Goal: Communication & Community: Answer question/provide support

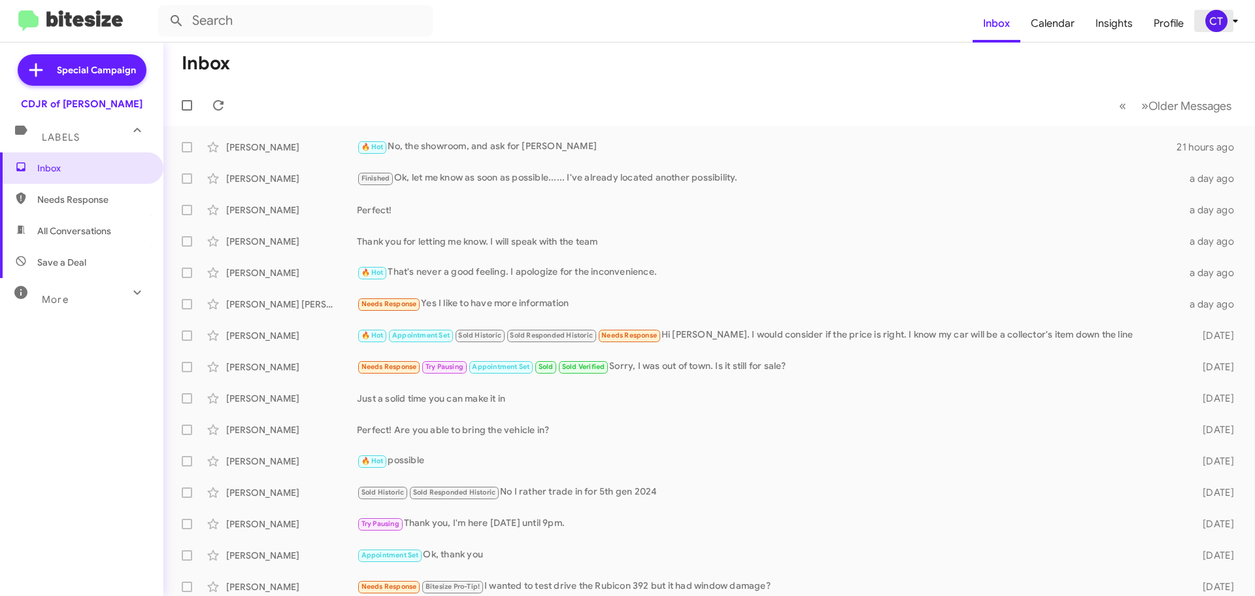
click at [1221, 18] on div "CT" at bounding box center [1216, 21] width 22 height 22
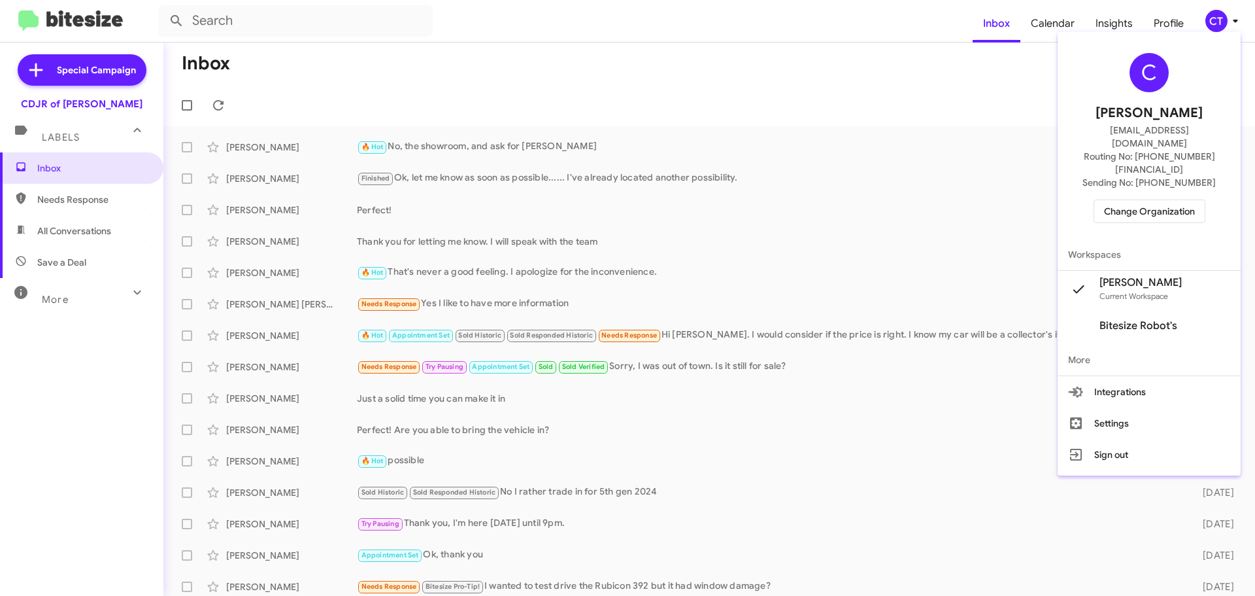
click at [1178, 200] on span "Change Organization" at bounding box center [1149, 211] width 91 height 22
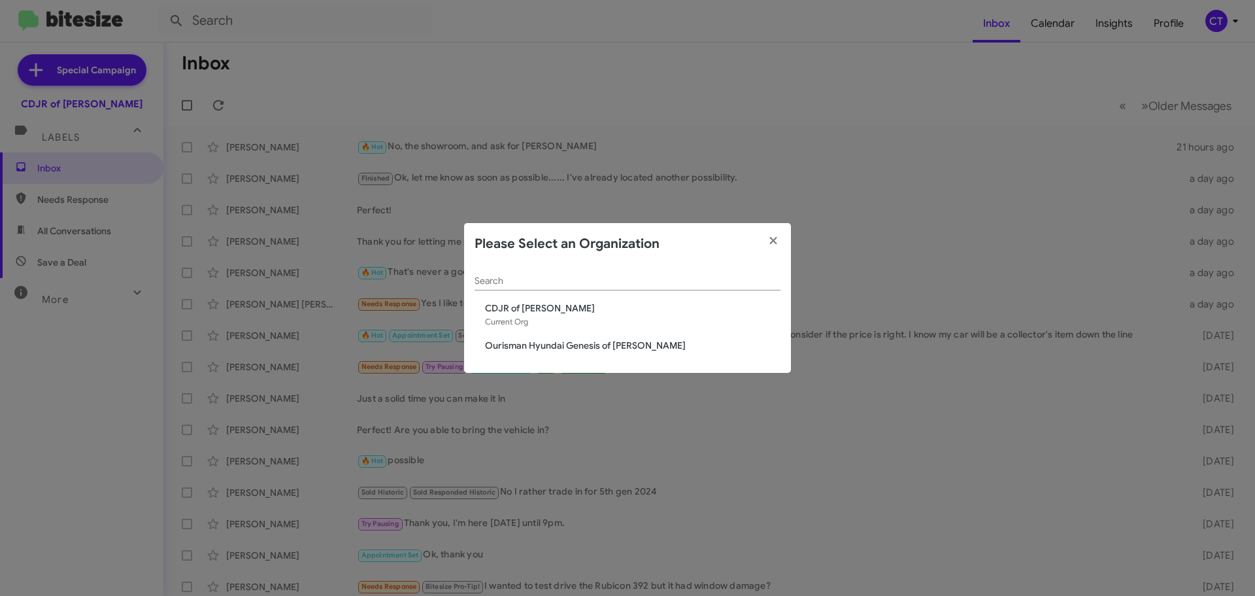
click at [571, 347] on span "Ourisman Hyundai Genesis of [PERSON_NAME]" at bounding box center [632, 345] width 295 height 13
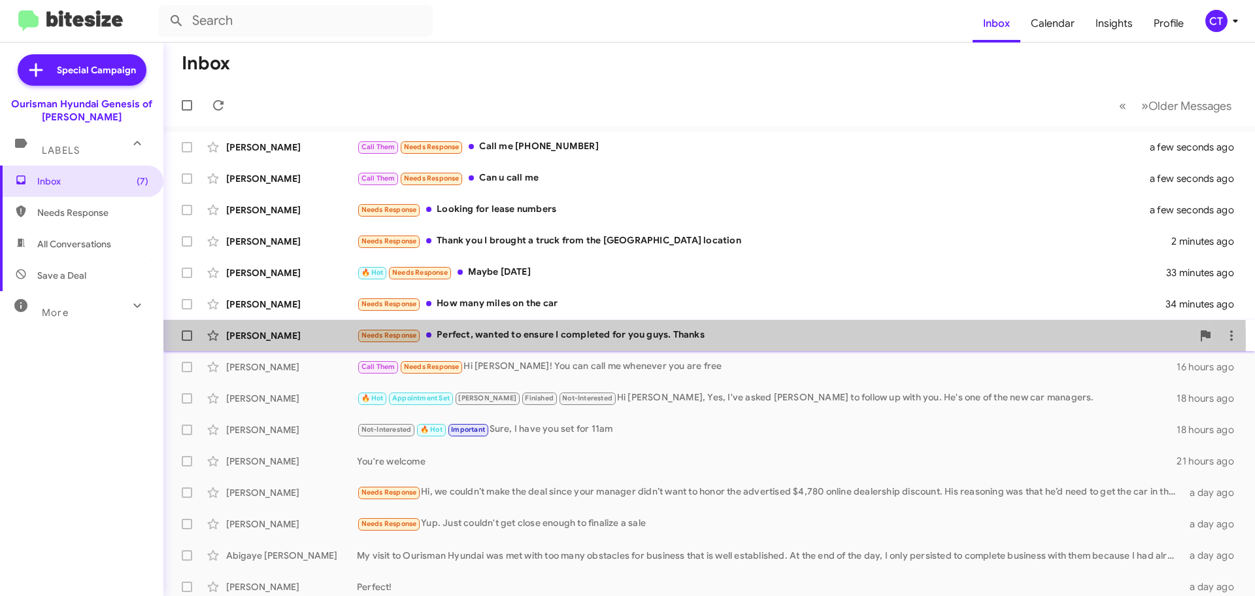
click at [482, 343] on div "Needs Response Perfect, wanted to ensure I completed for you guys. Thanks" at bounding box center [774, 335] width 835 height 15
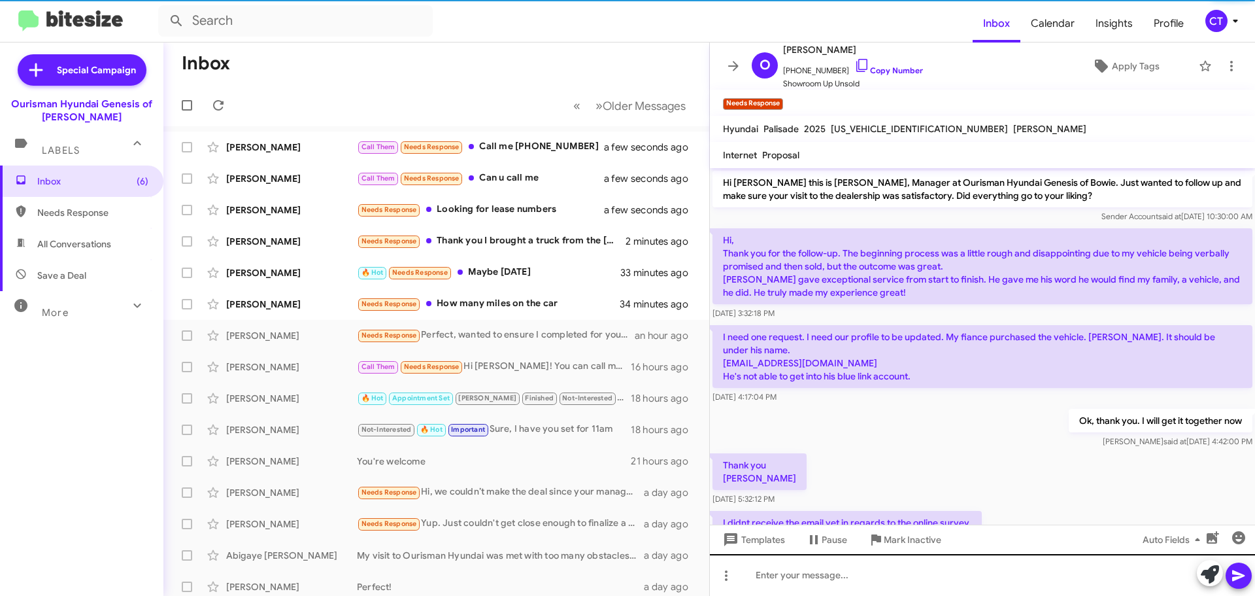
scroll to position [156, 0]
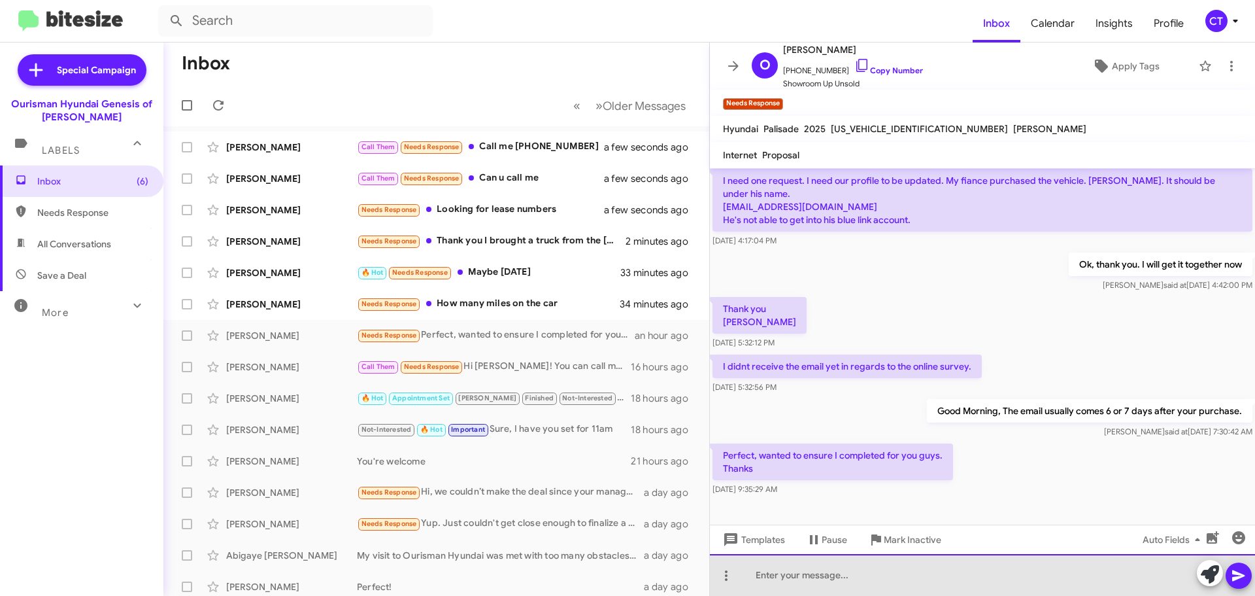
click at [853, 576] on div at bounding box center [982, 575] width 545 height 42
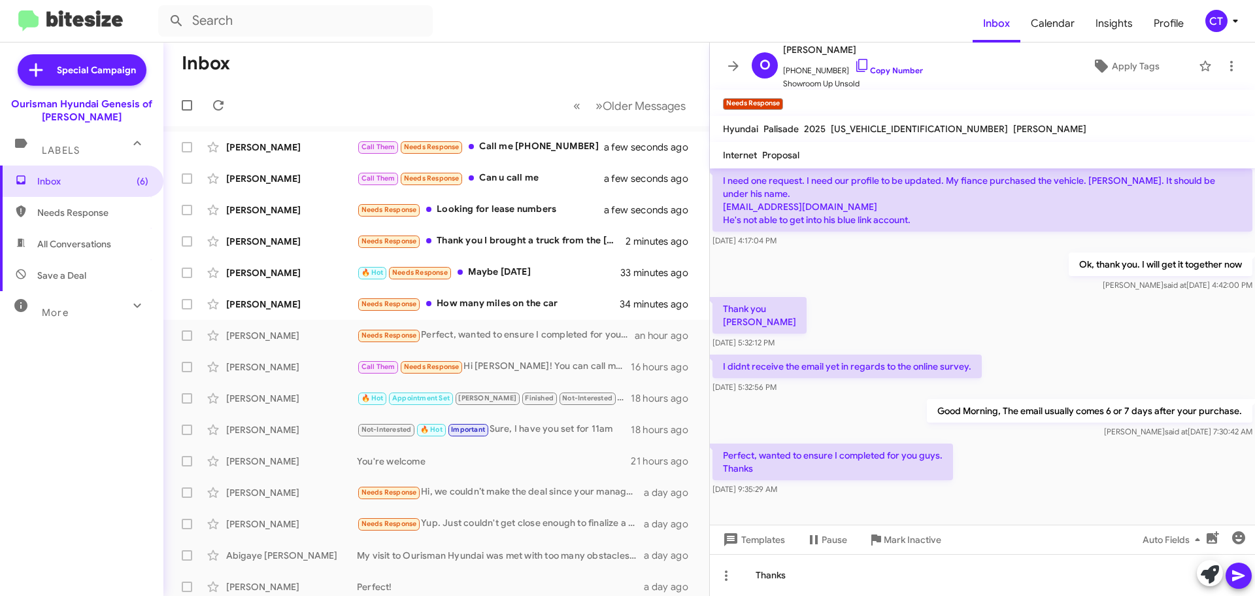
click at [1240, 578] on icon at bounding box center [1239, 575] width 16 height 16
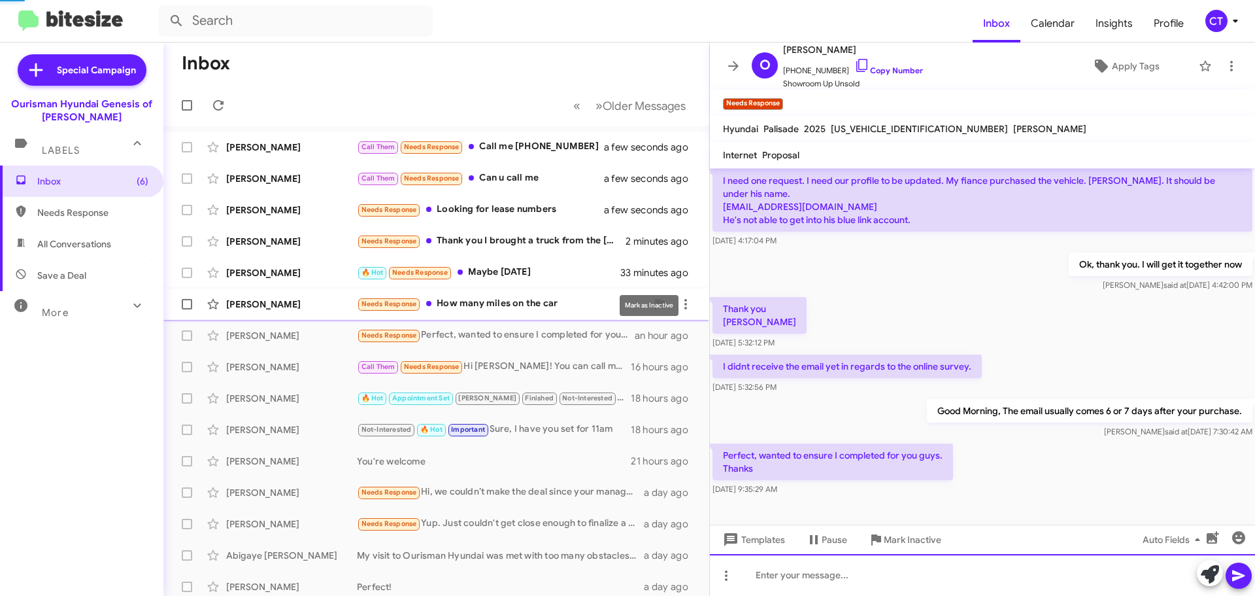
scroll to position [0, 0]
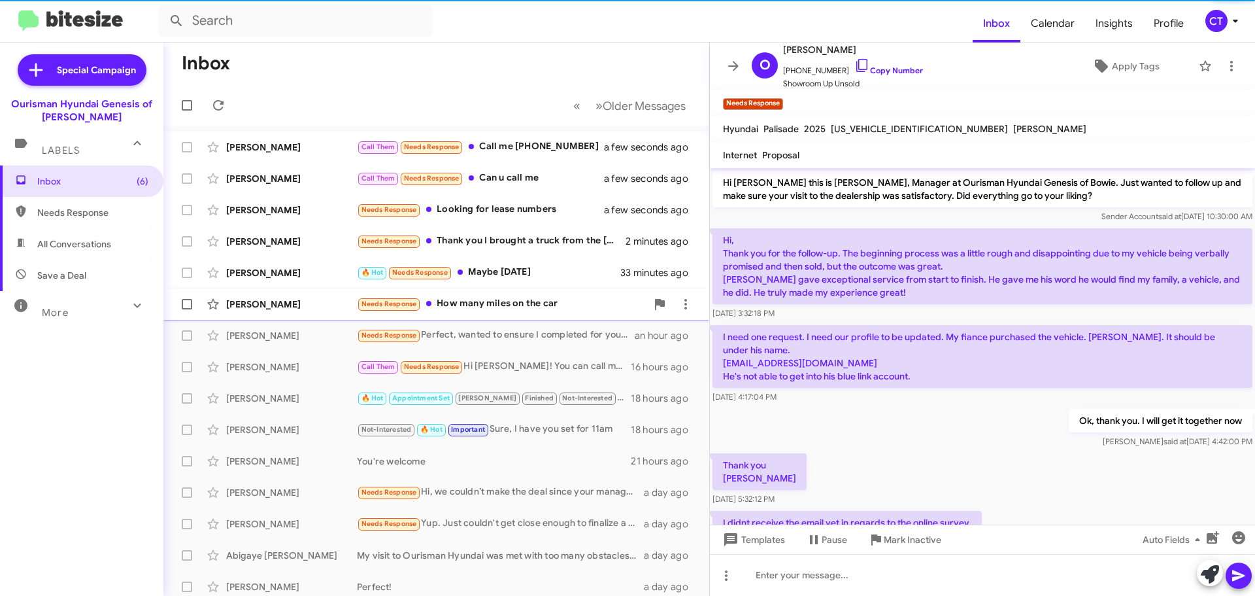
click at [525, 301] on div "Needs Response How many miles on the car" at bounding box center [502, 303] width 290 height 15
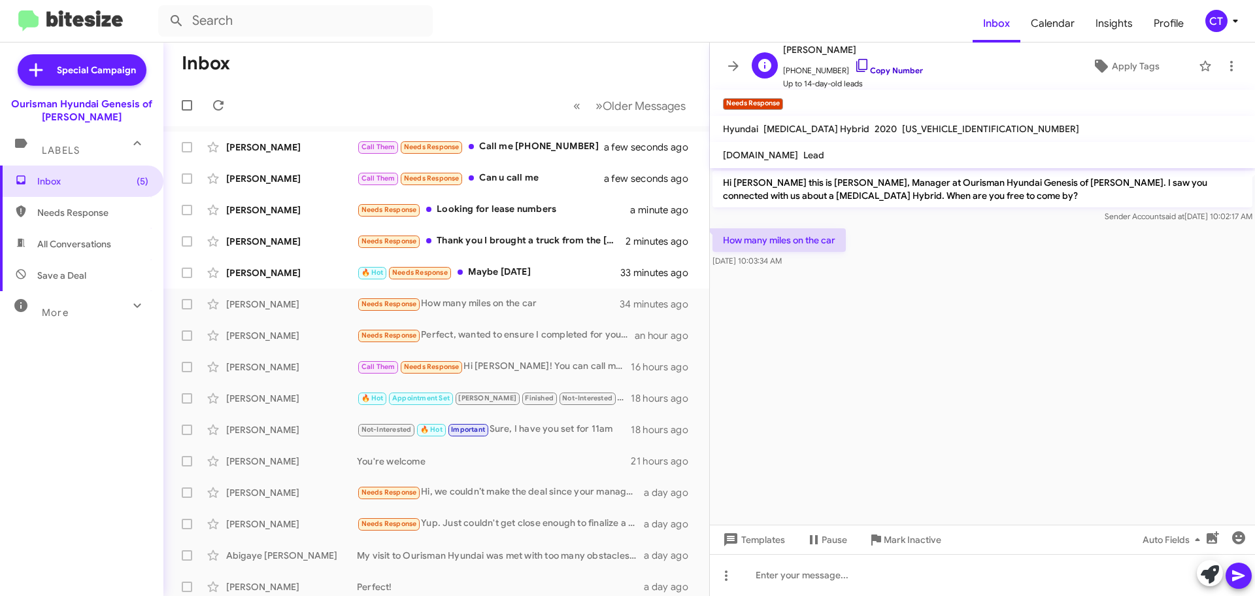
click at [854, 60] on icon at bounding box center [862, 66] width 16 height 16
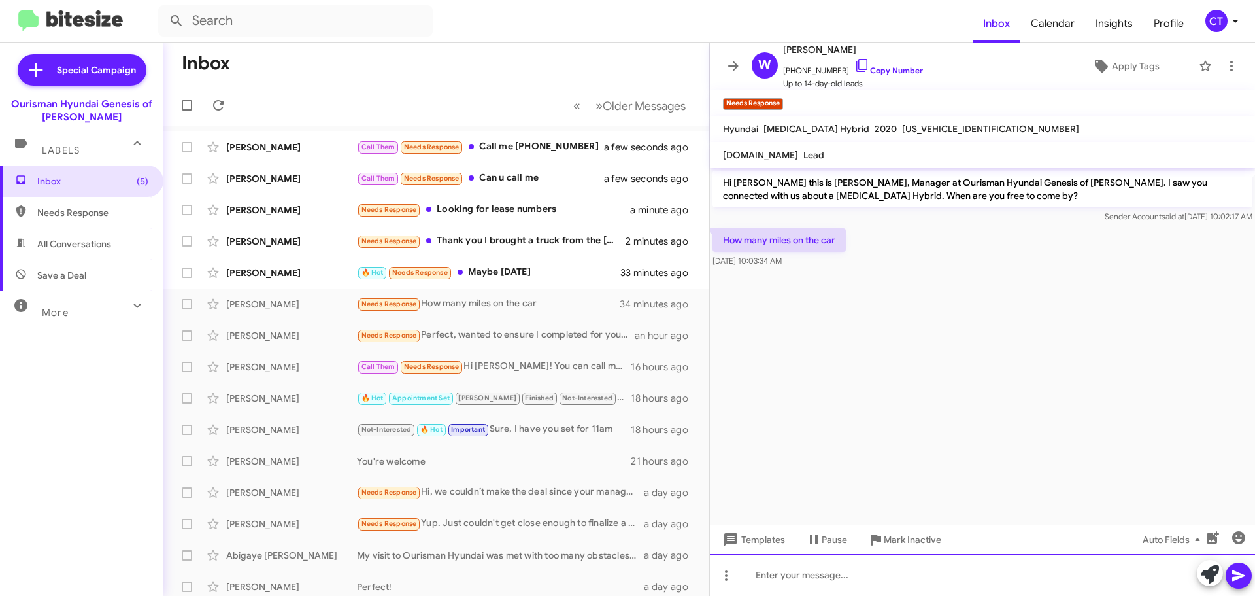
click at [840, 584] on div at bounding box center [982, 575] width 545 height 42
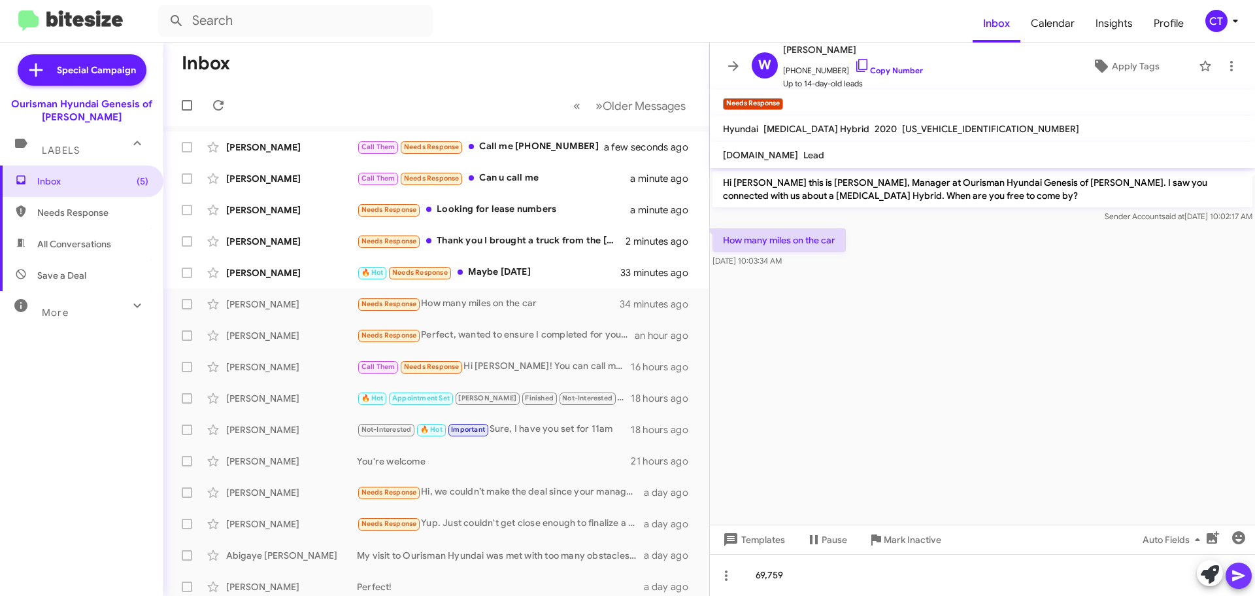
click at [1241, 582] on icon at bounding box center [1239, 575] width 16 height 16
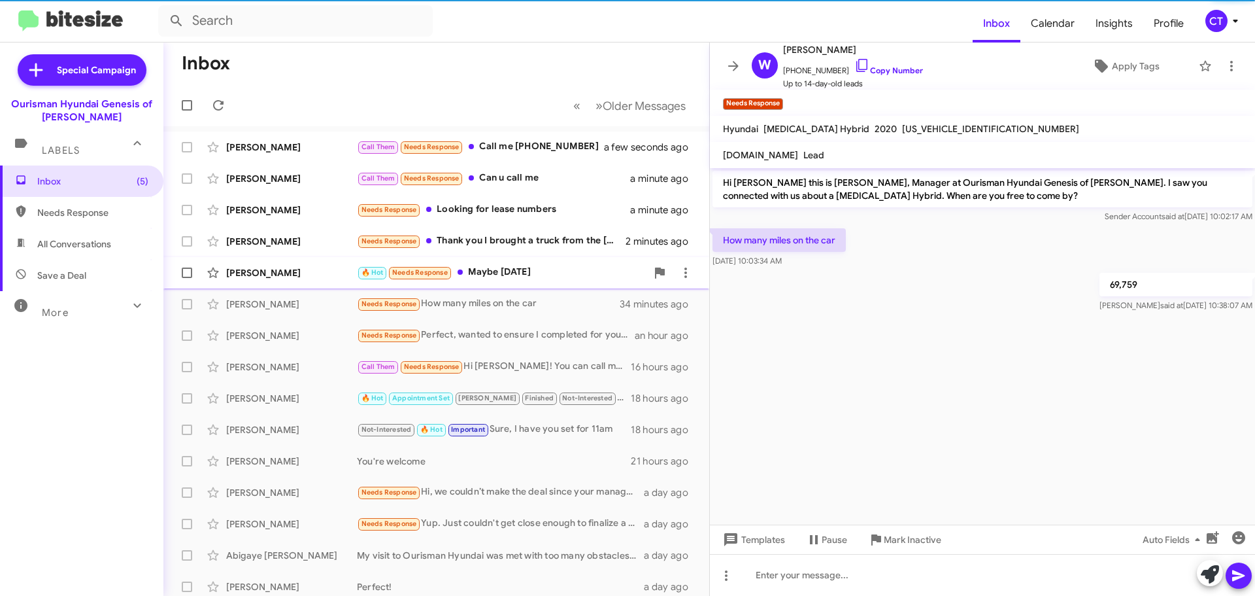
click at [499, 271] on div "🔥 Hot Needs Response Maybe Saturday" at bounding box center [502, 272] width 290 height 15
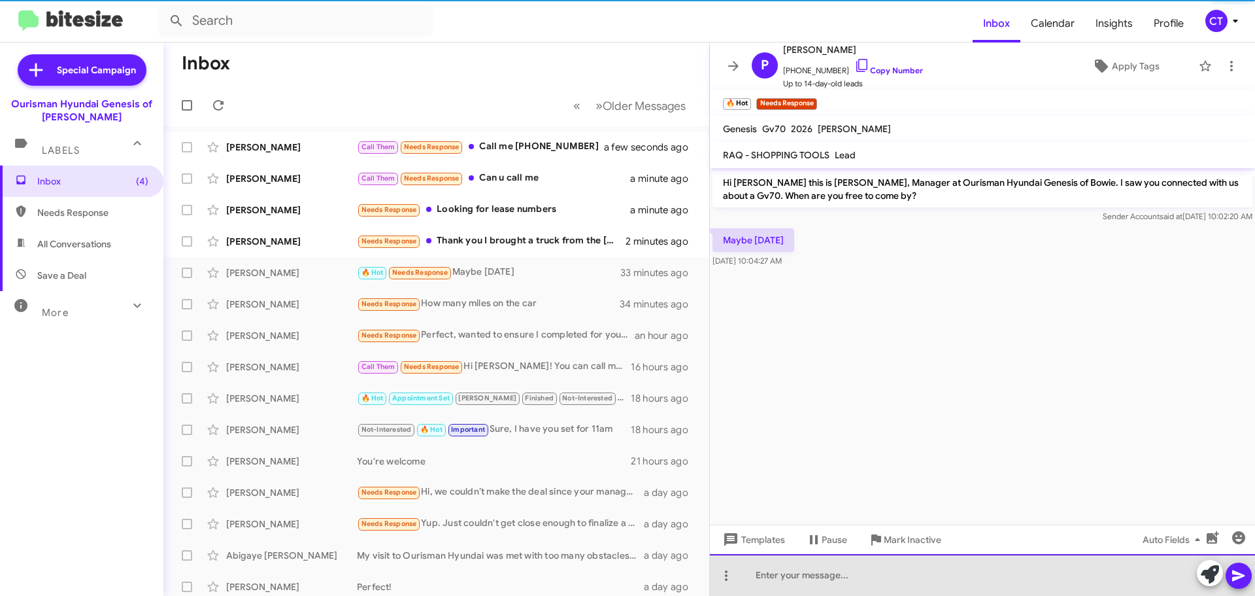
click at [826, 578] on div at bounding box center [982, 575] width 545 height 42
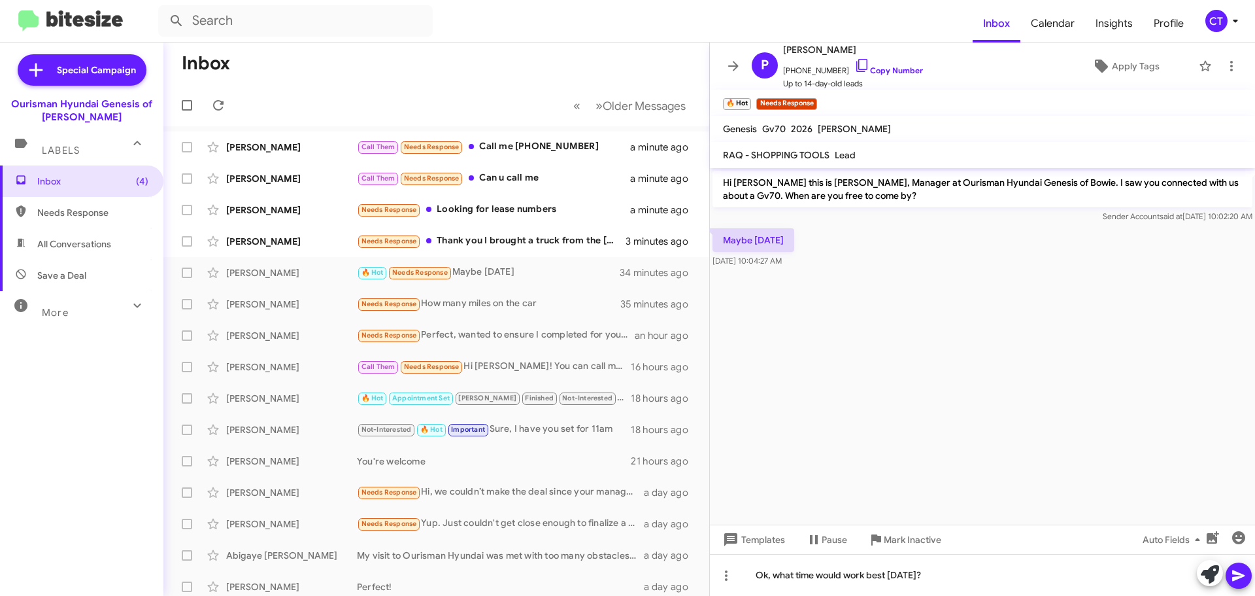
click at [1235, 562] on div at bounding box center [1224, 574] width 55 height 29
click at [1236, 569] on icon at bounding box center [1239, 575] width 16 height 16
click at [497, 245] on div "Needs Response Thank you I brought a truck from the college park location" at bounding box center [502, 240] width 290 height 15
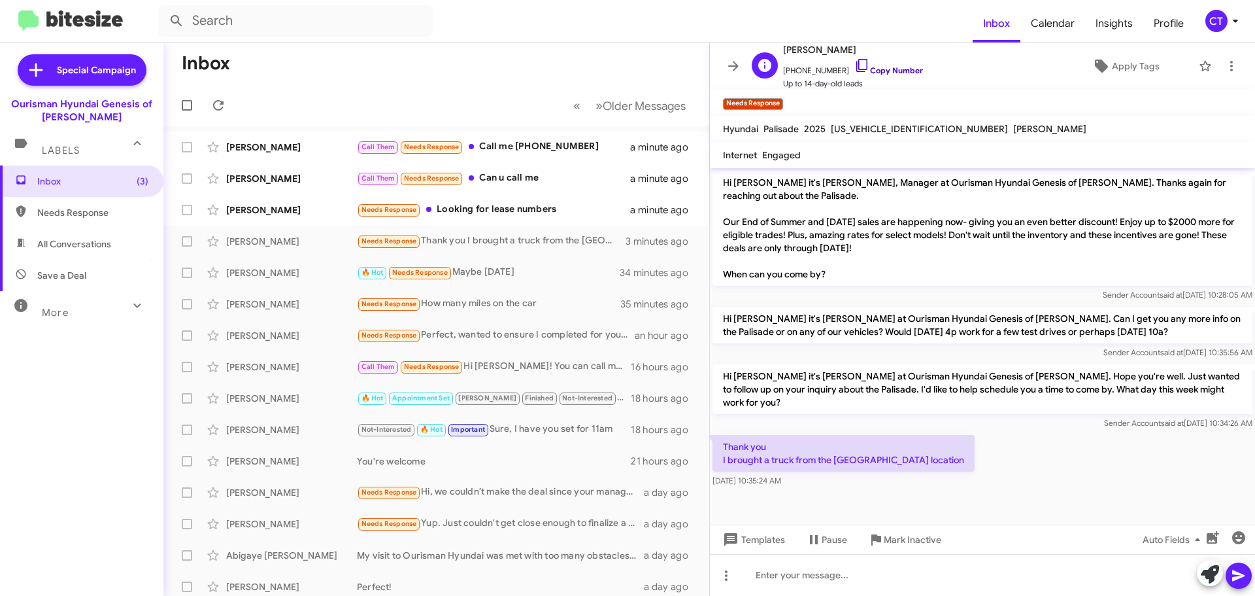
click at [854, 61] on icon at bounding box center [862, 66] width 16 height 16
click at [1230, 65] on icon at bounding box center [1231, 66] width 3 height 10
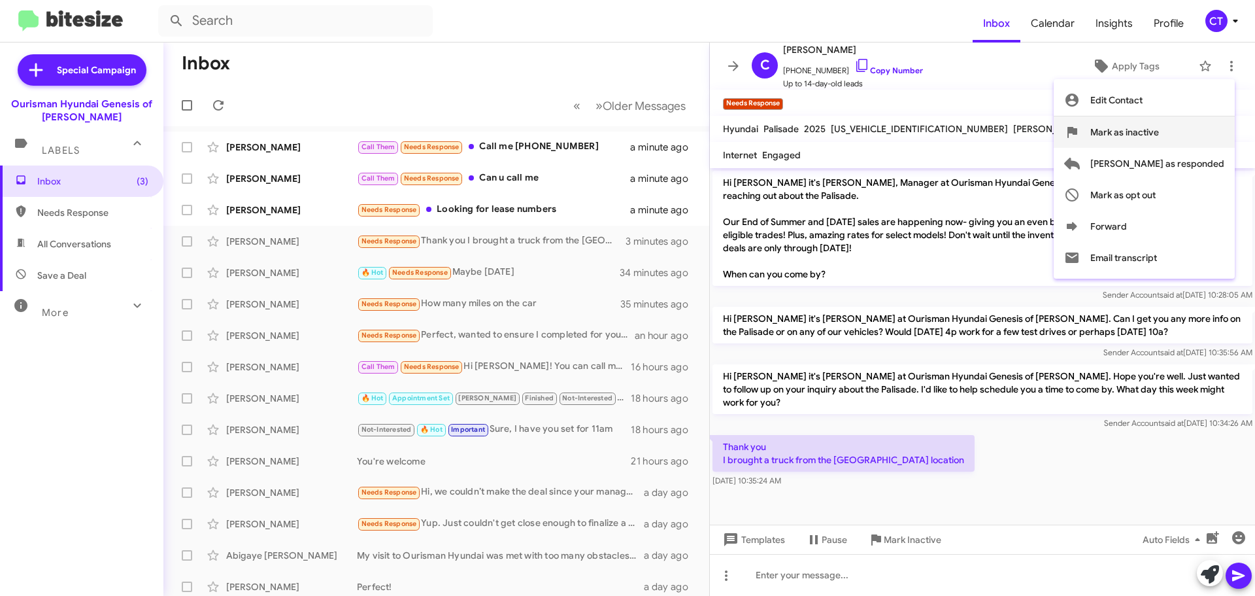
click at [1159, 137] on span "Mark as inactive" at bounding box center [1124, 131] width 69 height 31
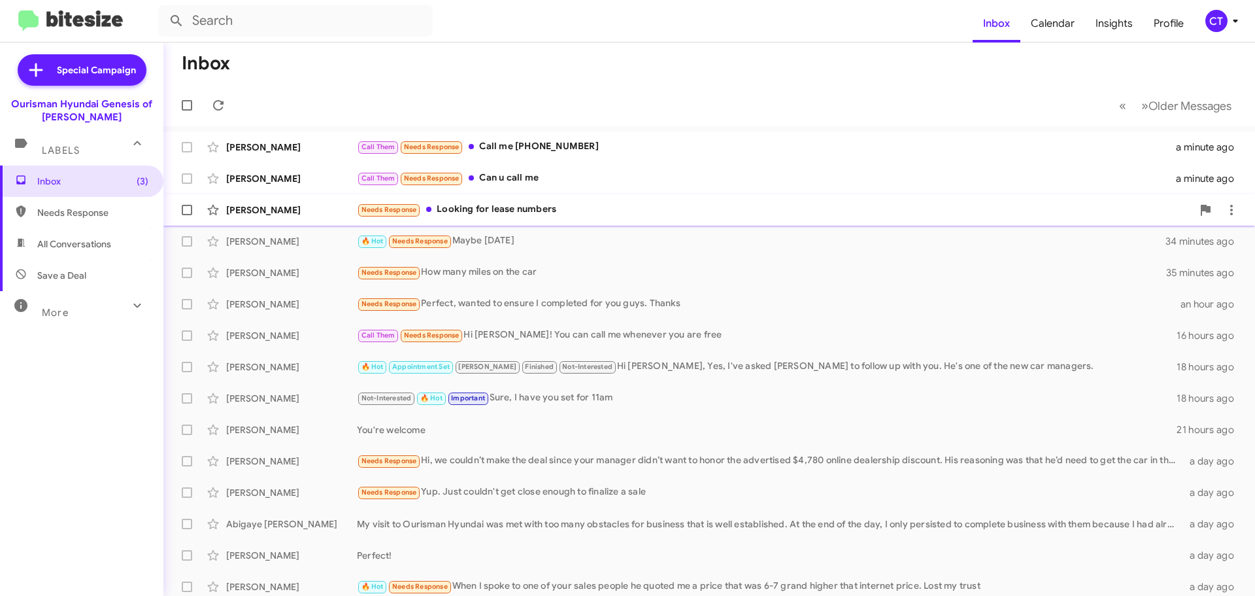
click at [441, 214] on div "Needs Response Looking for lease numbers" at bounding box center [774, 209] width 835 height 15
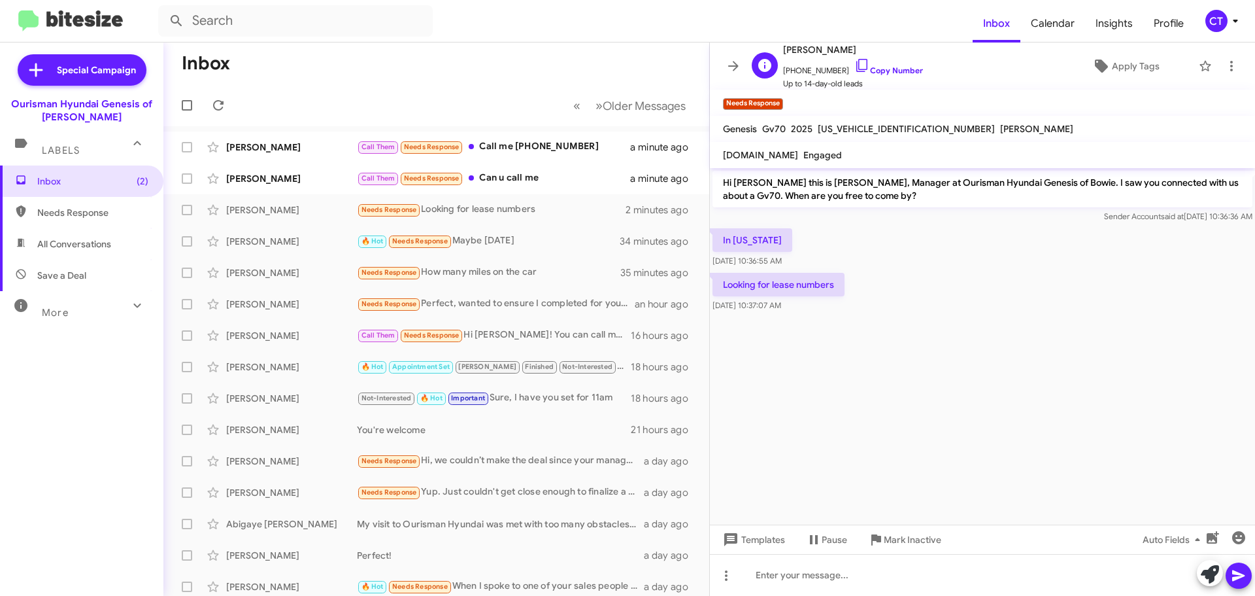
drag, startPoint x: 846, startPoint y: 65, endPoint x: 839, endPoint y: 65, distance: 6.6
click at [854, 65] on icon at bounding box center [862, 66] width 16 height 16
drag, startPoint x: 717, startPoint y: 238, endPoint x: 811, endPoint y: 311, distance: 119.4
click at [811, 311] on div "Hi Eri this is Ciara Taylor, Manager at Ourisman Hyundai Genesis of Bowie. I sa…" at bounding box center [982, 241] width 545 height 146
copy div "In Ohio Sep 4, 2025, 10:36:55 AM Looking for lease numbers Sep 4, 2025, 10:37:0…"
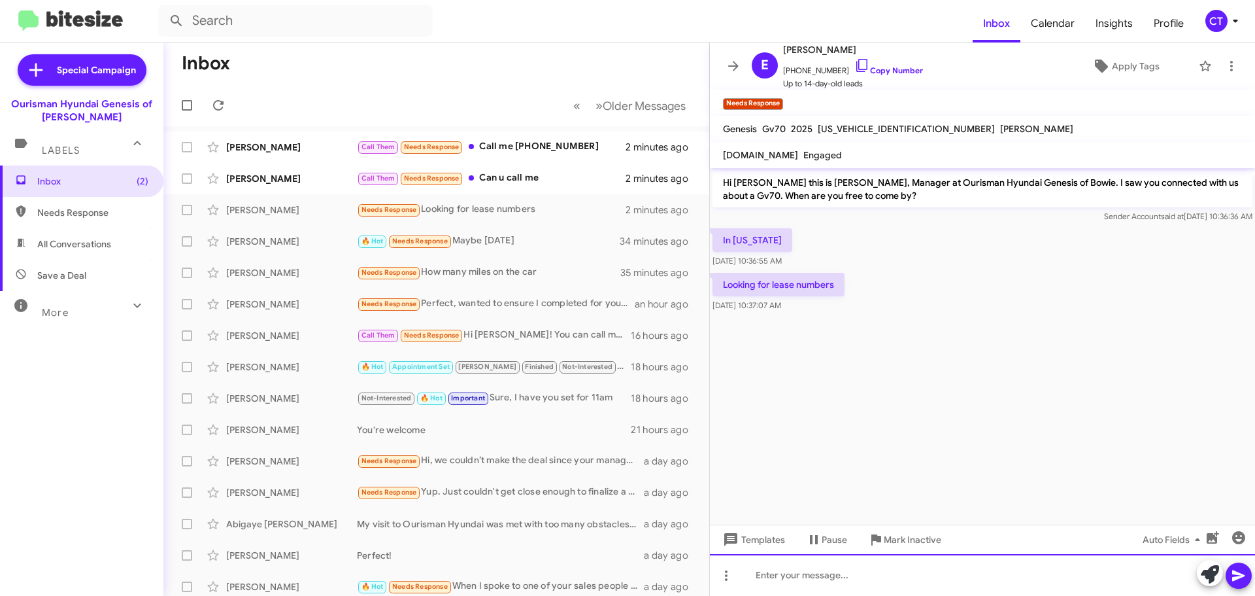
click at [784, 584] on div at bounding box center [982, 575] width 545 height 42
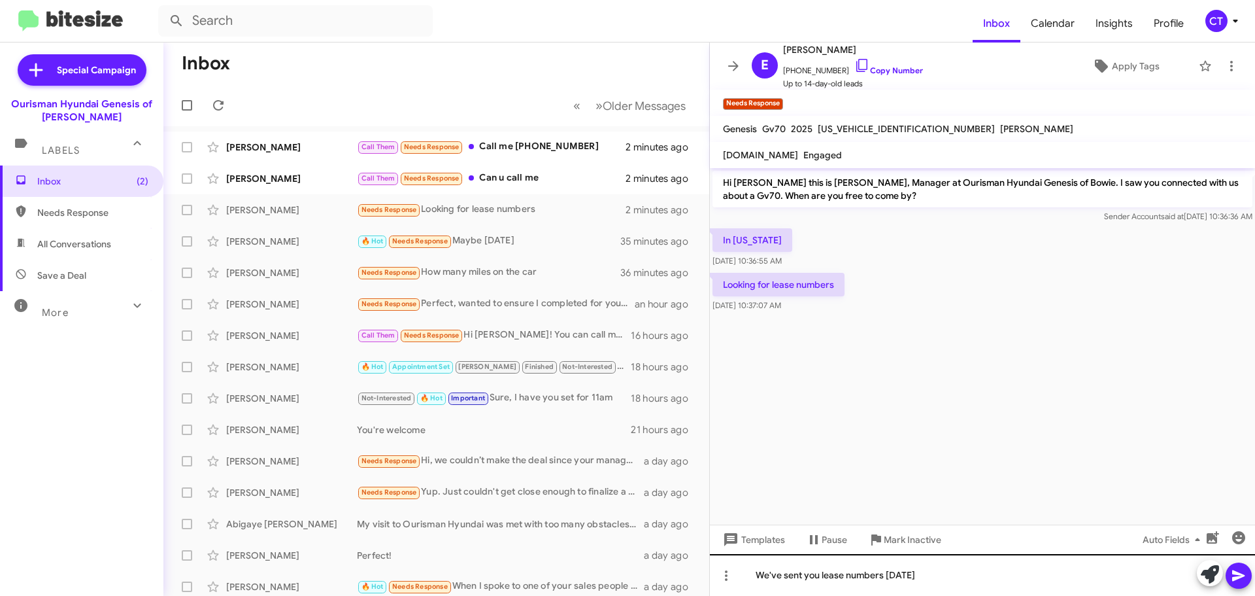
drag, startPoint x: 1245, startPoint y: 579, endPoint x: 1187, endPoint y: 580, distance: 58.2
click at [1245, 579] on icon at bounding box center [1239, 575] width 16 height 16
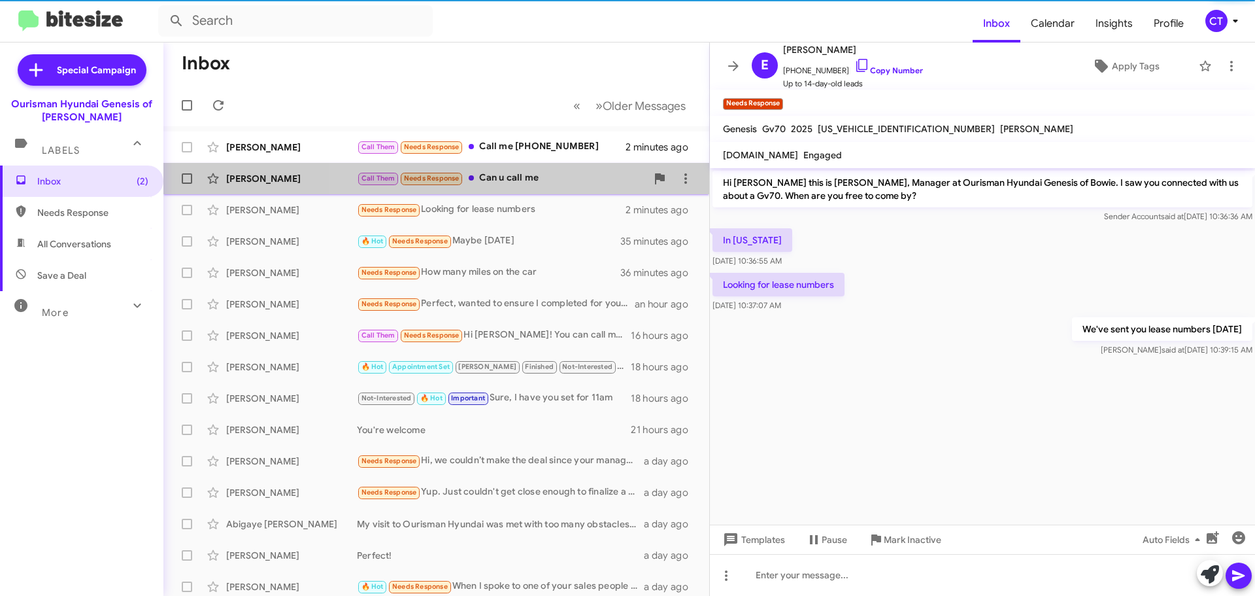
click at [525, 177] on div "Call Them Needs Response Can u call me" at bounding box center [502, 178] width 290 height 15
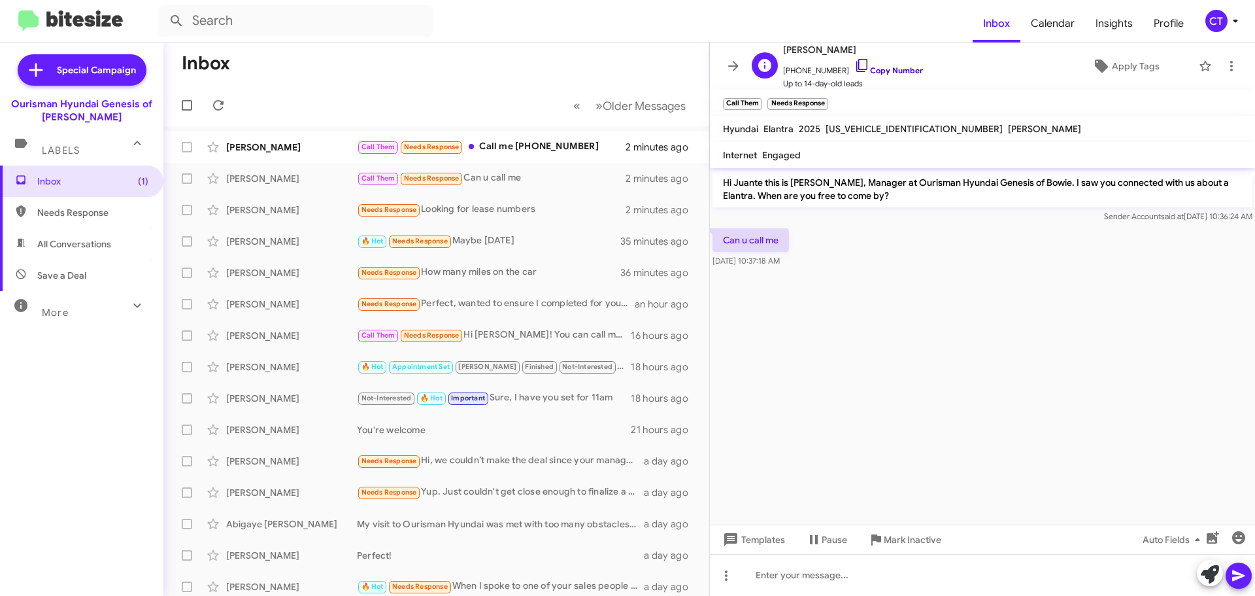
click at [854, 58] on icon at bounding box center [862, 66] width 16 height 16
click at [514, 152] on div "Call Them Needs Response Call me 240-970-2206" at bounding box center [502, 146] width 290 height 15
click at [854, 65] on icon at bounding box center [862, 66] width 16 height 16
drag, startPoint x: 721, startPoint y: 235, endPoint x: 817, endPoint y: 291, distance: 110.8
click at [817, 291] on cdk-virtual-scroll-viewport "Hi Edward this is Ciara Taylor, Manager at Ourisman Hyundai Genesis of Bowie. I…" at bounding box center [982, 346] width 545 height 356
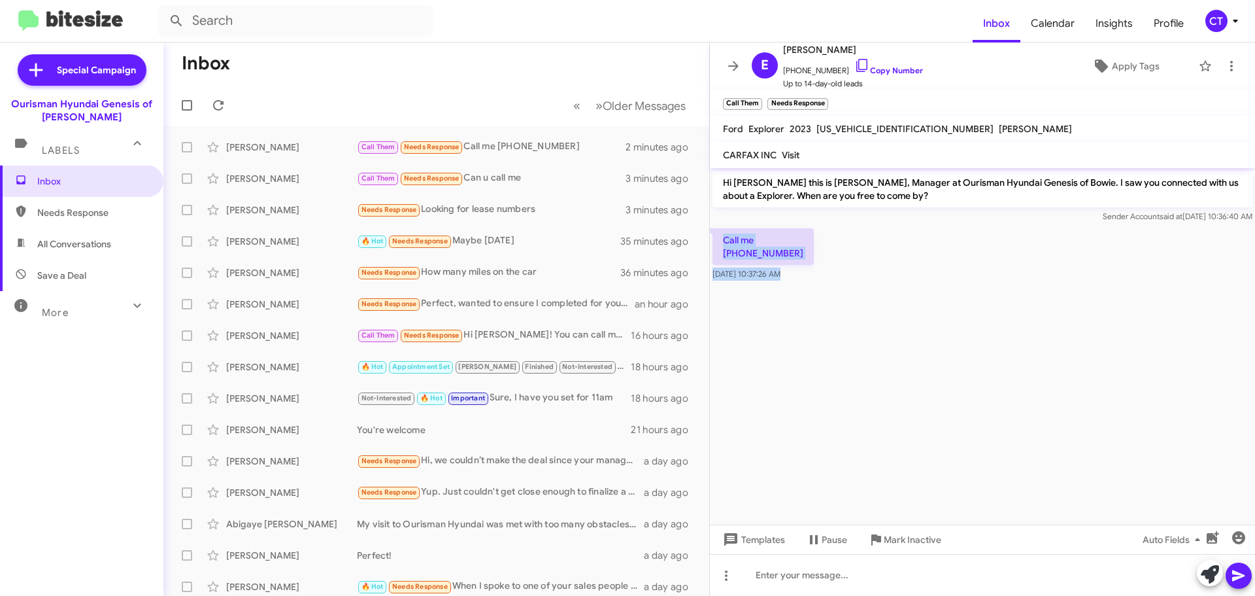
copy div "Call me 240-970-2206 Sep 4, 2025, 10:37:26 AM"
drag, startPoint x: 1213, startPoint y: 24, endPoint x: 1205, endPoint y: 24, distance: 7.8
click at [1213, 24] on div "CT" at bounding box center [1216, 21] width 22 height 22
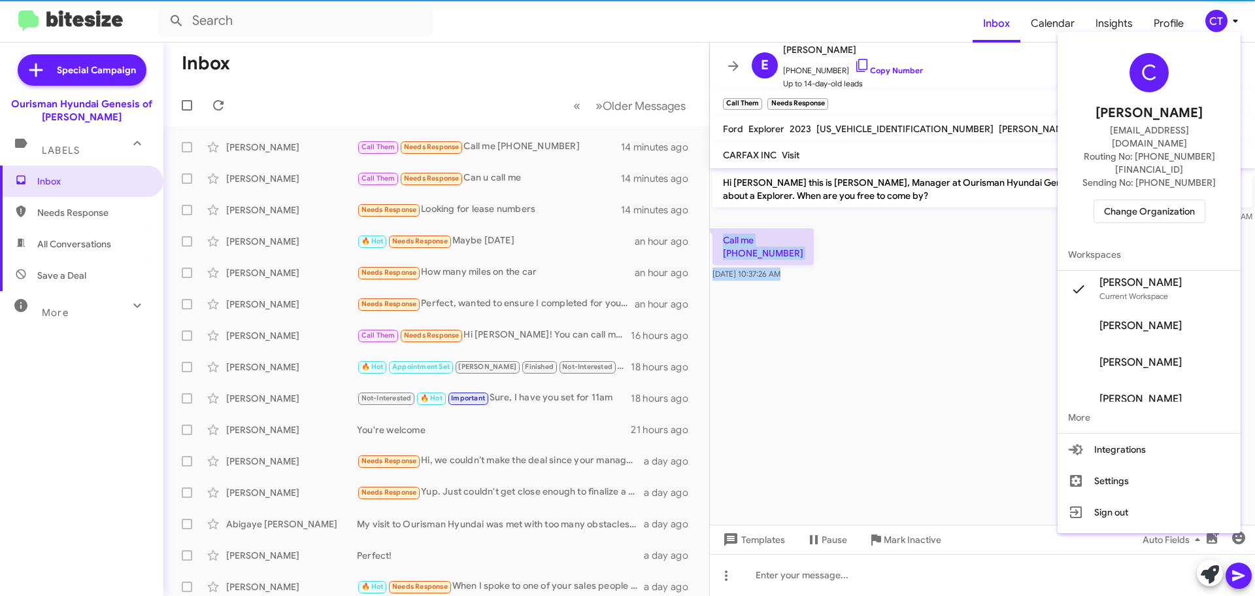
click at [1154, 200] on span "Change Organization" at bounding box center [1149, 211] width 91 height 22
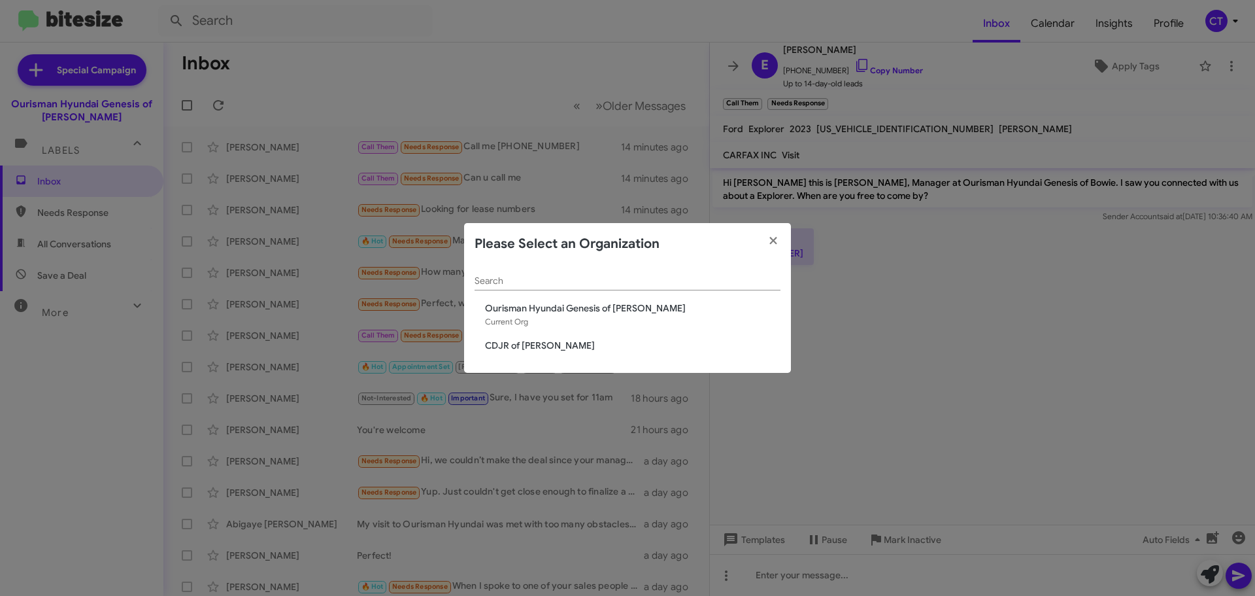
click at [547, 348] on span "CDJR of Bowie" at bounding box center [632, 345] width 295 height 13
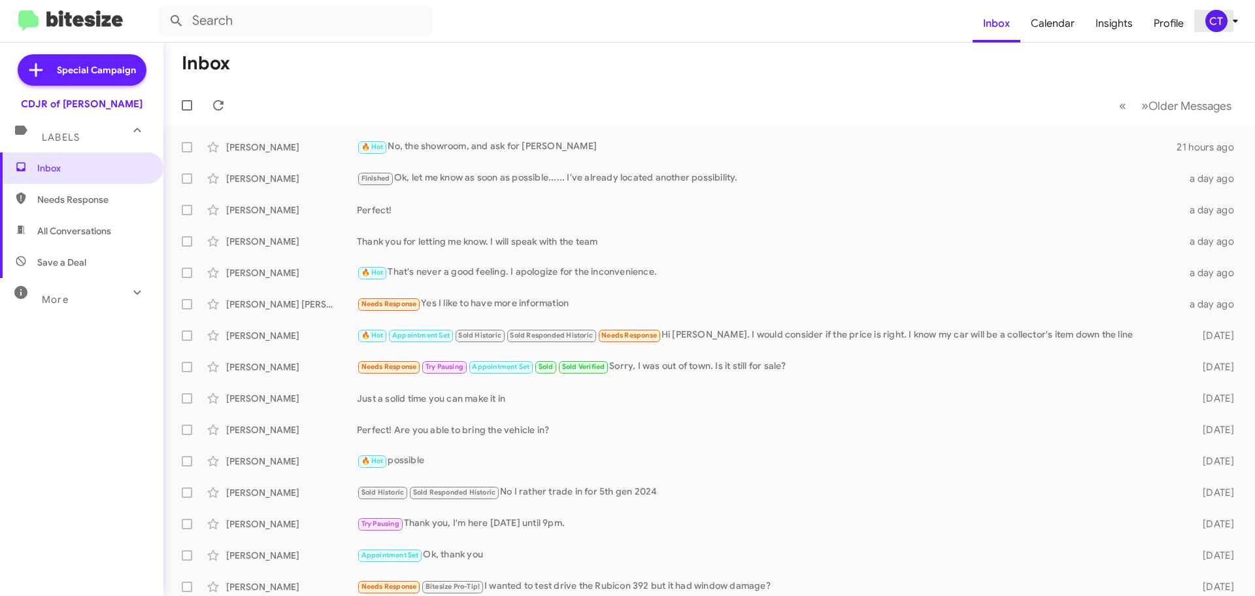
click at [1235, 25] on icon at bounding box center [1236, 21] width 16 height 16
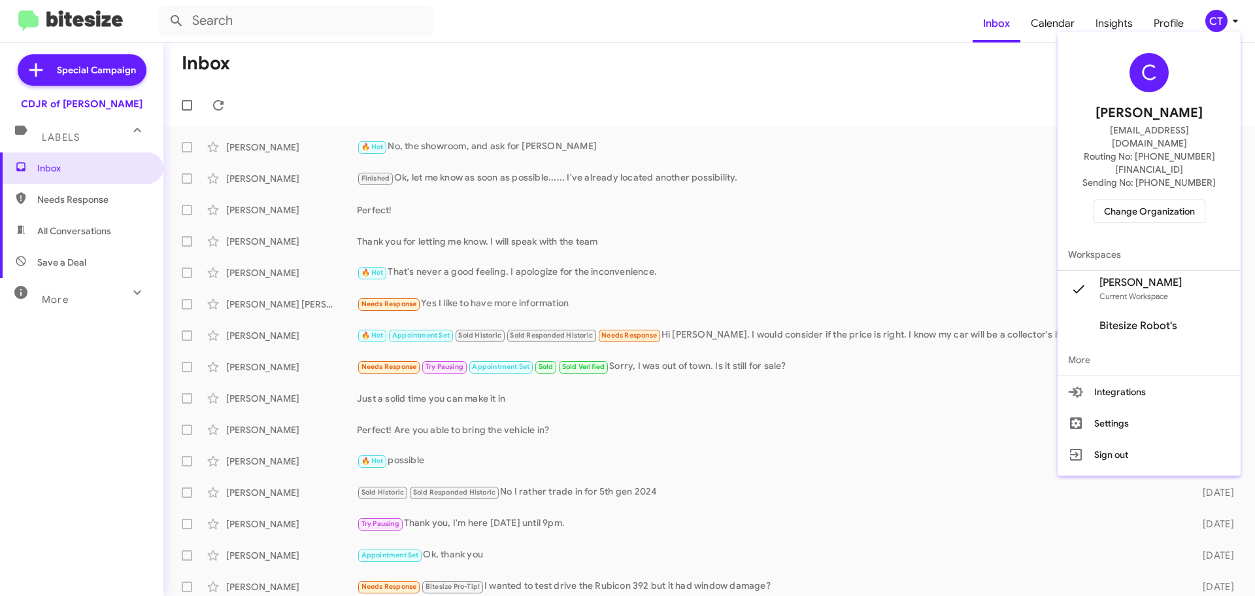
click at [1176, 200] on span "Change Organization" at bounding box center [1149, 211] width 91 height 22
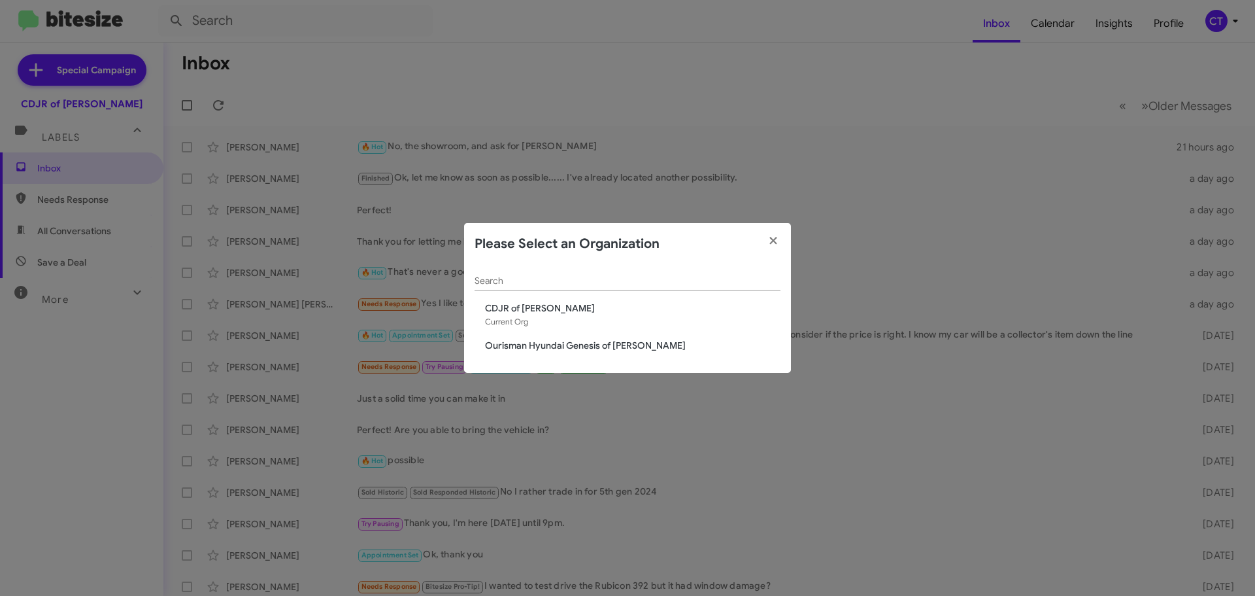
click at [579, 343] on span "Ourisman Hyundai Genesis of [PERSON_NAME]" at bounding box center [632, 345] width 295 height 13
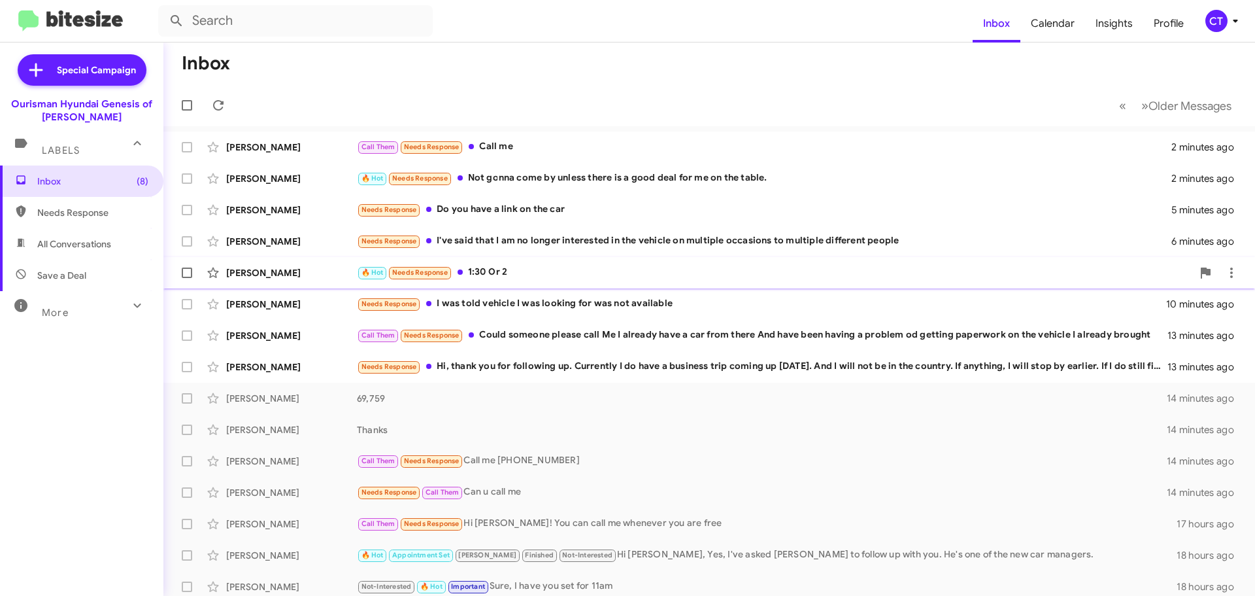
click at [499, 265] on div "🔥 Hot Needs Response 1:30 Or 2" at bounding box center [774, 272] width 835 height 15
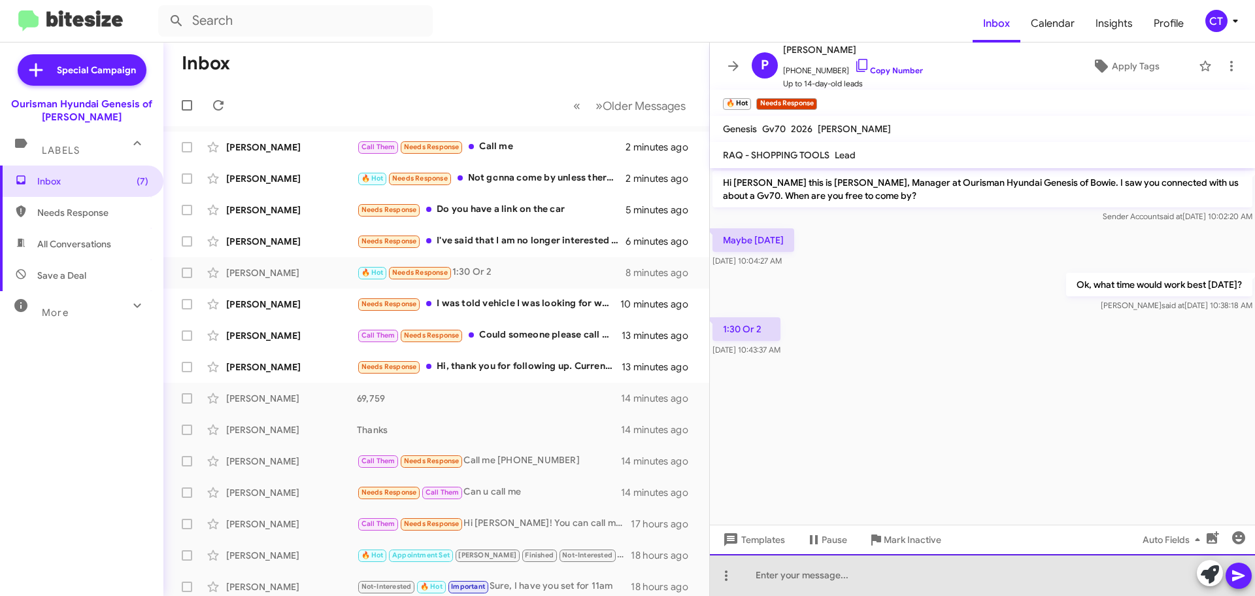
drag, startPoint x: 843, startPoint y: 573, endPoint x: 835, endPoint y: 581, distance: 12.0
click at [839, 575] on div at bounding box center [982, 575] width 545 height 42
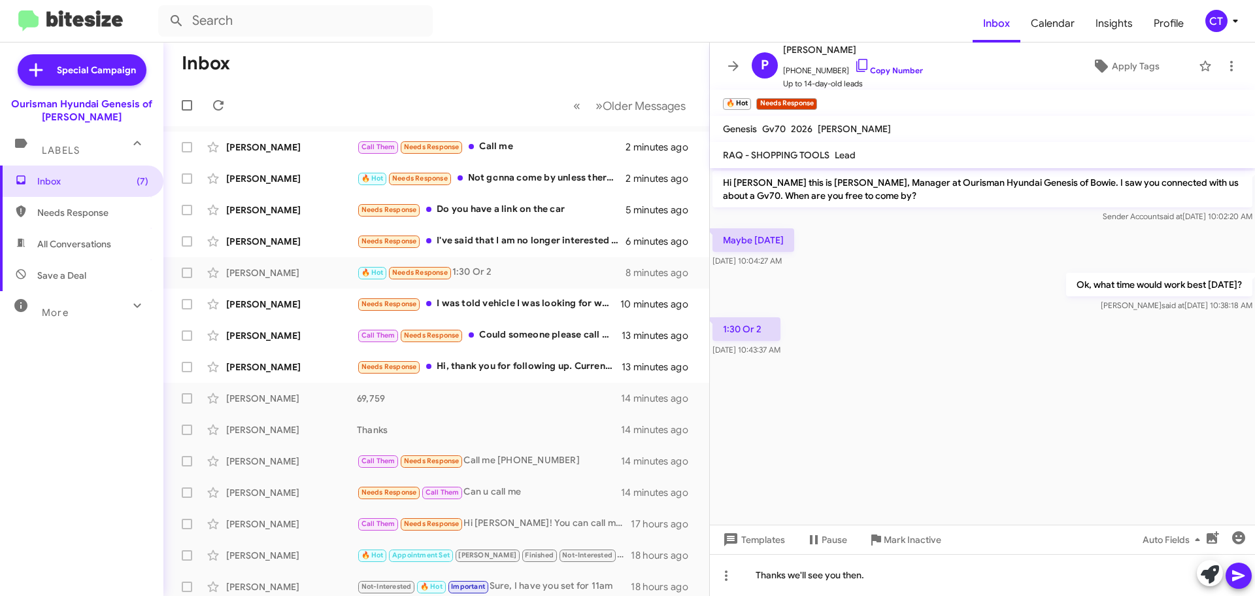
click at [1237, 581] on icon at bounding box center [1239, 575] width 16 height 16
click at [856, 67] on icon at bounding box center [861, 65] width 11 height 13
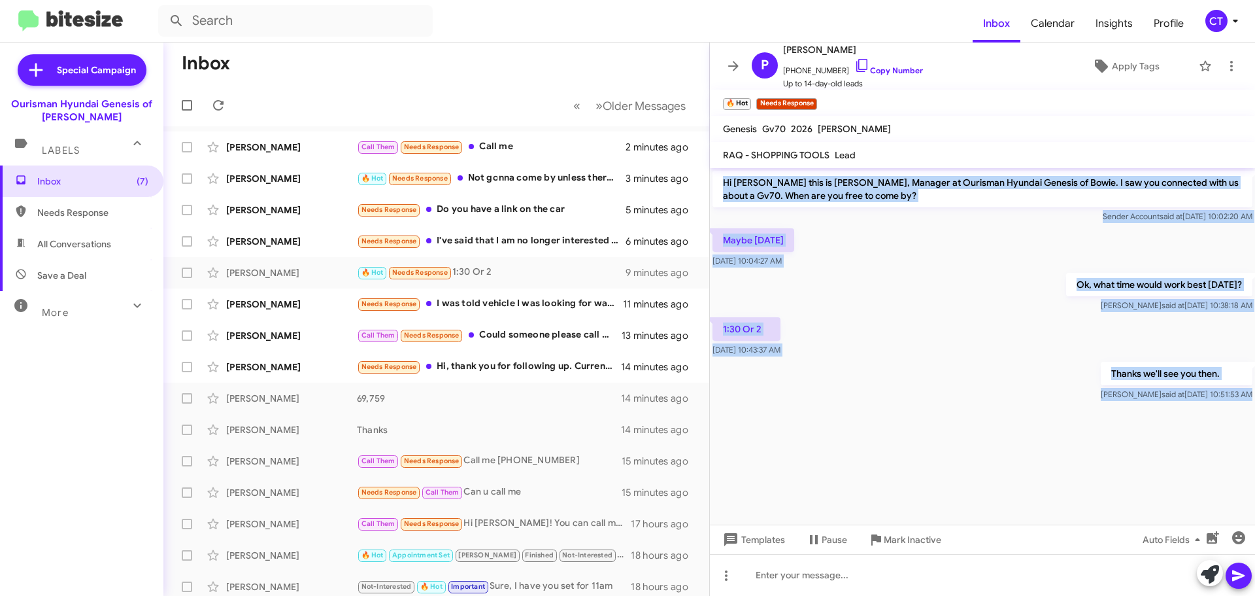
drag, startPoint x: 721, startPoint y: 177, endPoint x: 1029, endPoint y: 413, distance: 388.0
click at [1029, 413] on cdk-virtual-scroll-viewport "Hi Phillip this is Ciara Taylor, Manager at Ourisman Hyundai Genesis of Bowie. …" at bounding box center [982, 346] width 545 height 356
copy div "Hi Phillip this is Ciara Taylor, Manager at Ourisman Hyundai Genesis of Bowie. …"
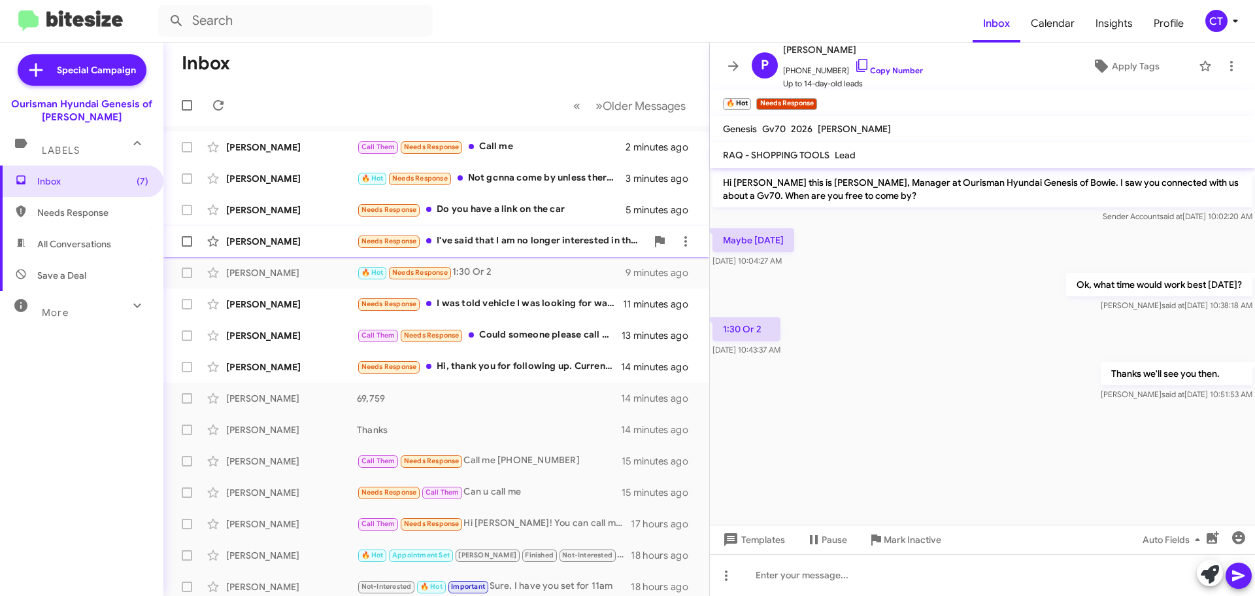
click at [494, 242] on div "Needs Response I've said that I am no longer interested in the vehicle on multi…" at bounding box center [502, 240] width 290 height 15
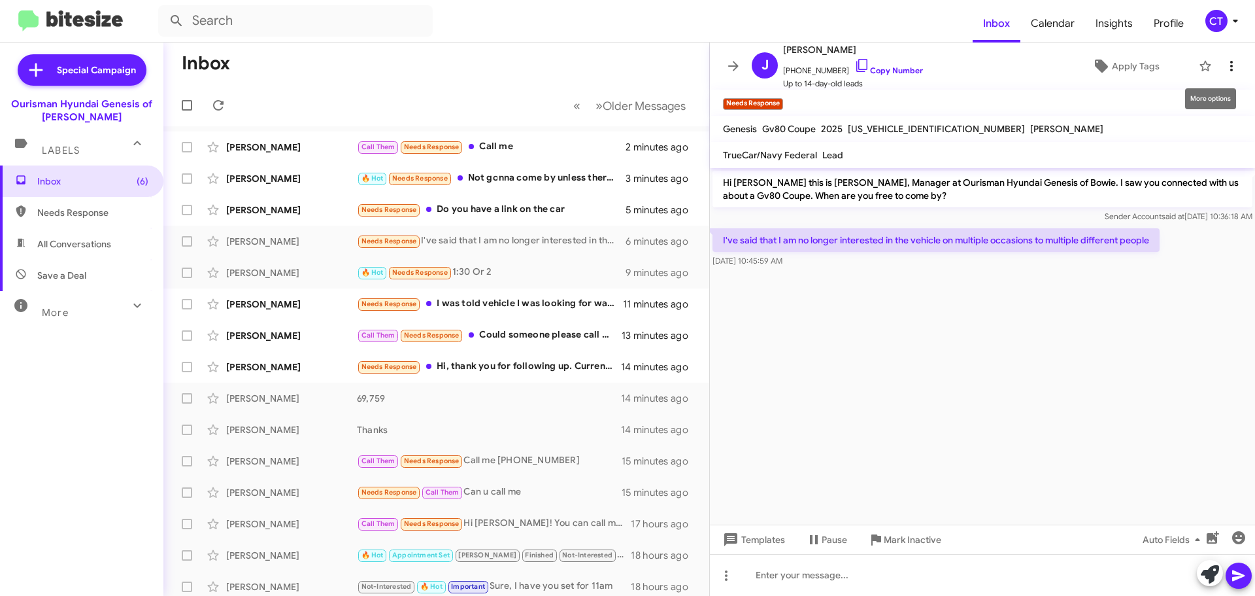
click at [1226, 63] on icon at bounding box center [1232, 66] width 16 height 16
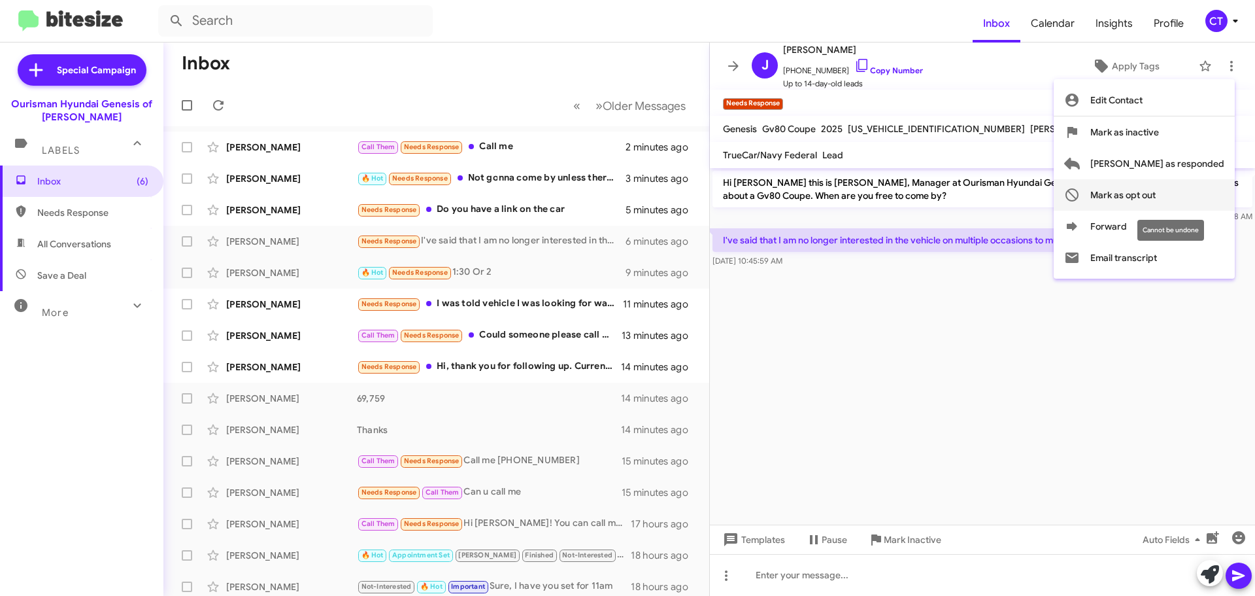
click at [1156, 199] on span "Mark as opt out" at bounding box center [1122, 194] width 65 height 31
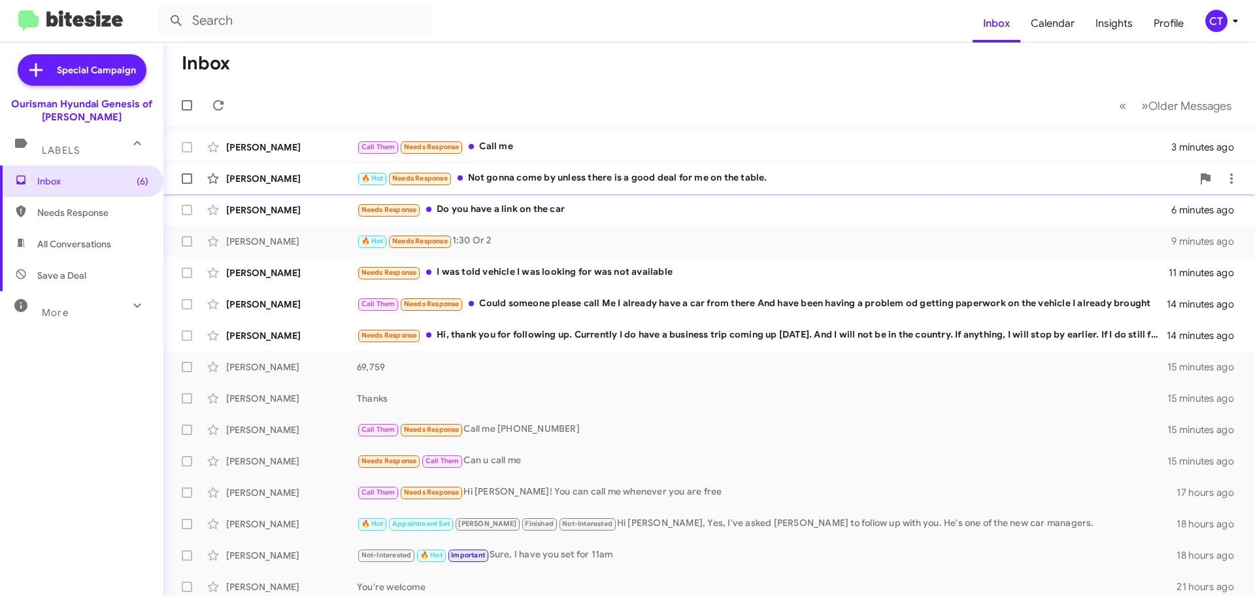
click at [543, 187] on div "Jose Jurado 🔥 Hot Needs Response Not gonna come by unless there is a good deal …" at bounding box center [709, 178] width 1071 height 26
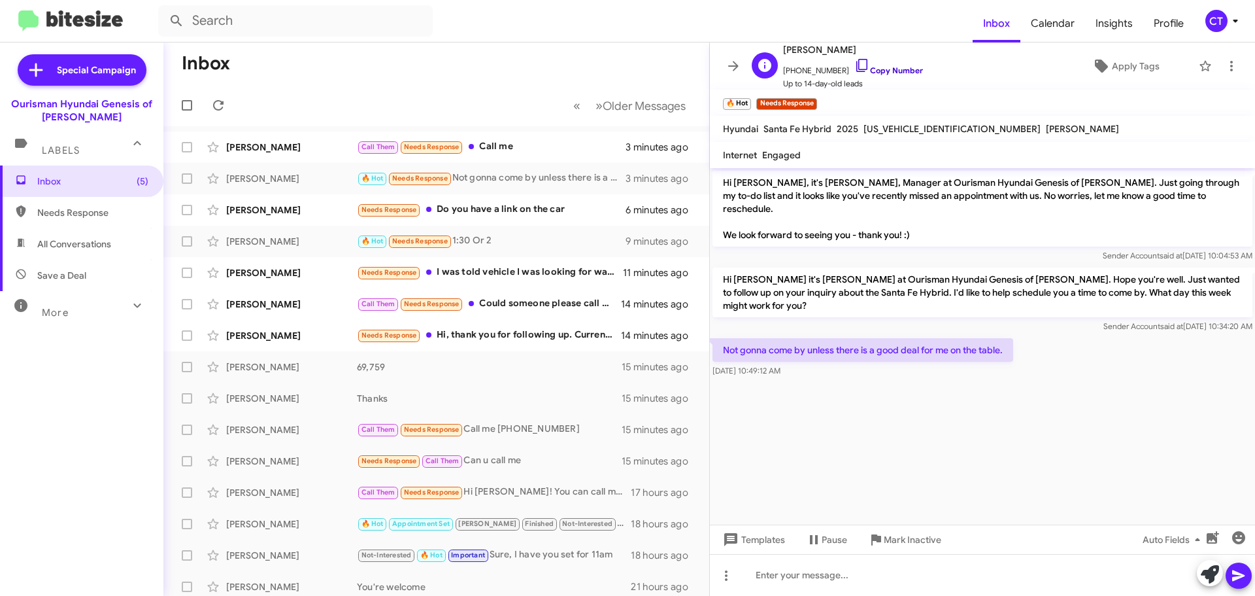
click at [854, 65] on icon at bounding box center [862, 66] width 16 height 16
click at [720, 316] on div "Sep 4, 2025, 10:49:12 AM" at bounding box center [747, 319] width 69 height 21
drag, startPoint x: 814, startPoint y: 345, endPoint x: 717, endPoint y: 322, distance: 99.3
click at [717, 322] on body "Inbox Calendar Insights Profile CT Special Campaign Ourisman Hyundai Genesis of…" at bounding box center [627, 298] width 1255 height 596
drag, startPoint x: 1027, startPoint y: 372, endPoint x: 847, endPoint y: 375, distance: 180.5
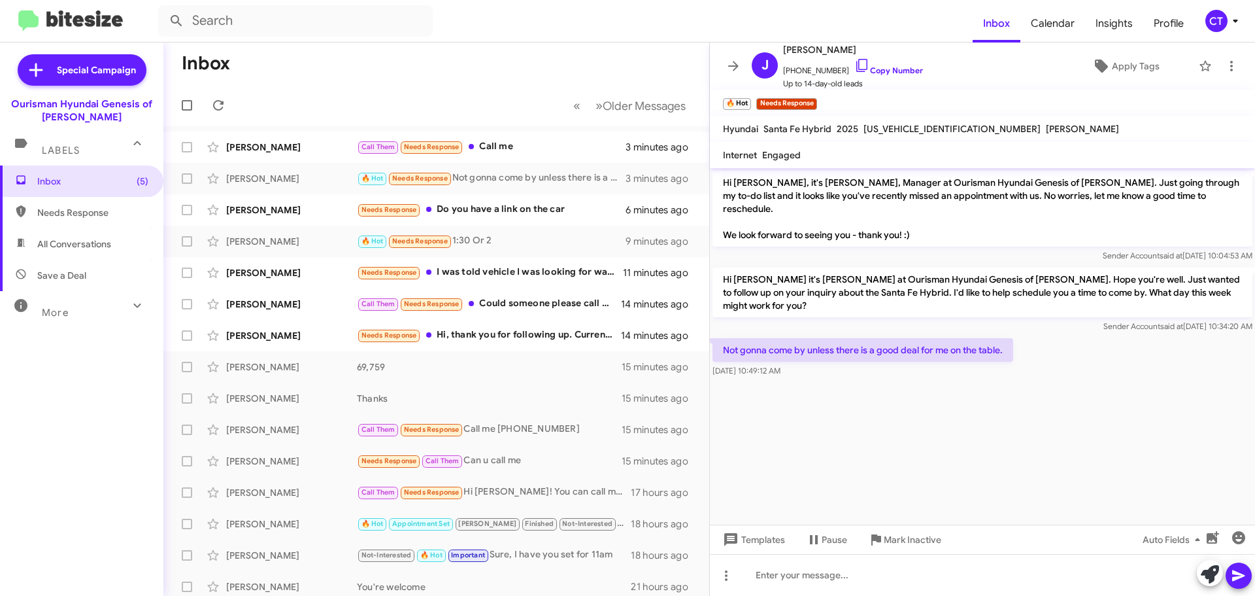
click at [1026, 372] on cdk-virtual-scroll-viewport "Hi Jose, it's Ciara Taylor, Manager at Ourisman Hyundai Genesis of Bowie. Just …" at bounding box center [982, 346] width 545 height 356
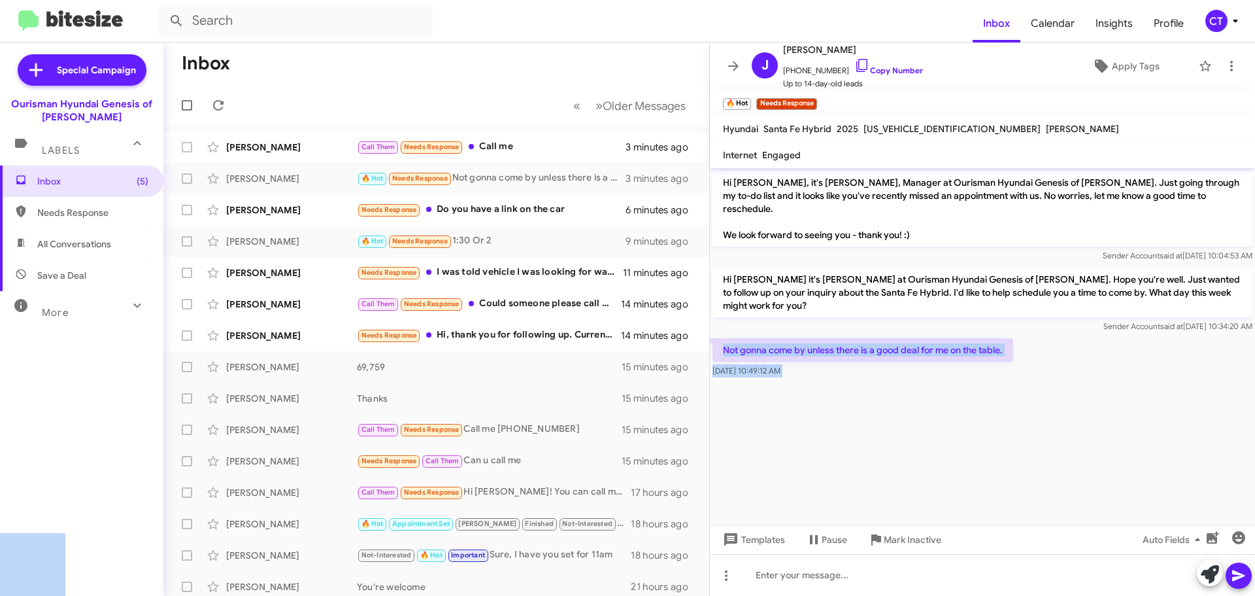
drag, startPoint x: 722, startPoint y: 316, endPoint x: 725, endPoint y: 322, distance: 6.7
copy body "Not gonna come by unless there is a good deal for me on the table. Sep 4, 2025,…"
click at [1228, 22] on icon at bounding box center [1236, 21] width 16 height 16
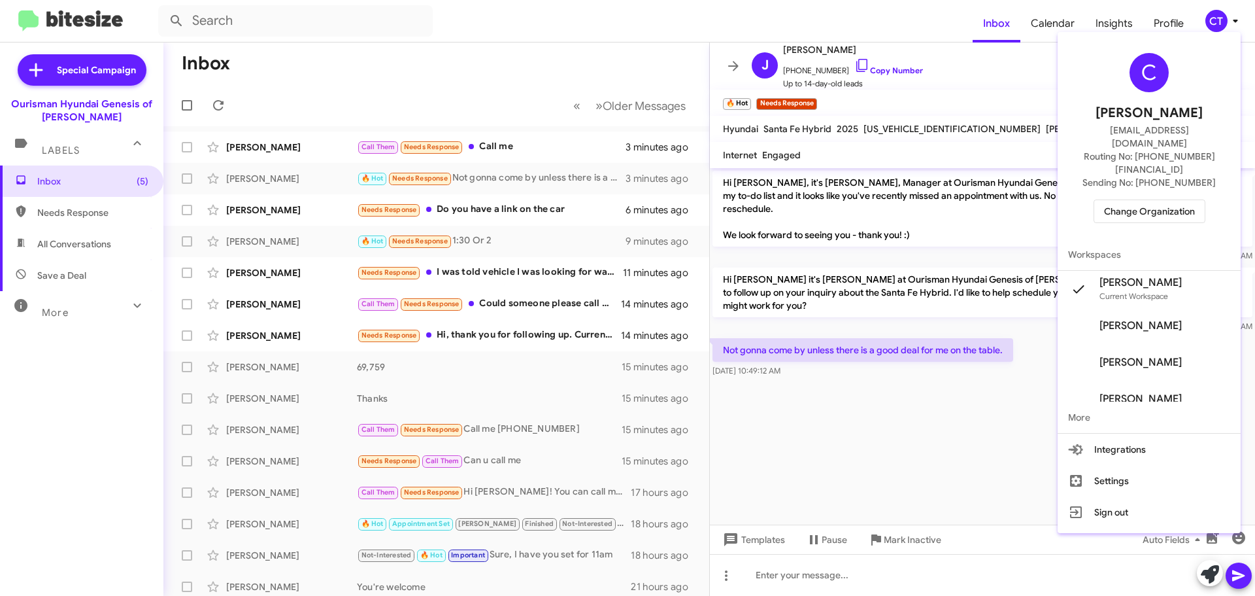
click at [1026, 95] on div at bounding box center [627, 298] width 1255 height 596
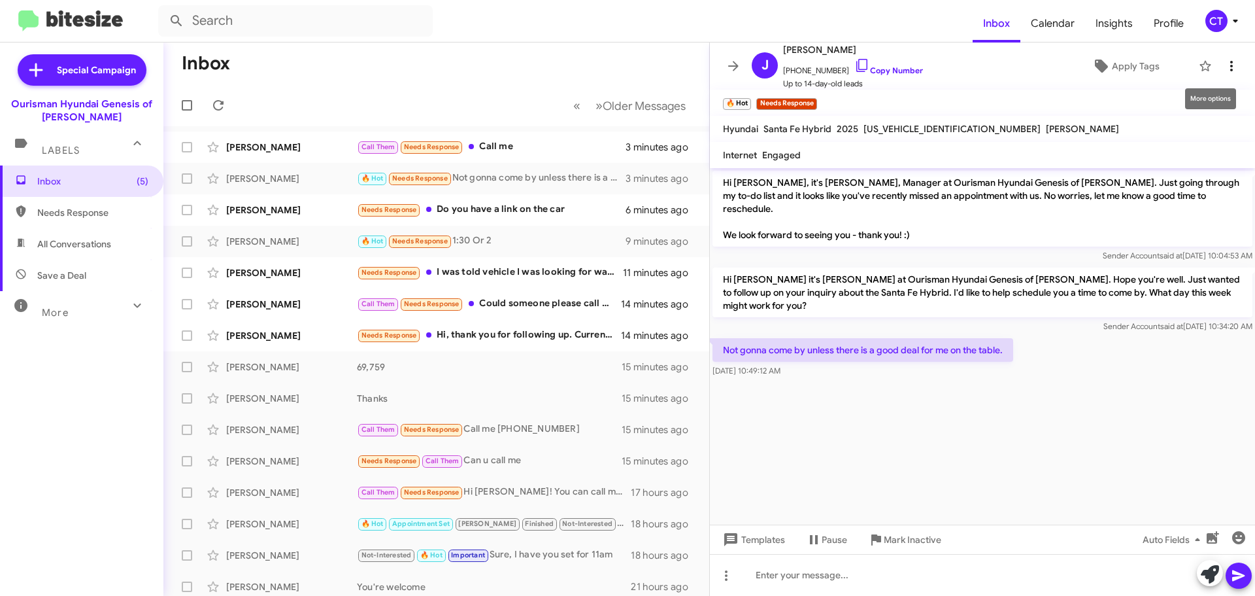
click at [1224, 68] on icon at bounding box center [1232, 66] width 16 height 16
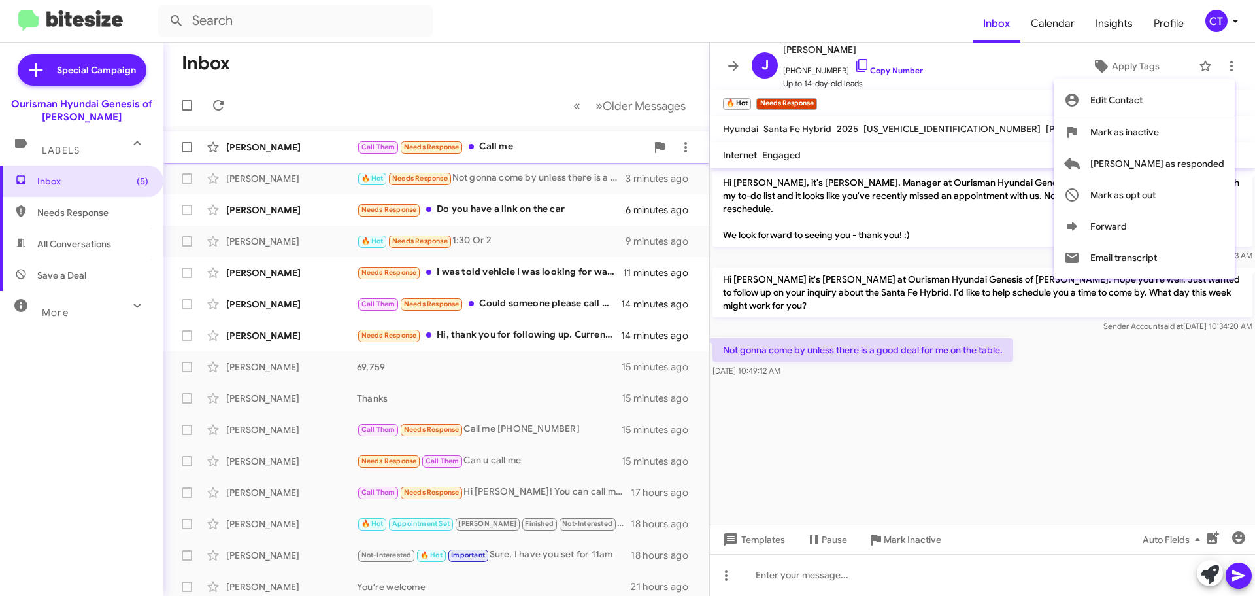
click at [1194, 160] on span "[PERSON_NAME] as responded" at bounding box center [1157, 163] width 134 height 31
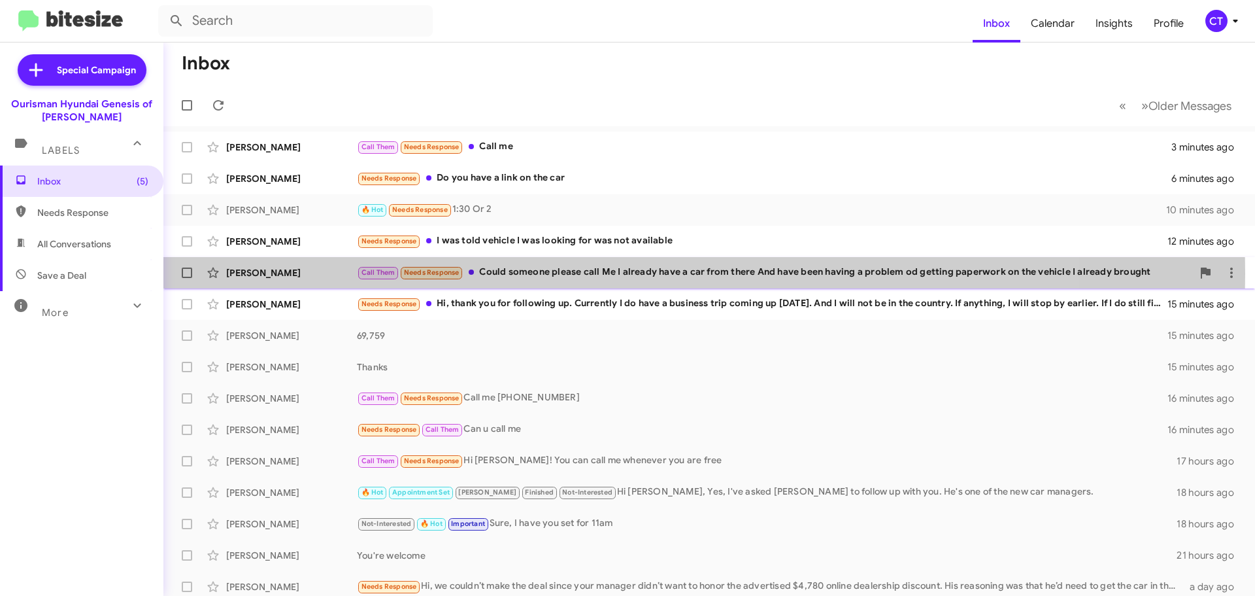
click at [581, 273] on div "Call Them Needs Response Could someone please call Me I already have a car from…" at bounding box center [774, 272] width 835 height 15
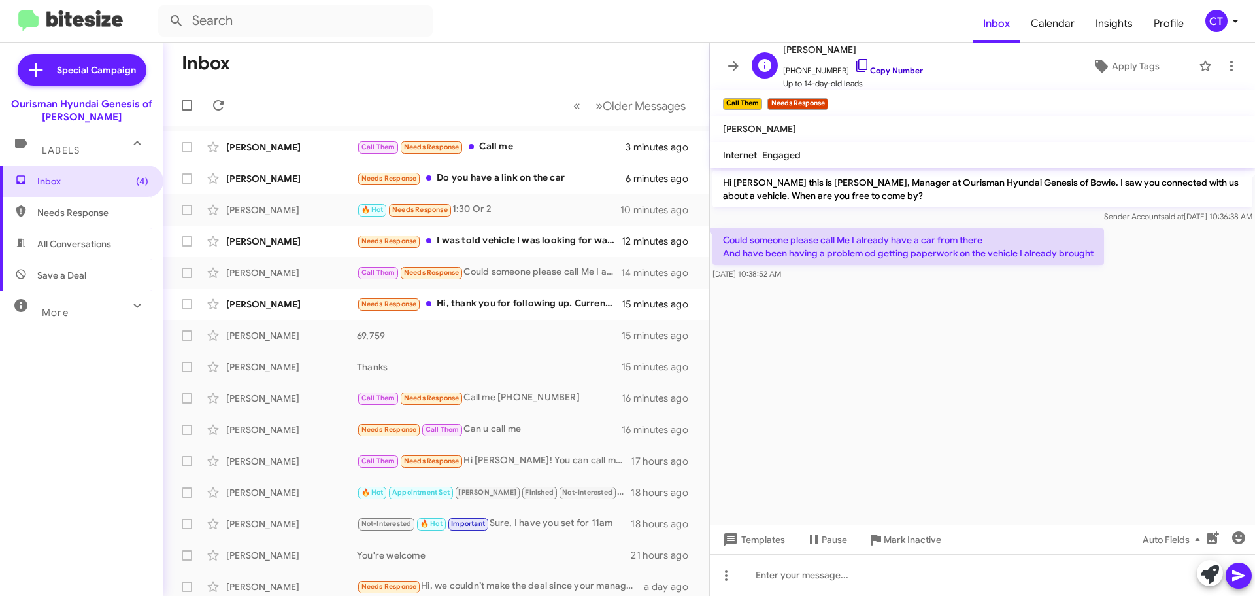
click at [854, 63] on icon at bounding box center [862, 66] width 16 height 16
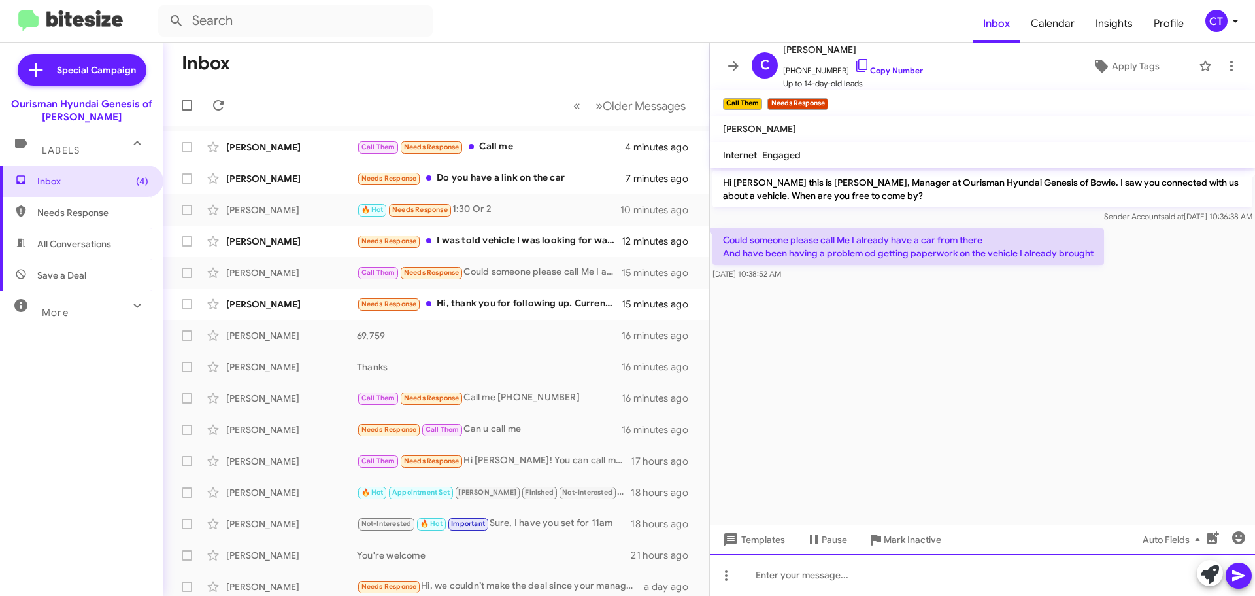
click at [805, 582] on div at bounding box center [982, 575] width 545 height 42
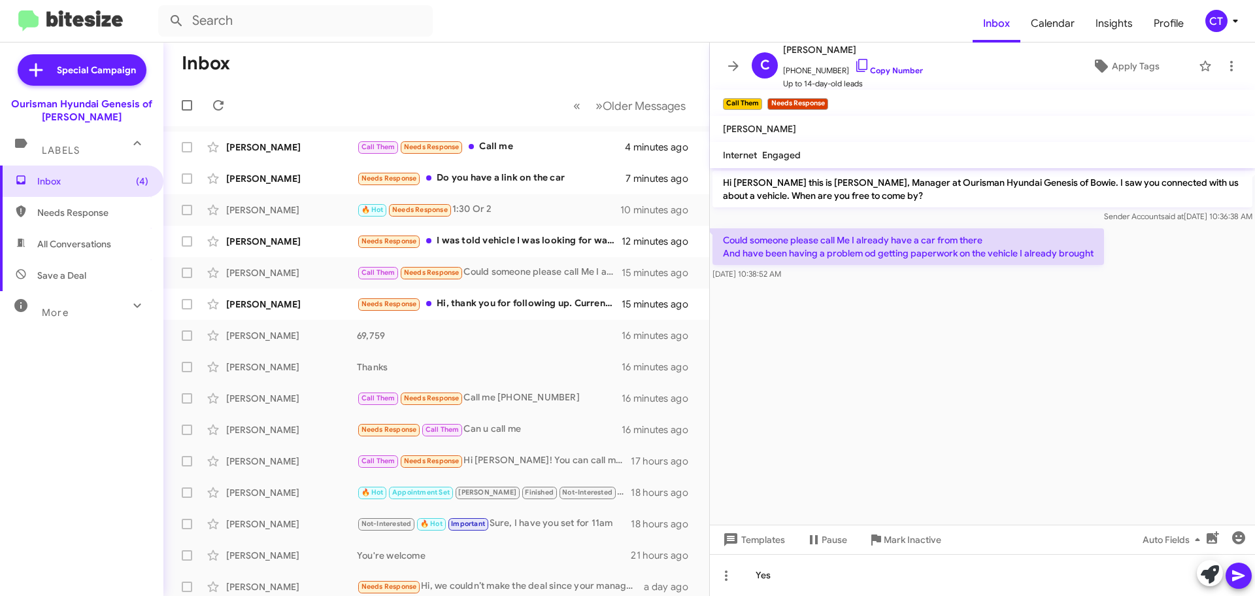
click at [1232, 574] on icon at bounding box center [1239, 575] width 16 height 16
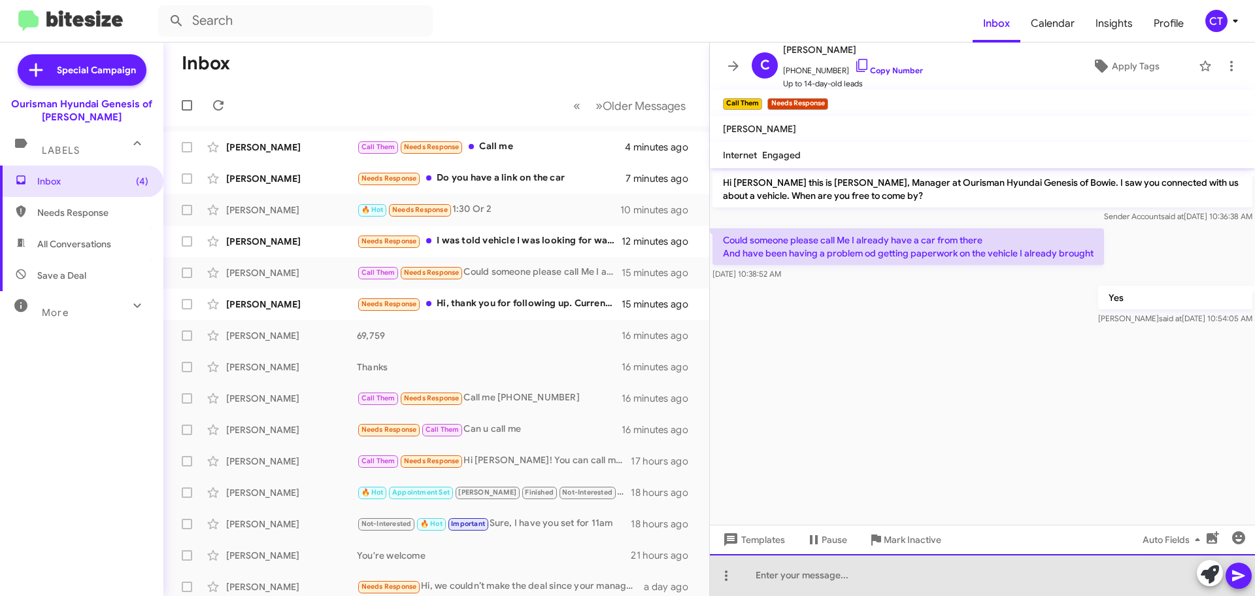
click at [786, 584] on div at bounding box center [982, 575] width 545 height 42
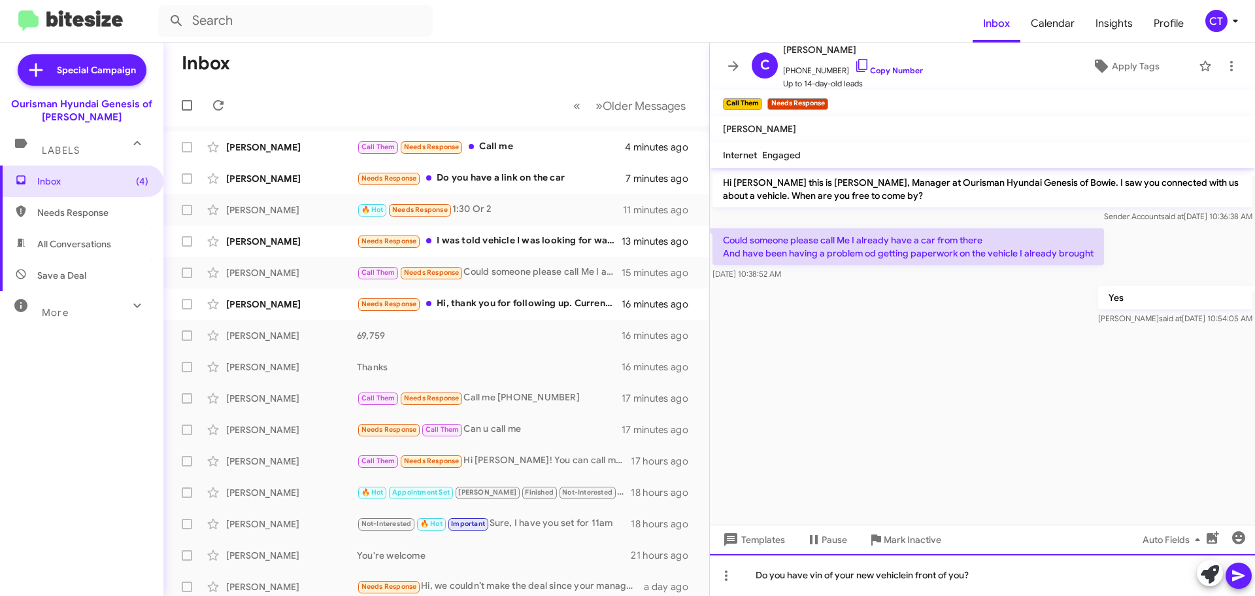
click at [905, 576] on div "Do you have vin of your new vehiclein front of you?" at bounding box center [982, 575] width 545 height 42
click at [985, 575] on div "Do you have vin of your new vehicle in front of you?" at bounding box center [982, 575] width 545 height 42
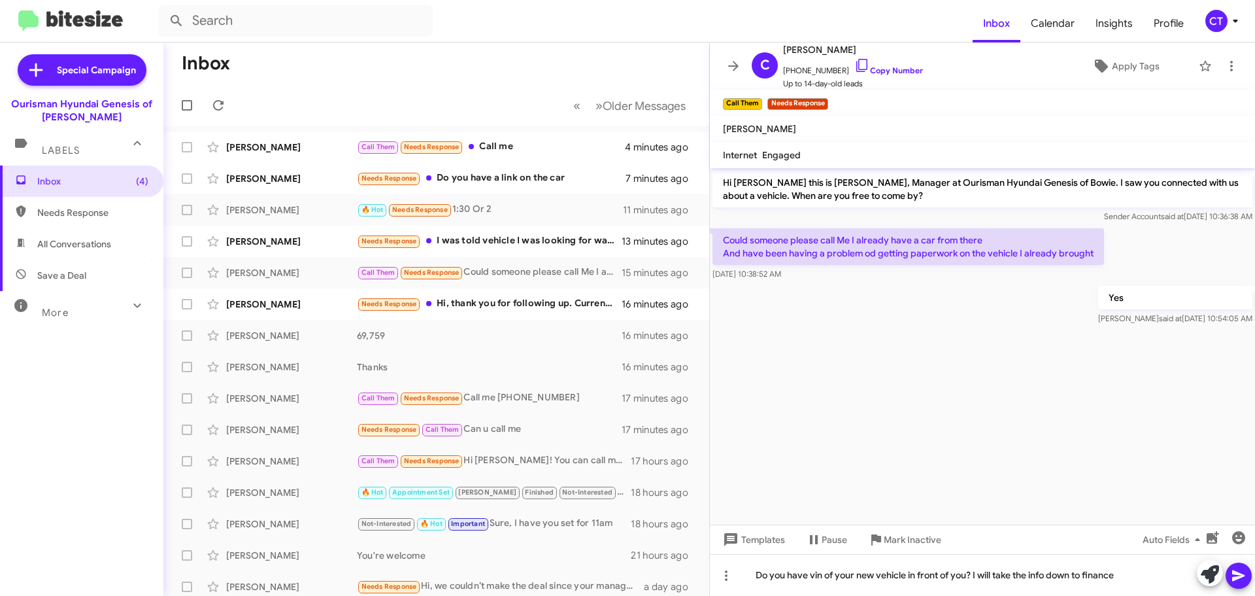
click at [1236, 576] on icon at bounding box center [1239, 575] width 16 height 16
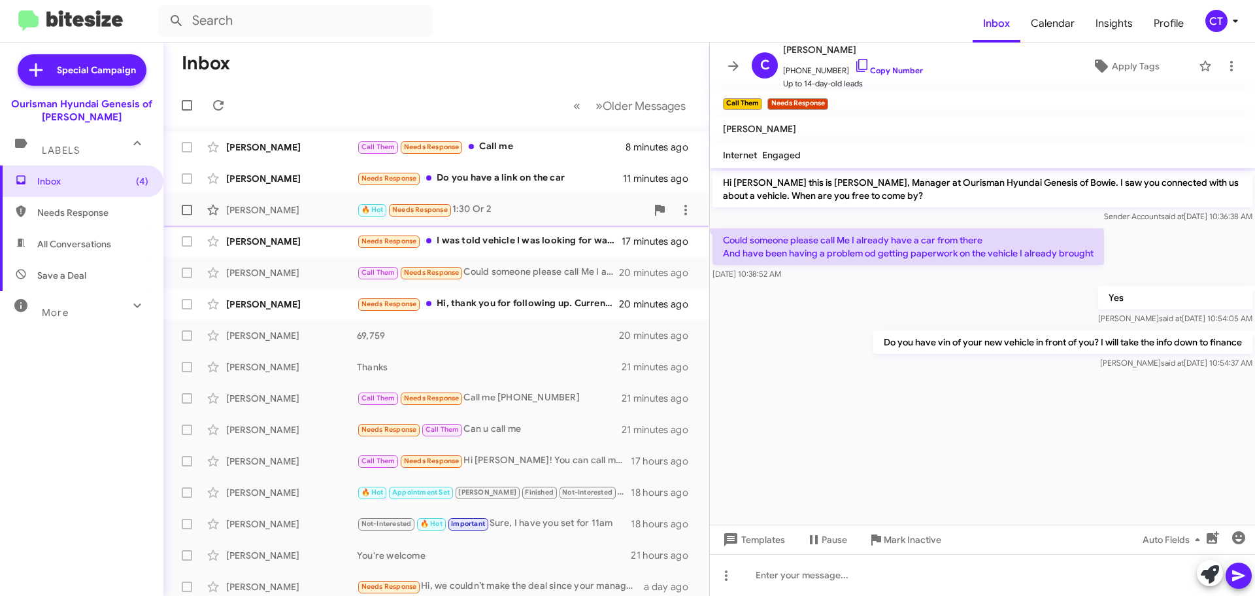
drag, startPoint x: 501, startPoint y: 180, endPoint x: 481, endPoint y: 205, distance: 31.7
click at [501, 180] on div "Needs Response Do you have a link on the car" at bounding box center [490, 178] width 266 height 15
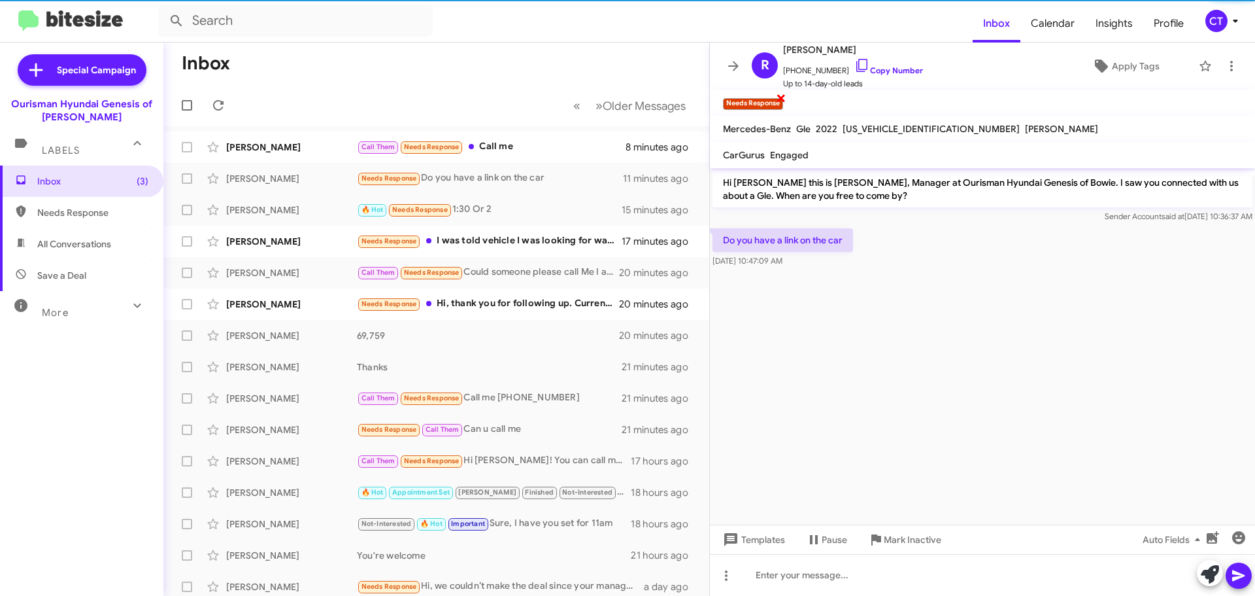
drag, startPoint x: 847, startPoint y: 62, endPoint x: 754, endPoint y: 109, distance: 103.8
click at [854, 62] on icon at bounding box center [862, 66] width 16 height 16
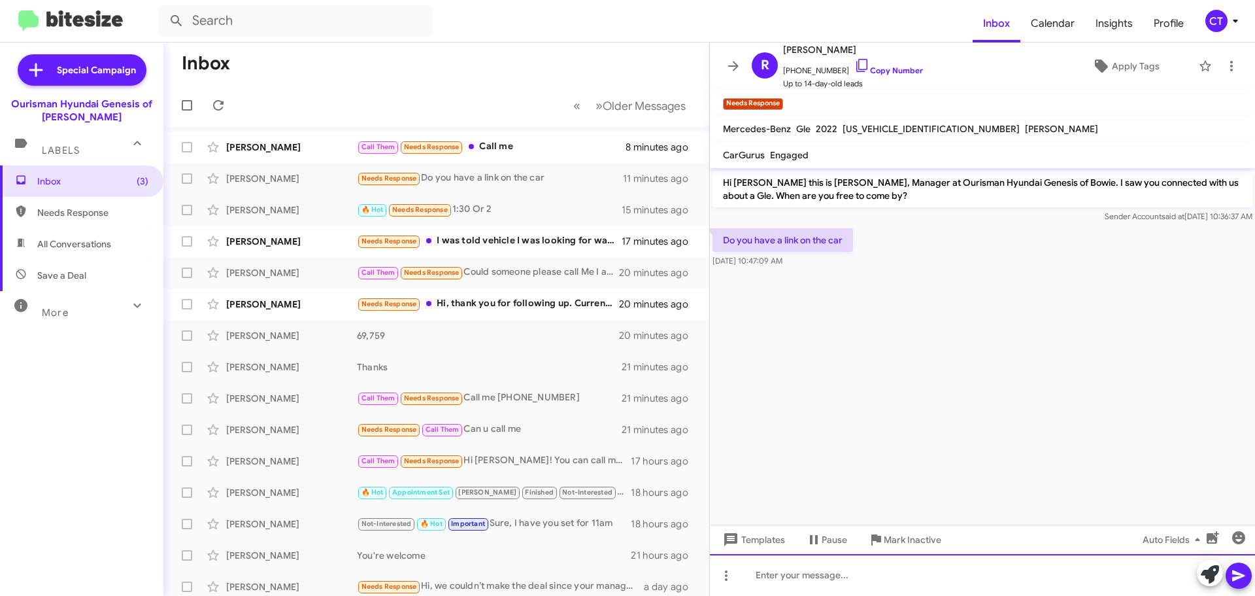
click at [826, 586] on div at bounding box center [982, 575] width 545 height 42
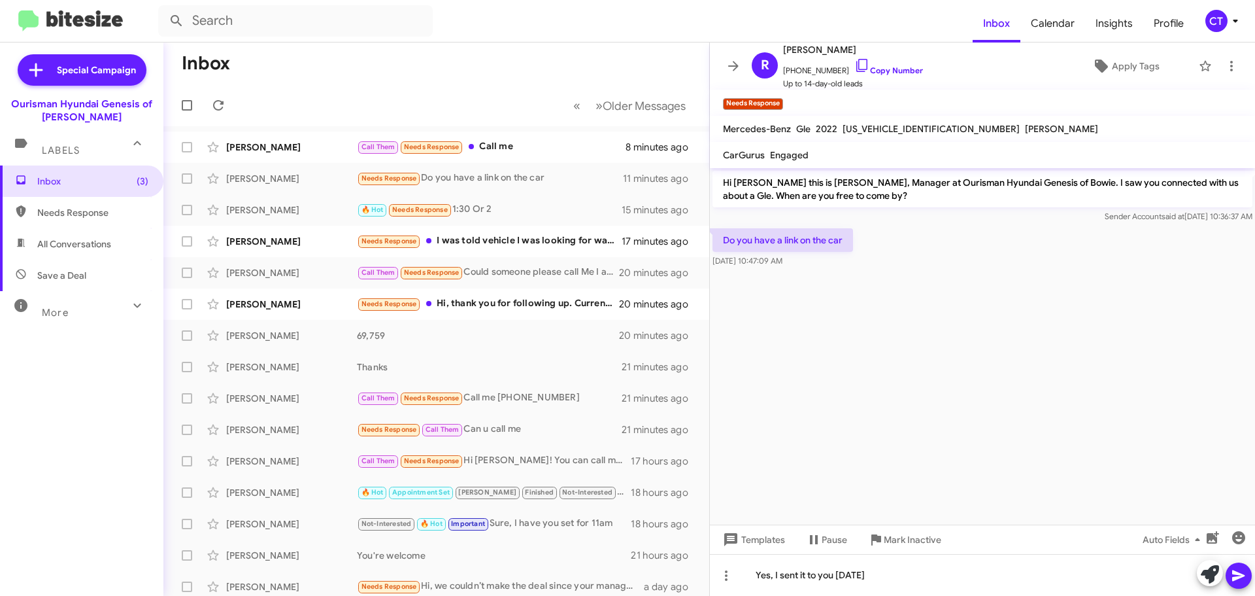
click at [1241, 579] on icon at bounding box center [1239, 575] width 16 height 16
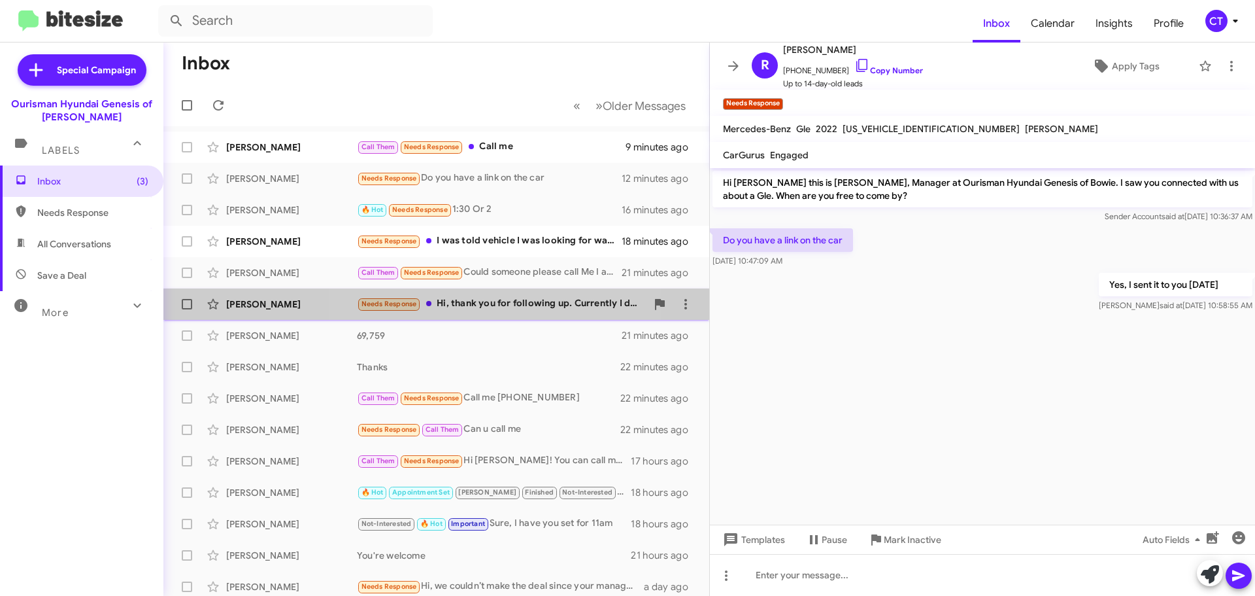
click at [490, 301] on div "Needs Response Hi, thank you for following up. Currently I do have a business t…" at bounding box center [502, 303] width 290 height 15
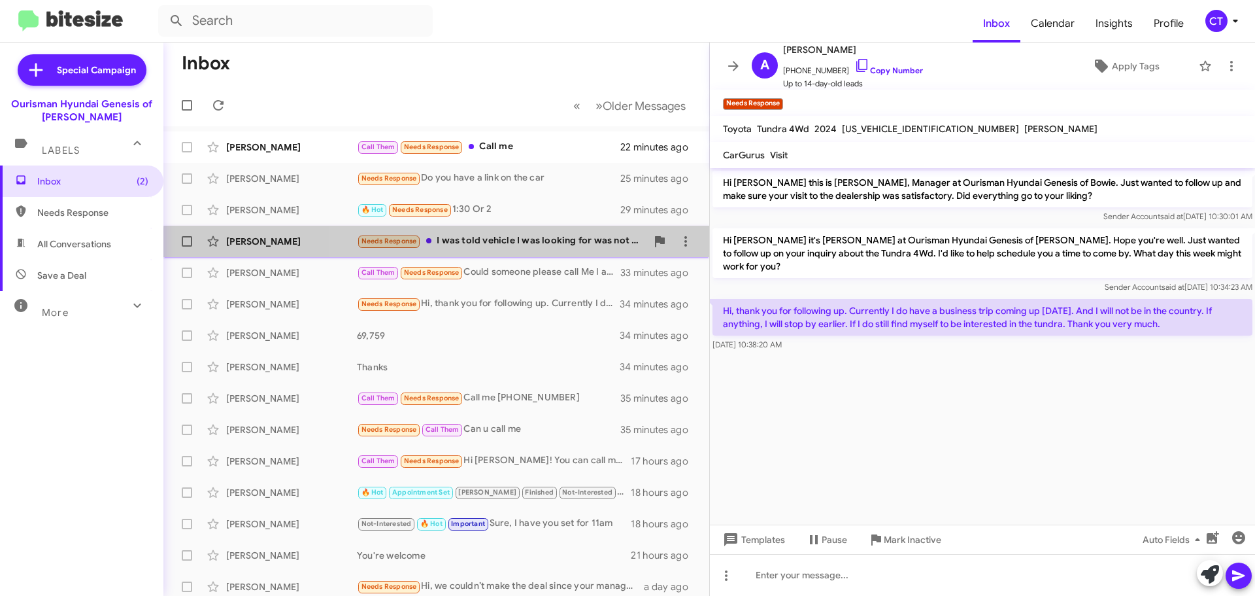
click at [528, 248] on div "Needs Response I was told vehicle I was looking for was not available" at bounding box center [502, 240] width 290 height 15
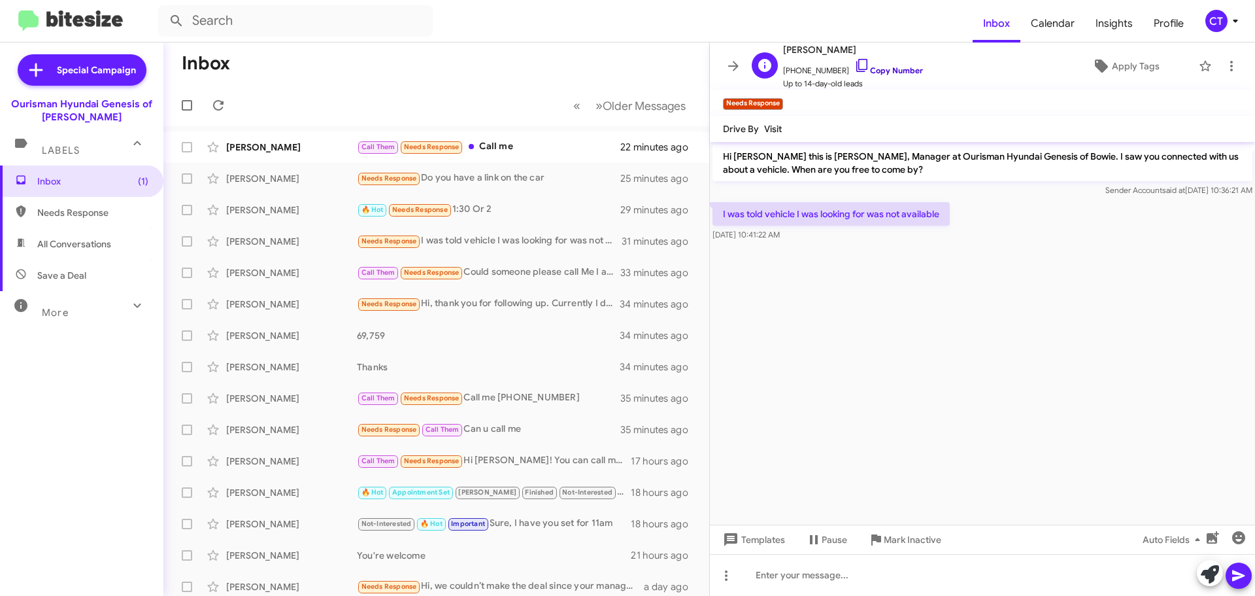
click at [854, 66] on icon at bounding box center [862, 66] width 16 height 16
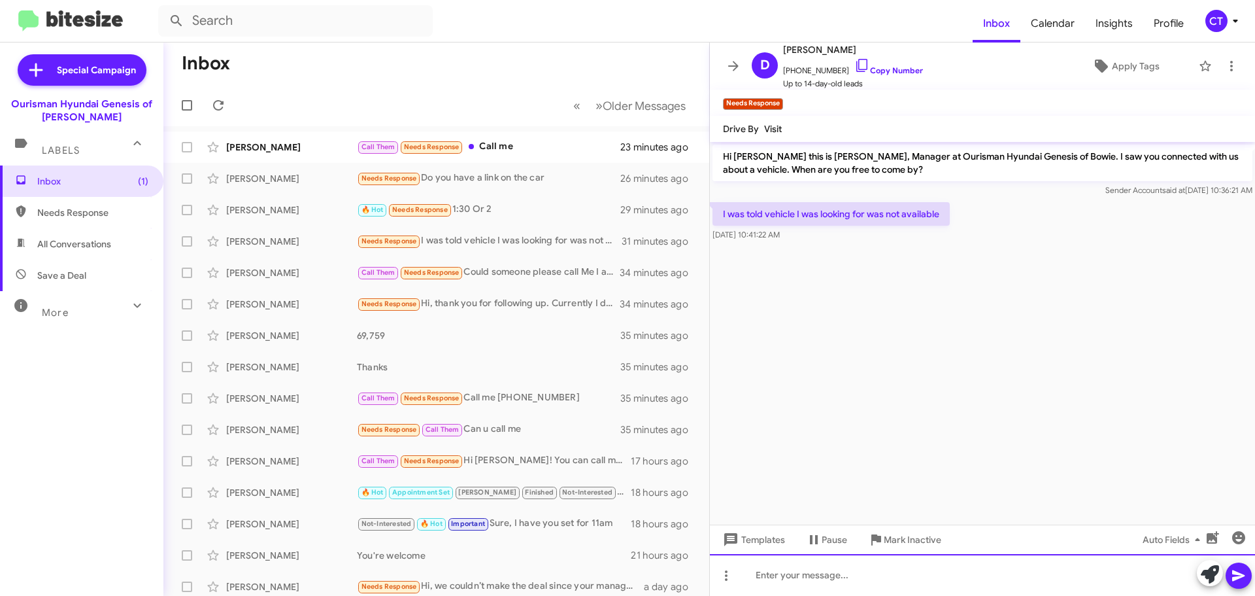
click at [810, 577] on div at bounding box center [982, 575] width 545 height 42
click at [984, 577] on div "Yes, you are looking specifically for a 2024 XRT, in Gray?" at bounding box center [982, 575] width 545 height 42
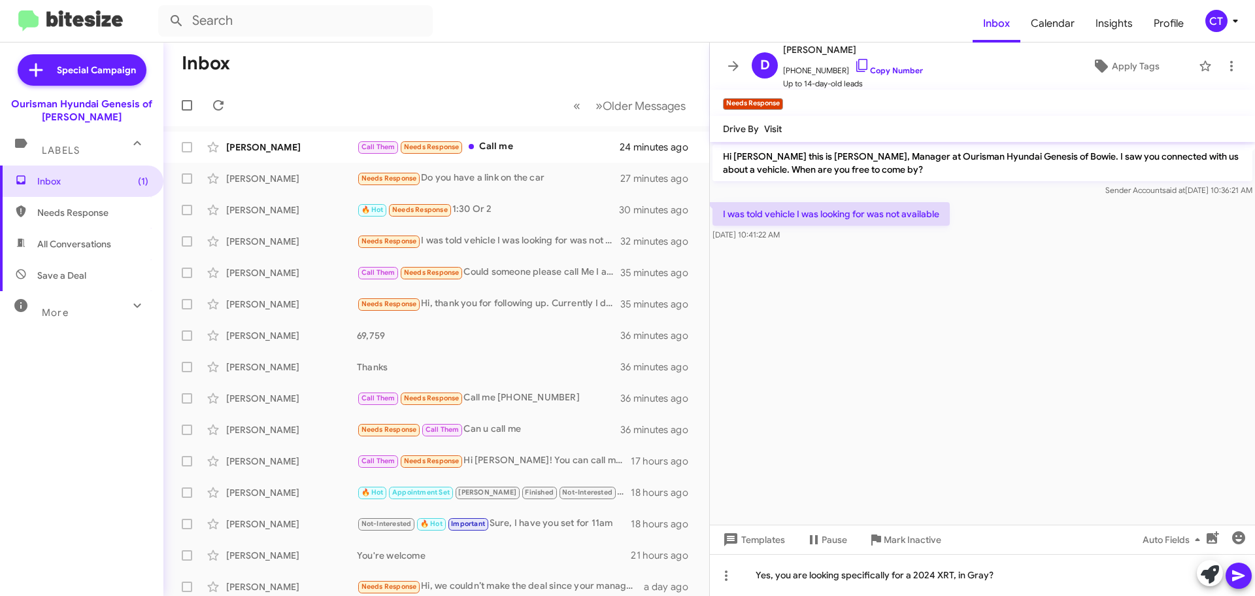
click at [1241, 576] on icon at bounding box center [1238, 575] width 12 height 11
click at [531, 178] on div "Needs Response Do you have a link on the car" at bounding box center [502, 178] width 290 height 15
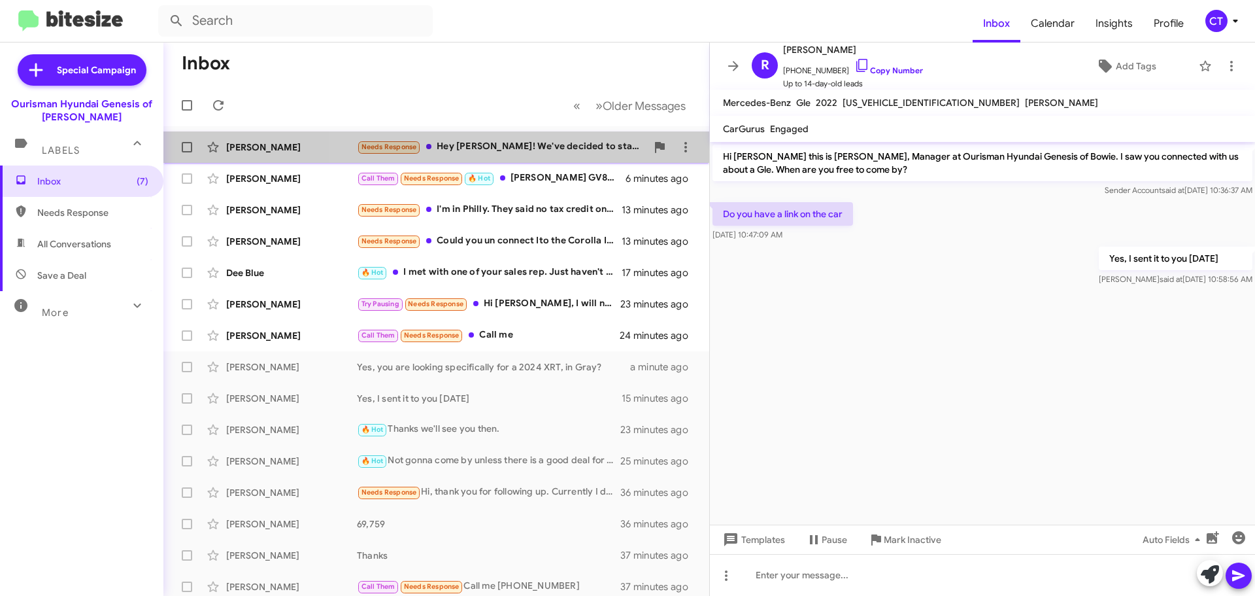
click at [569, 141] on div "Needs Response Hey Ciara! We've decided to stay with Mercedes and will be getti…" at bounding box center [502, 146] width 290 height 15
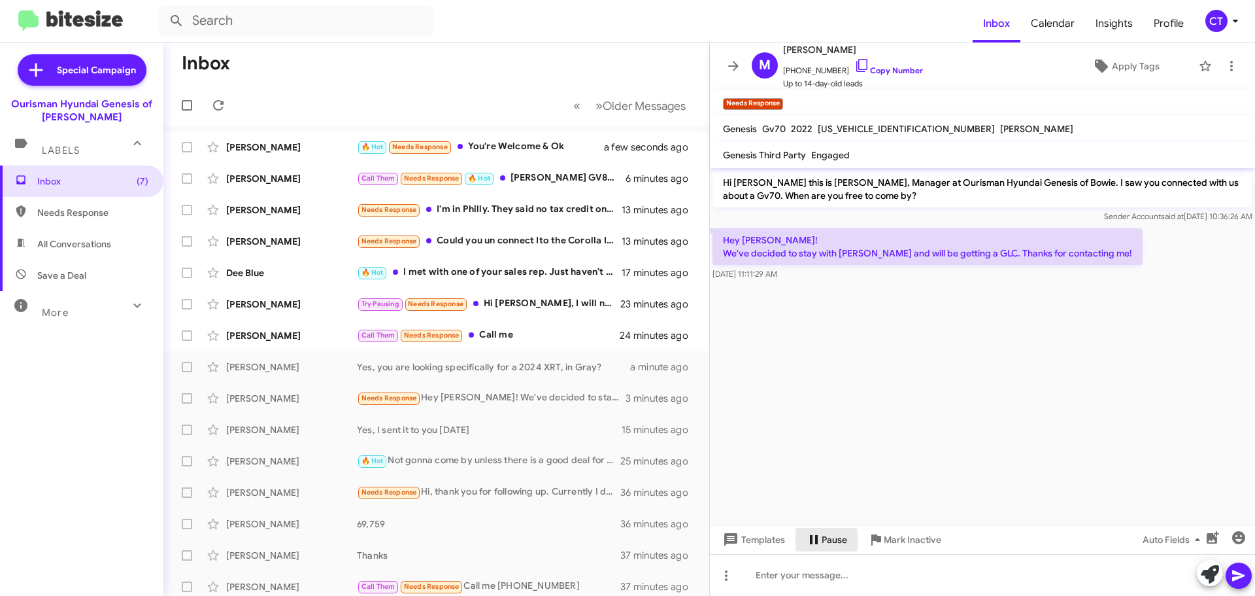
click at [828, 547] on span "Pause" at bounding box center [834, 540] width 25 height 24
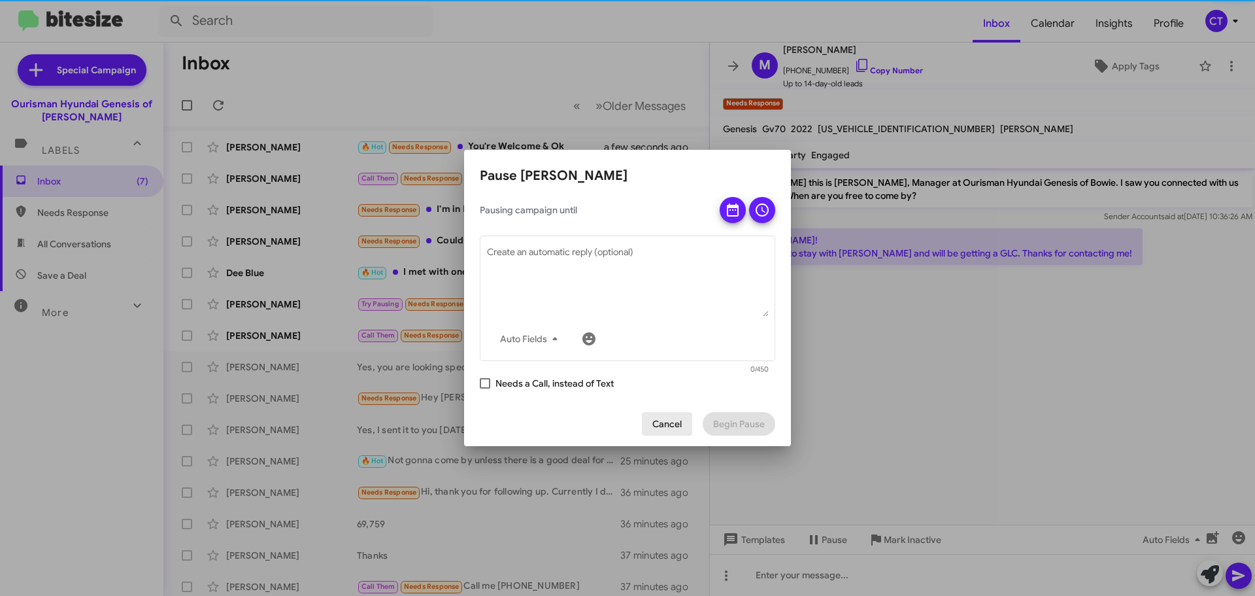
click at [680, 422] on span "Cancel" at bounding box center [666, 424] width 29 height 24
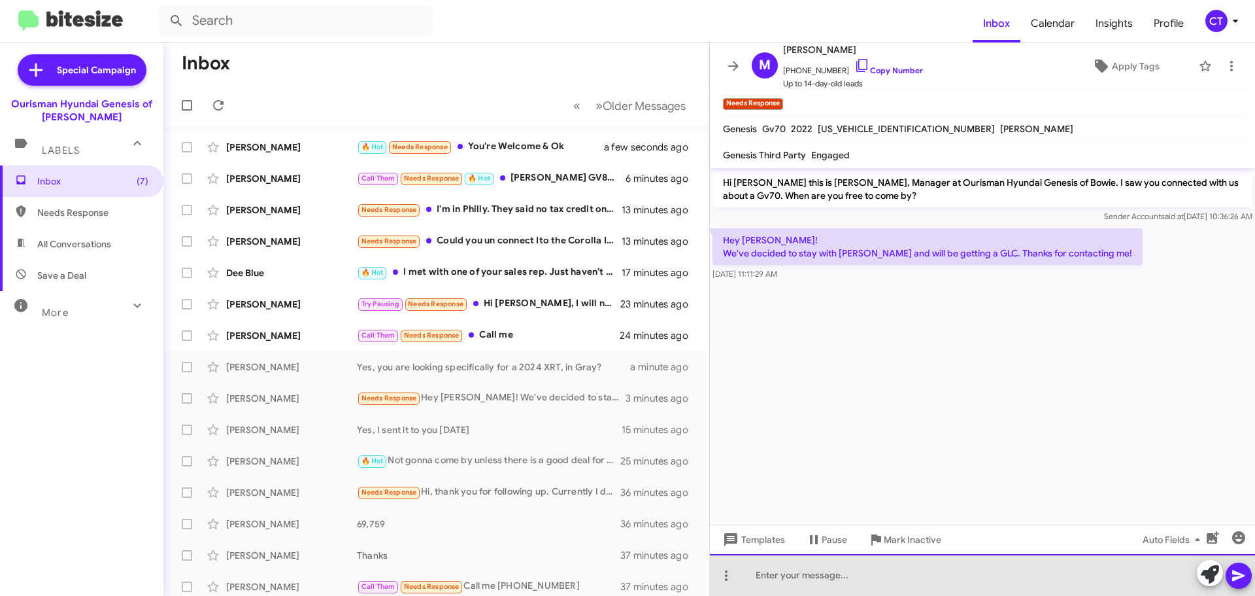
click at [813, 584] on div at bounding box center [982, 575] width 545 height 42
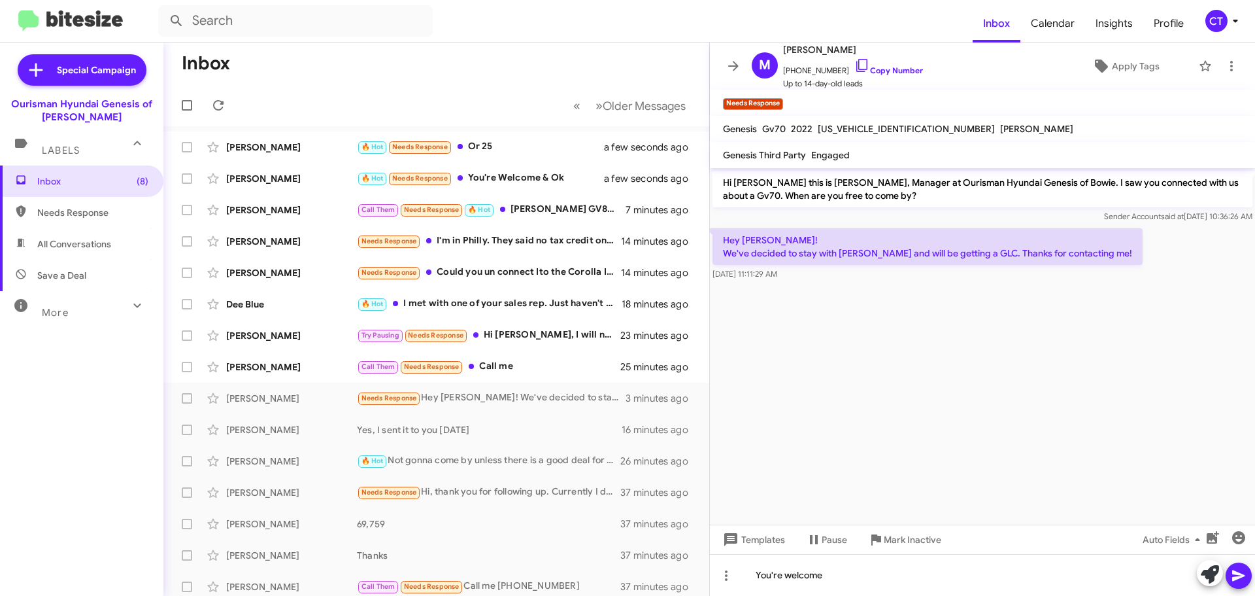
click at [1247, 573] on button at bounding box center [1239, 575] width 26 height 26
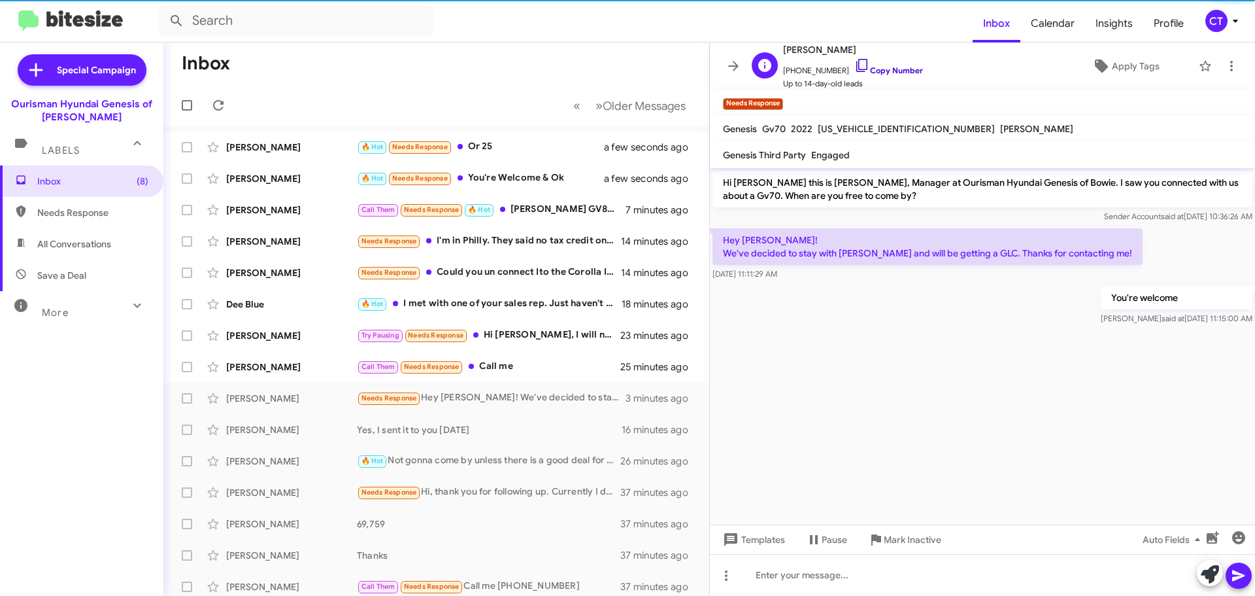
click at [854, 63] on icon at bounding box center [862, 66] width 16 height 16
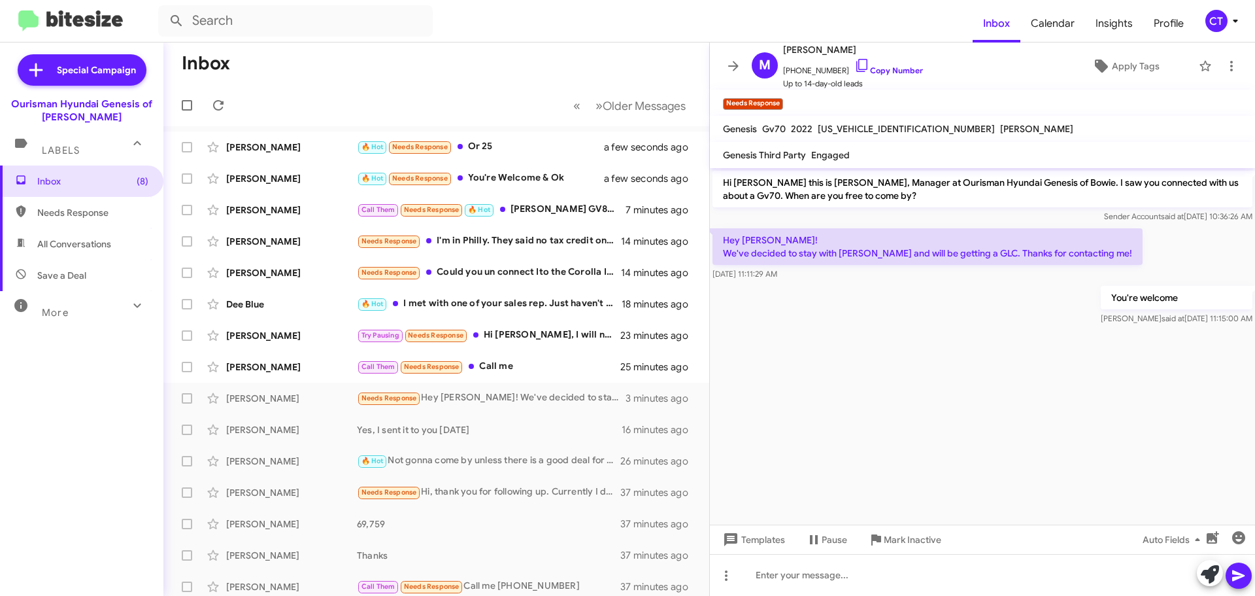
click at [1219, 18] on div "CT" at bounding box center [1216, 21] width 22 height 22
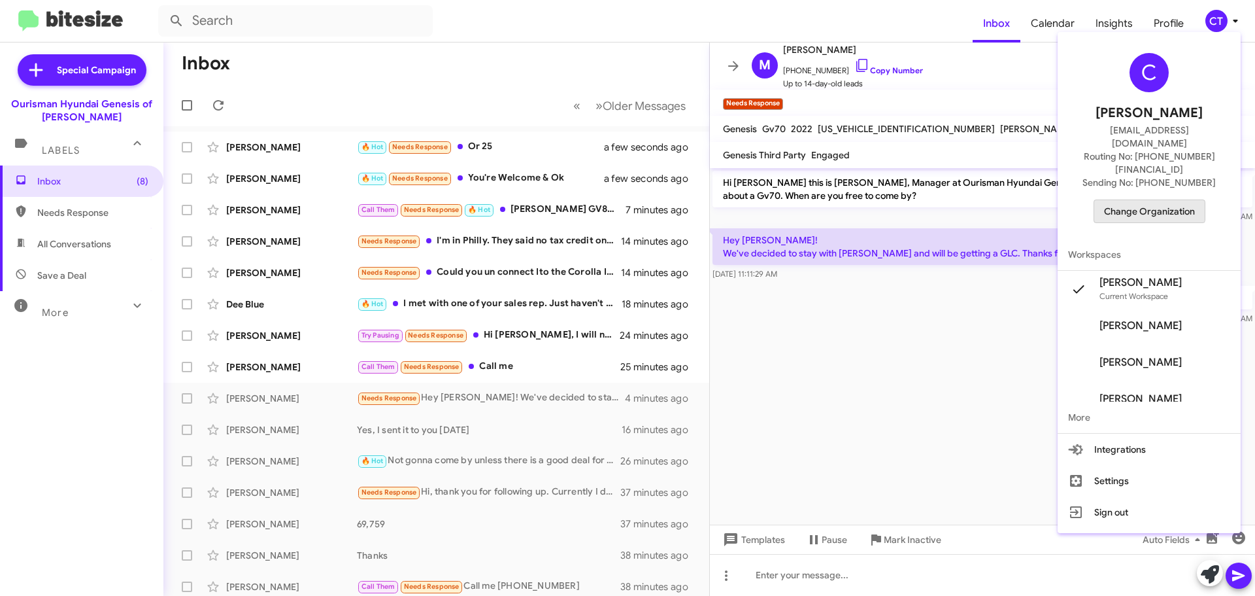
click at [1145, 200] on span "Change Organization" at bounding box center [1149, 211] width 91 height 22
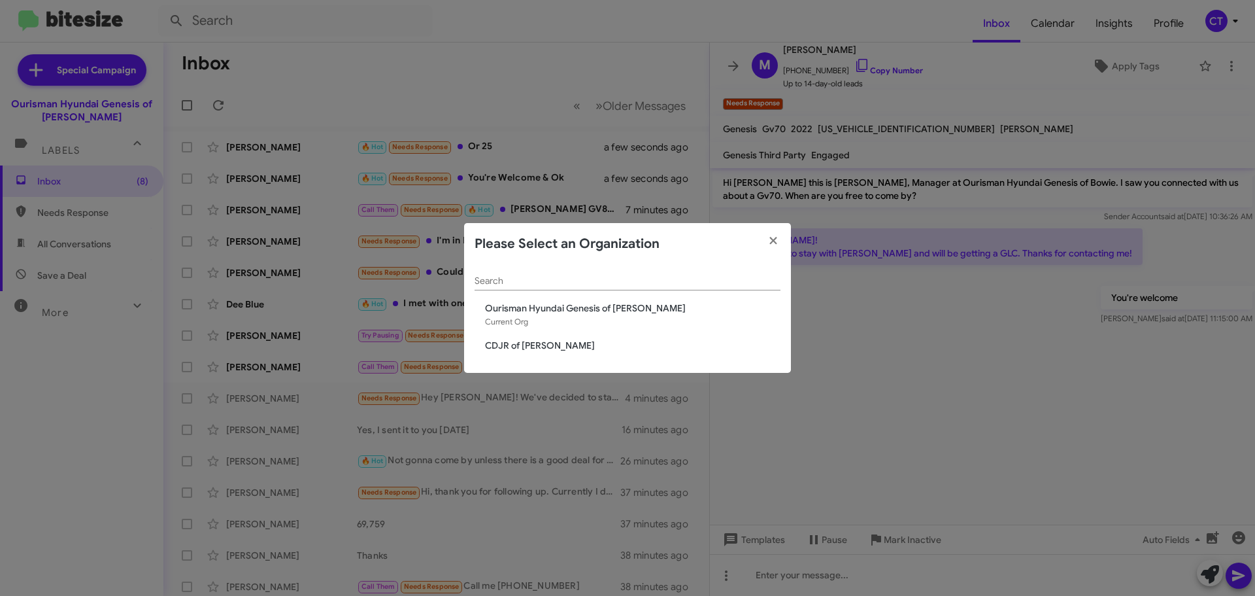
click at [533, 344] on span "CDJR of Bowie" at bounding box center [632, 345] width 295 height 13
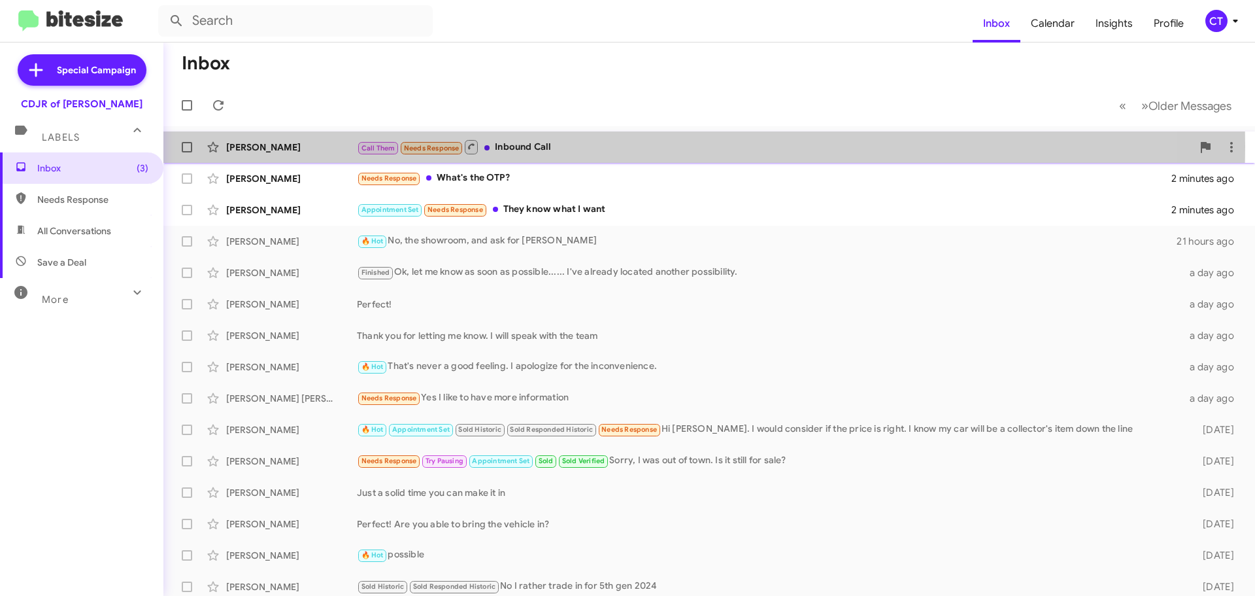
click at [547, 146] on div "Call Them Needs Response Inbound Call" at bounding box center [774, 147] width 835 height 16
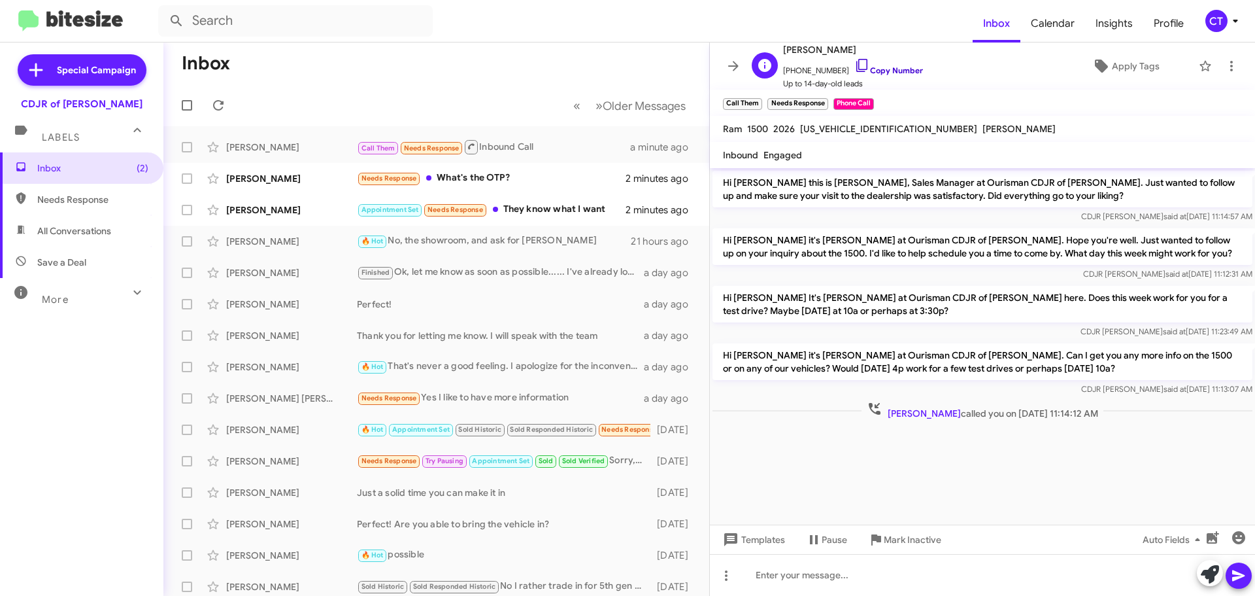
click at [854, 65] on icon at bounding box center [862, 66] width 16 height 16
click at [511, 209] on div "Appointment Set Needs Response They know what I want" at bounding box center [502, 209] width 290 height 15
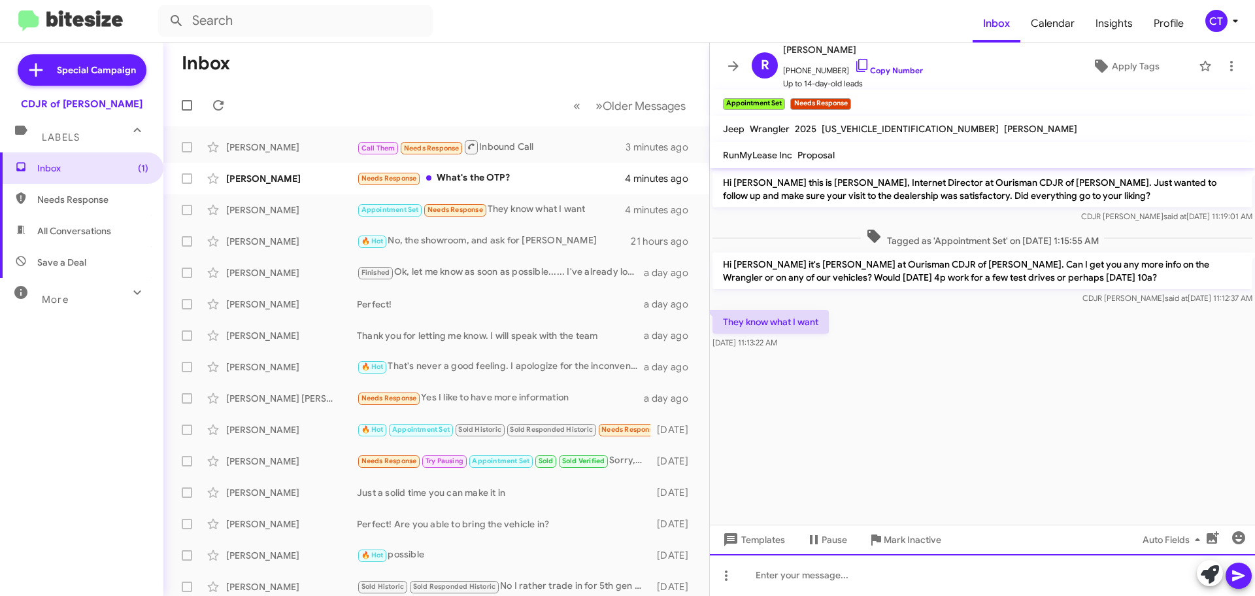
click at [837, 581] on div at bounding box center [982, 575] width 545 height 42
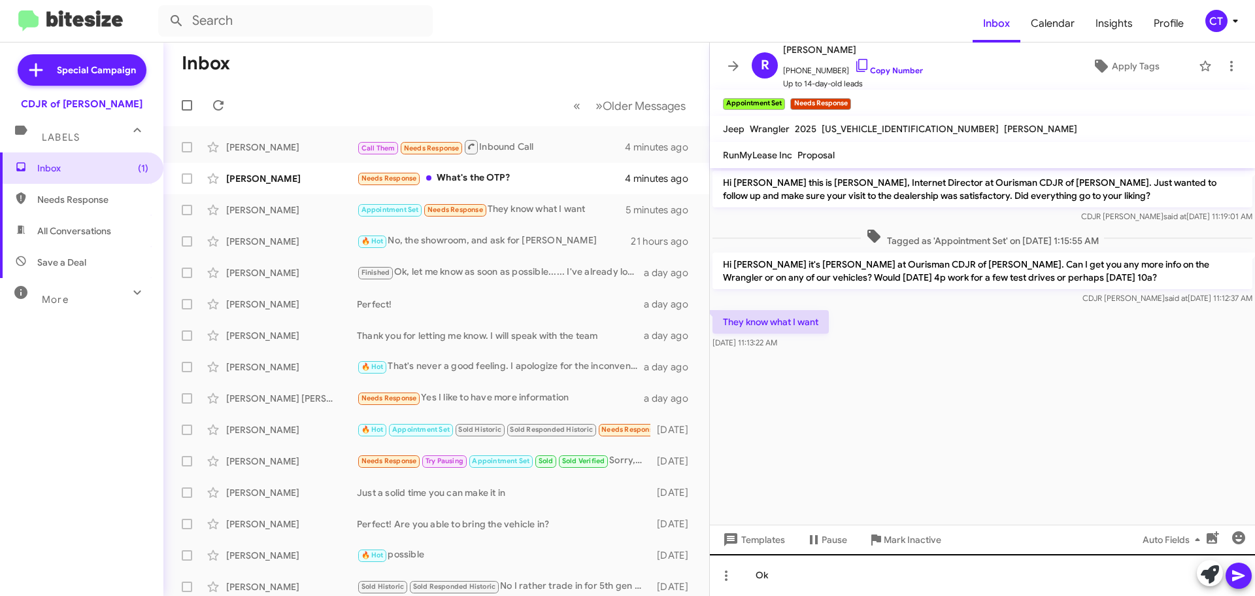
drag, startPoint x: 1240, startPoint y: 580, endPoint x: 1219, endPoint y: 594, distance: 25.9
click at [1238, 580] on icon at bounding box center [1239, 575] width 16 height 16
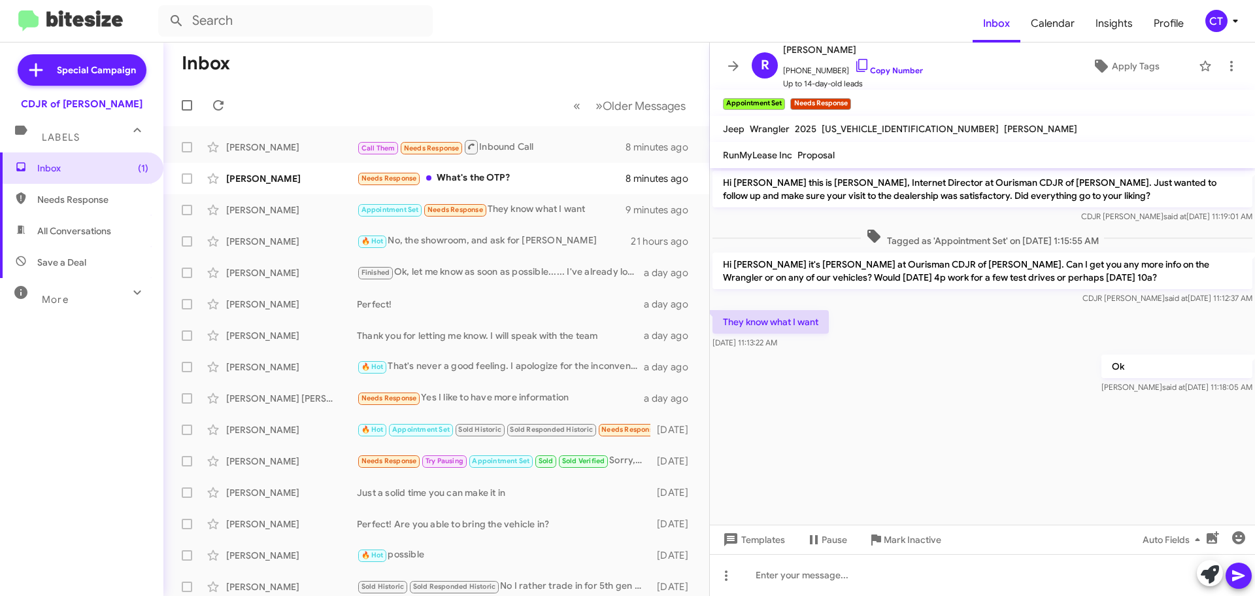
click at [1216, 25] on div "CT" at bounding box center [1216, 21] width 22 height 22
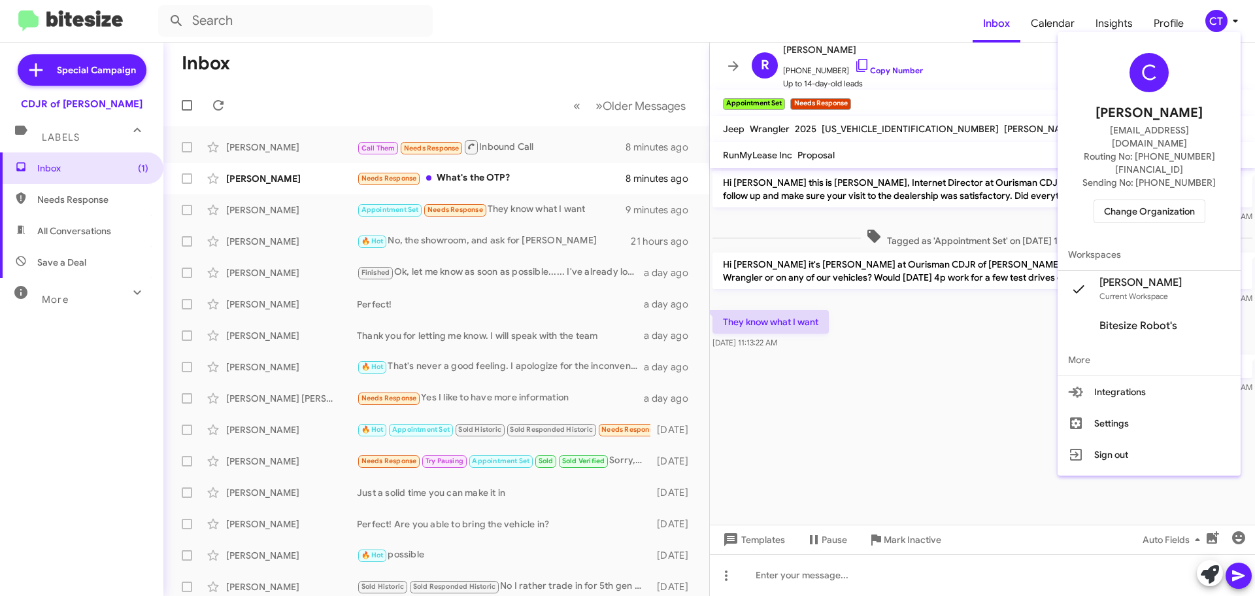
click at [906, 380] on div at bounding box center [627, 298] width 1255 height 596
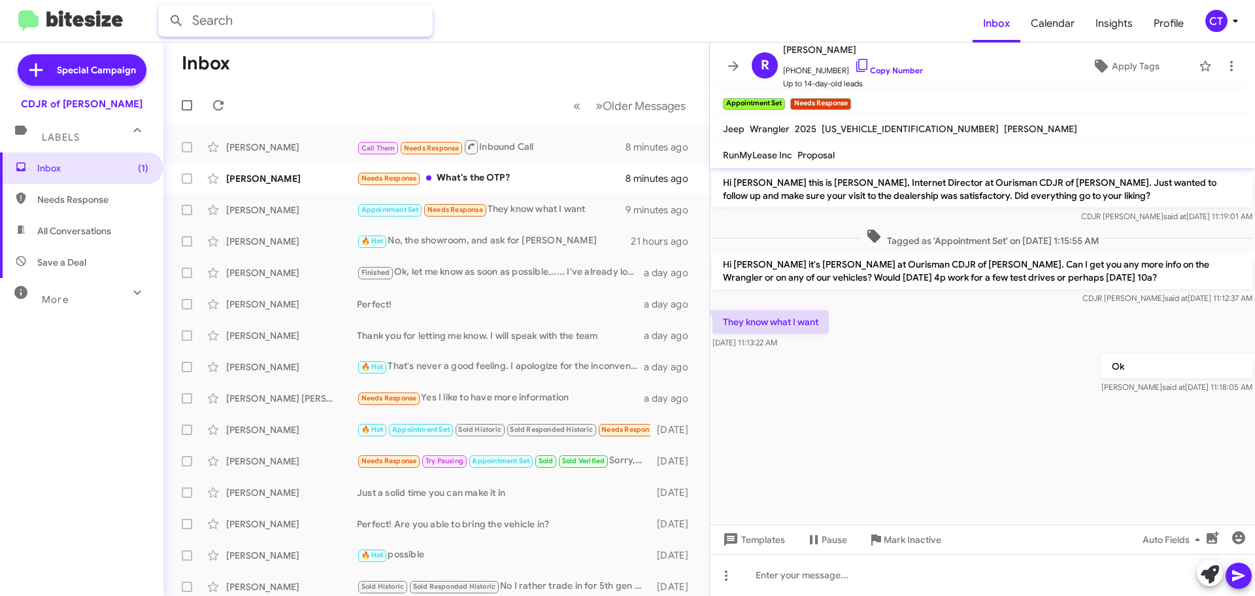
click at [261, 20] on input "text" at bounding box center [295, 20] width 275 height 31
type input "[PERSON_NAME]"
click at [163, 8] on button at bounding box center [176, 21] width 26 height 26
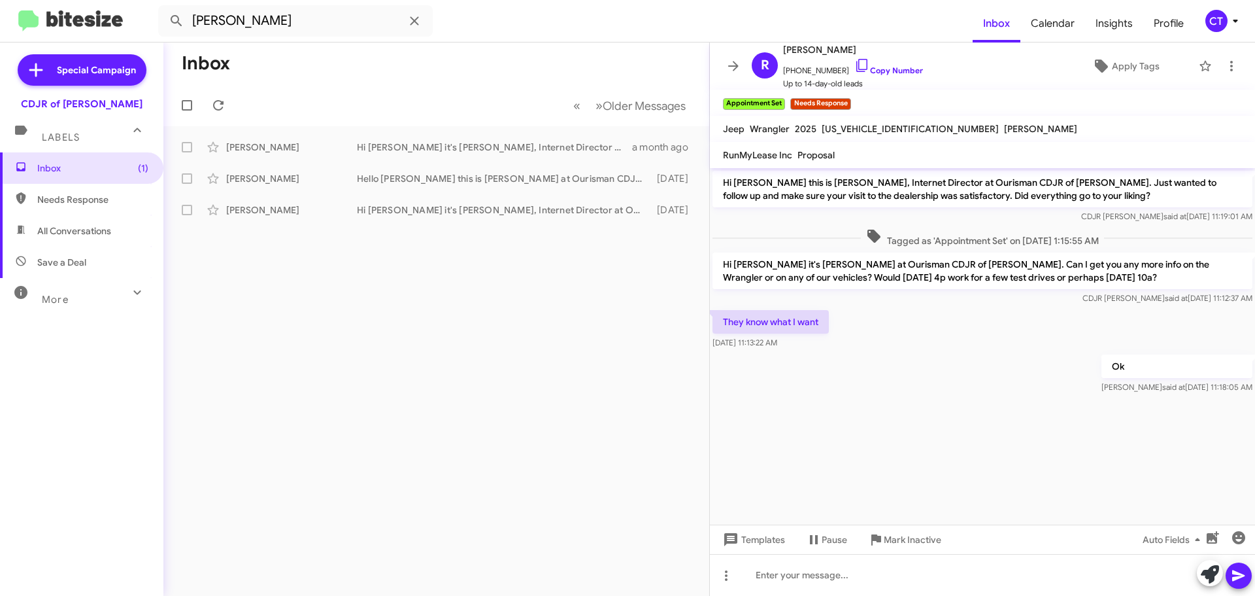
click at [1211, 15] on div "CT" at bounding box center [1216, 21] width 22 height 22
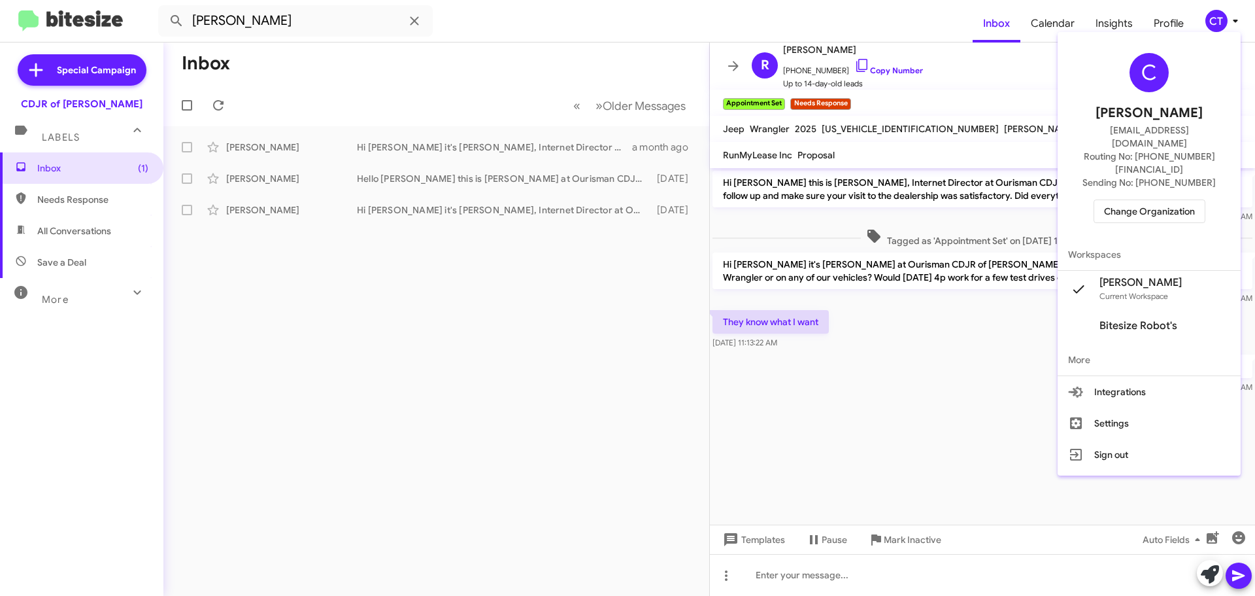
click at [1144, 200] on span "Change Organization" at bounding box center [1149, 211] width 91 height 22
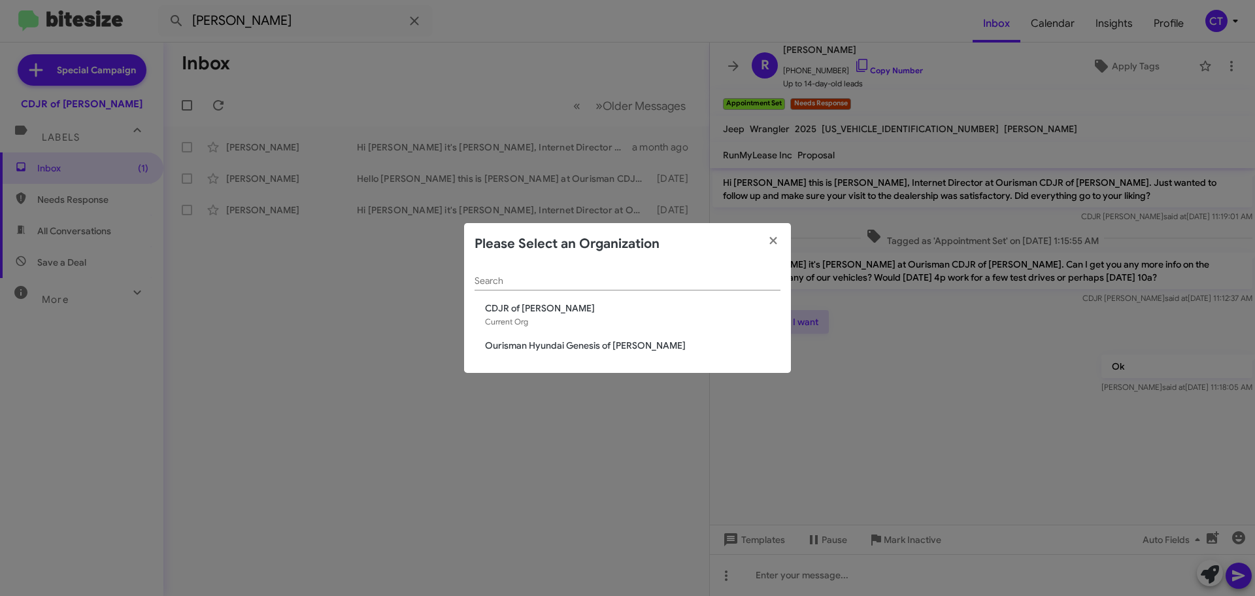
click at [515, 346] on span "Ourisman Hyundai Genesis of [PERSON_NAME]" at bounding box center [632, 345] width 295 height 13
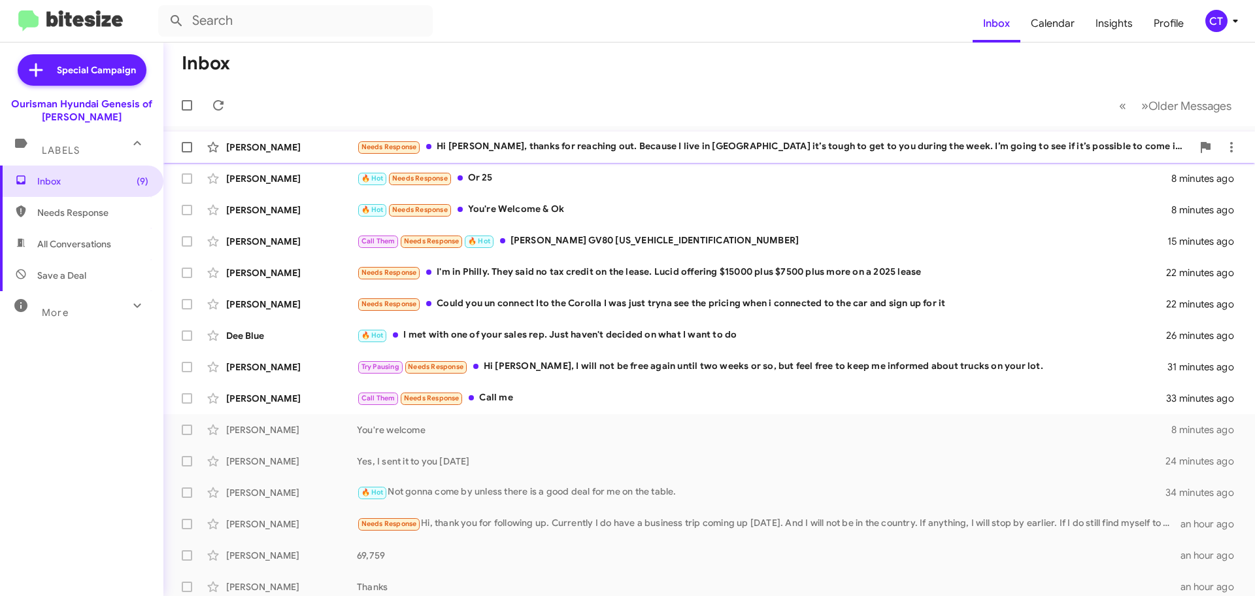
click at [537, 148] on div "Needs Response Hi [PERSON_NAME], thanks for reaching out. Because I live in [GE…" at bounding box center [774, 146] width 835 height 15
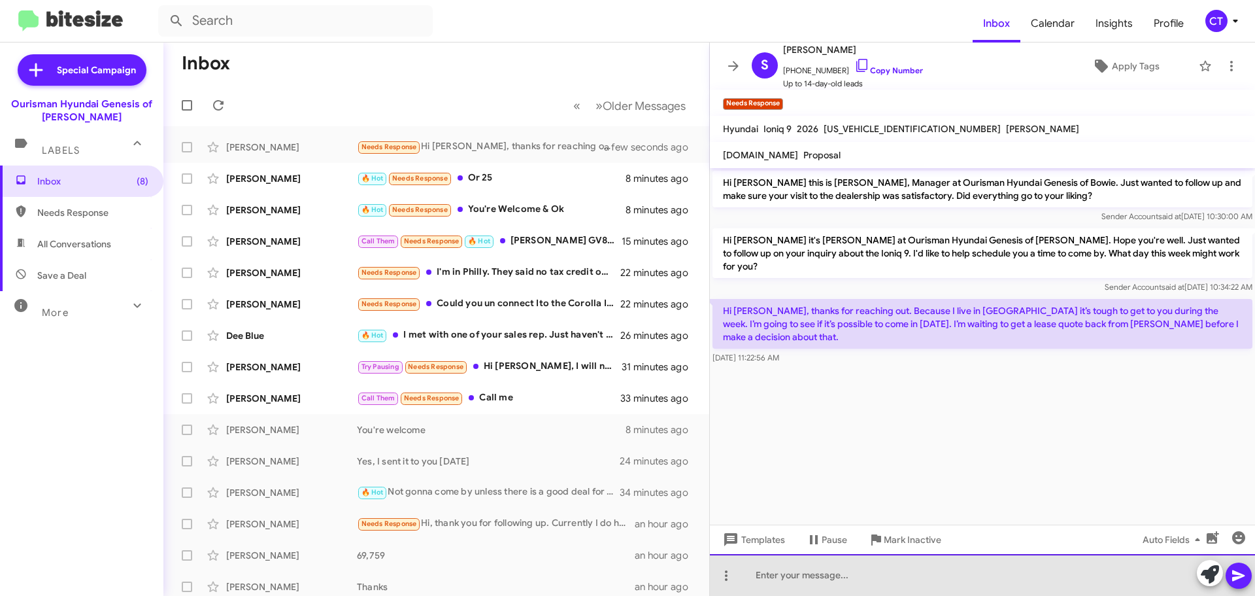
click at [852, 579] on div at bounding box center [982, 575] width 545 height 42
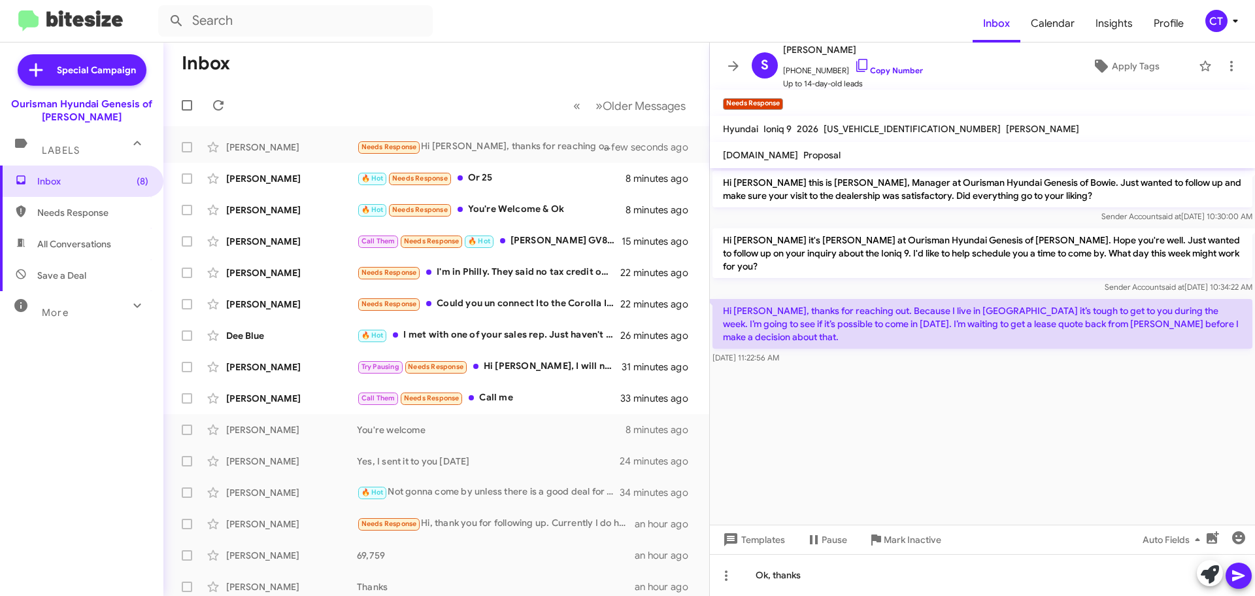
click at [1234, 580] on icon at bounding box center [1238, 575] width 12 height 11
click at [854, 67] on icon at bounding box center [862, 66] width 16 height 16
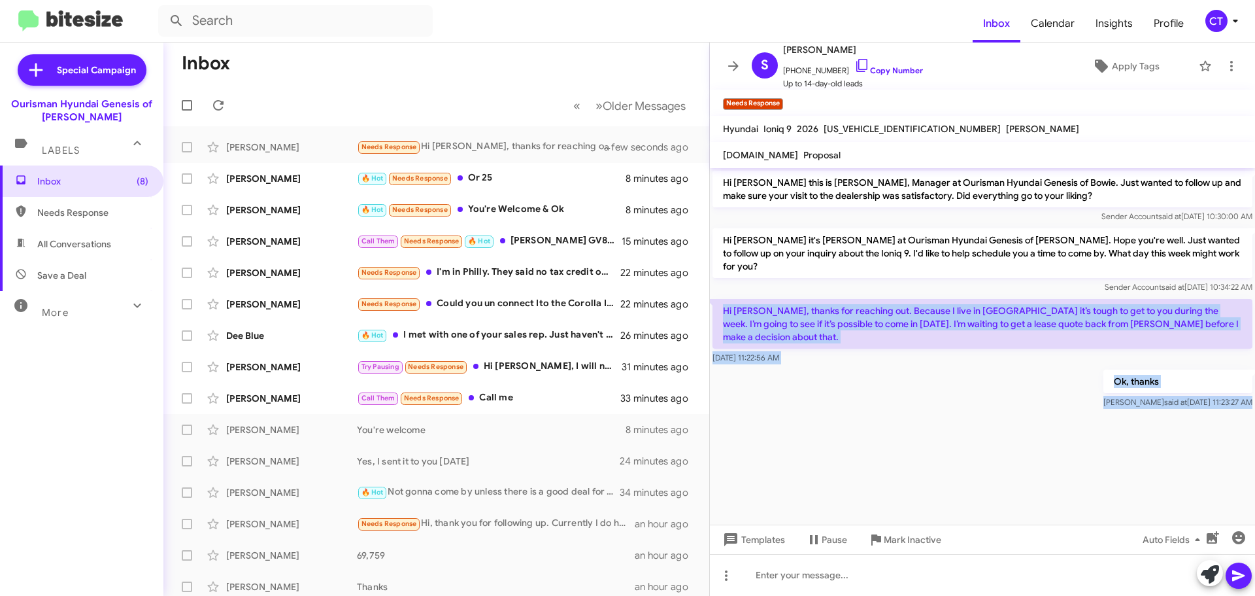
drag, startPoint x: 720, startPoint y: 294, endPoint x: 1057, endPoint y: 395, distance: 352.2
click at [1057, 395] on cdk-virtual-scroll-viewport "Hi Stephen this is Ciara Taylor, Manager at Ourisman Hyundai Genesis of Bowie. …" at bounding box center [982, 346] width 545 height 356
copy div "Hi Clara, thanks for reaching out. Because I live in Baltimore it’s tough to ge…"
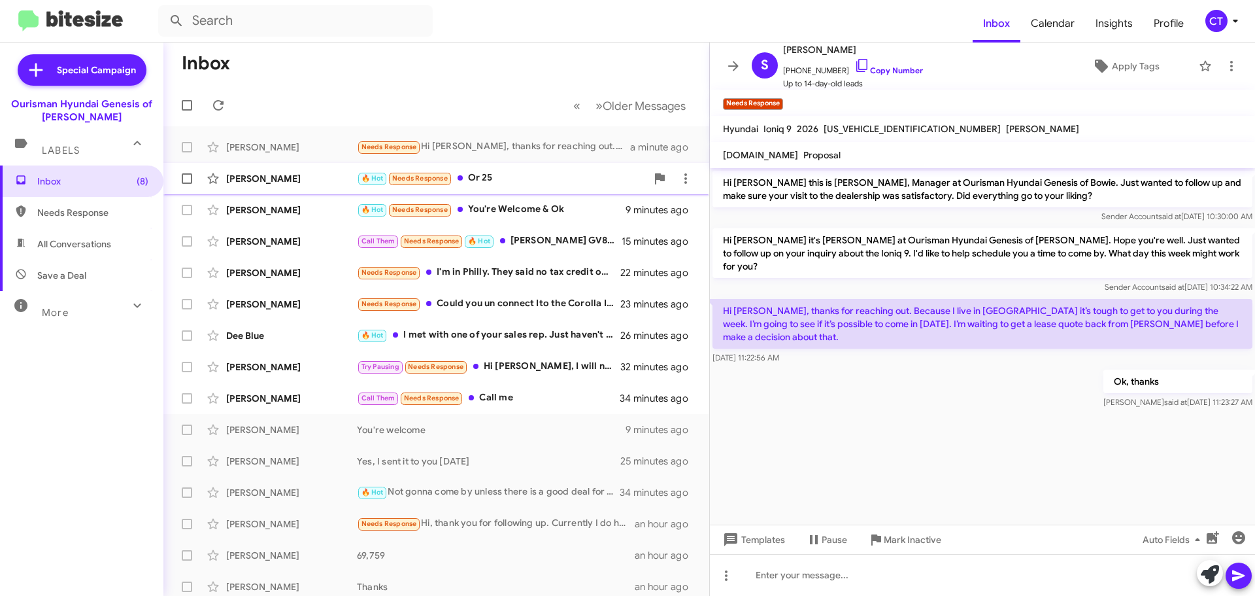
click at [524, 177] on div "🔥 Hot Needs Response Or 25" at bounding box center [502, 178] width 290 height 15
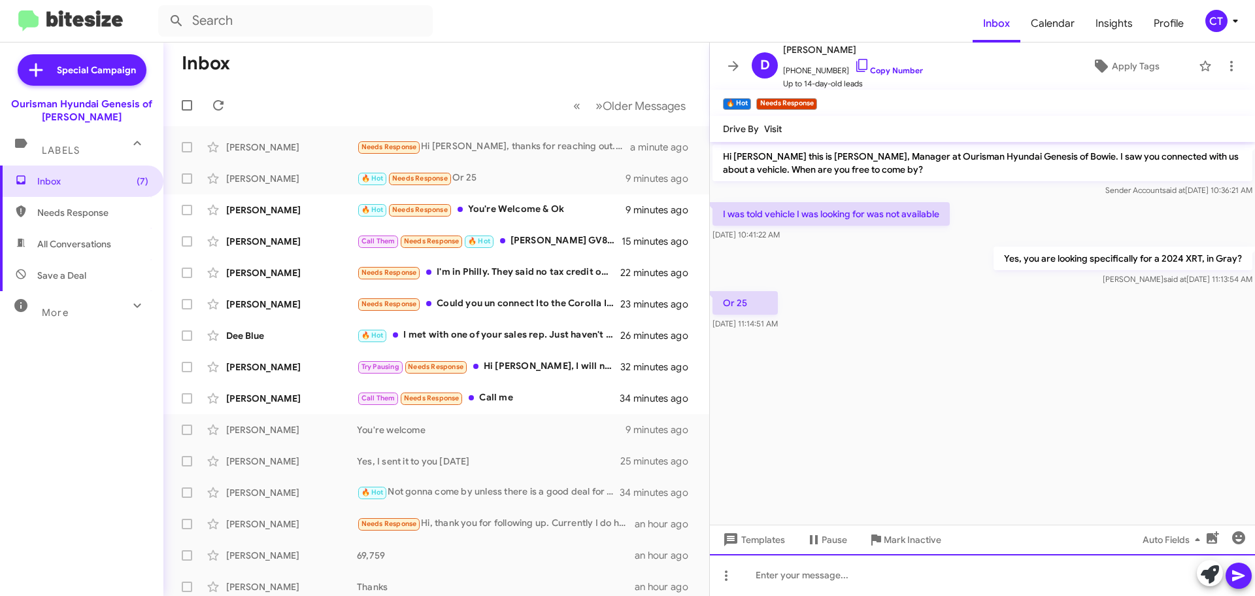
click at [832, 573] on div at bounding box center [982, 575] width 545 height 42
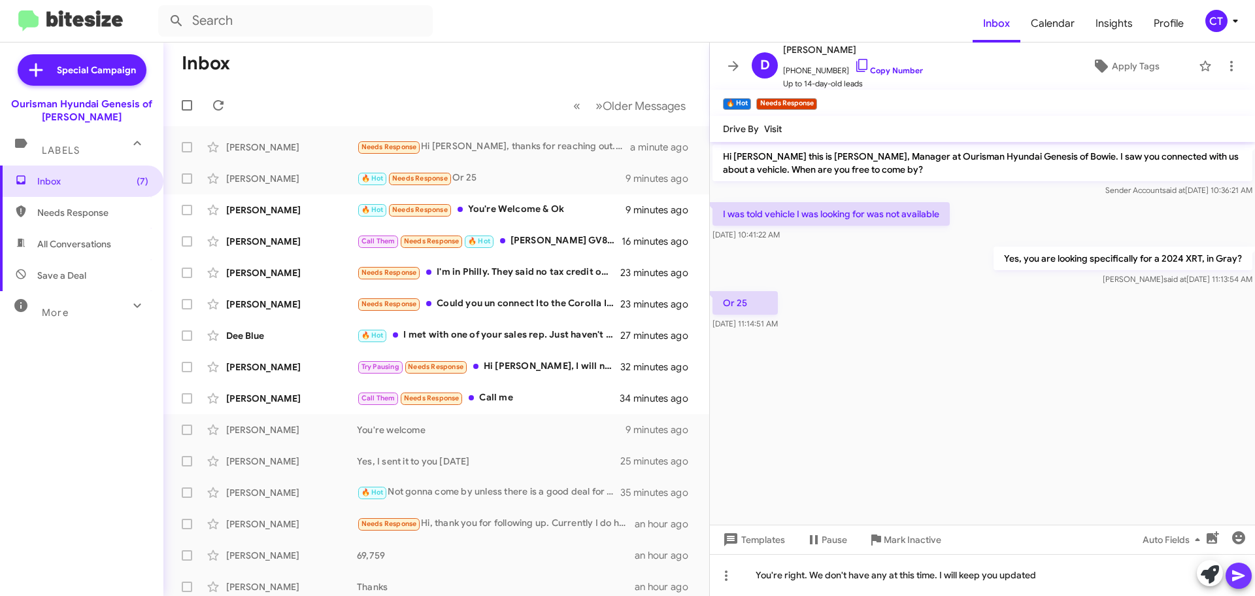
click at [1247, 575] on button at bounding box center [1239, 575] width 26 height 26
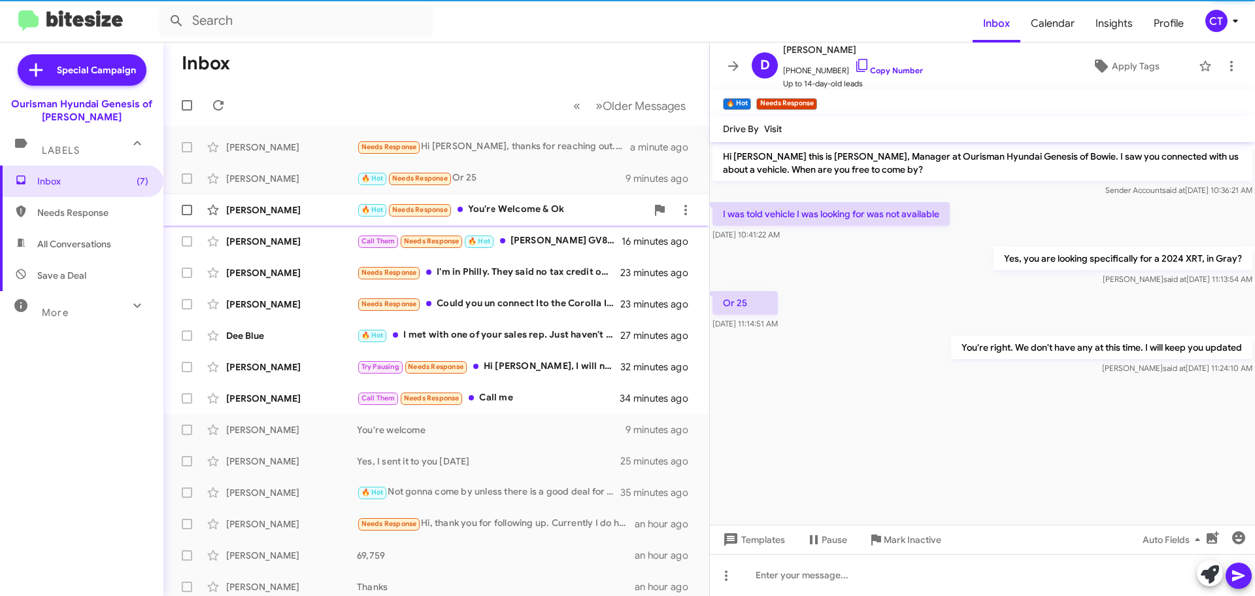
click at [576, 217] on div "🔥 Hot Needs Response You're Welcome & Ok" at bounding box center [502, 209] width 290 height 15
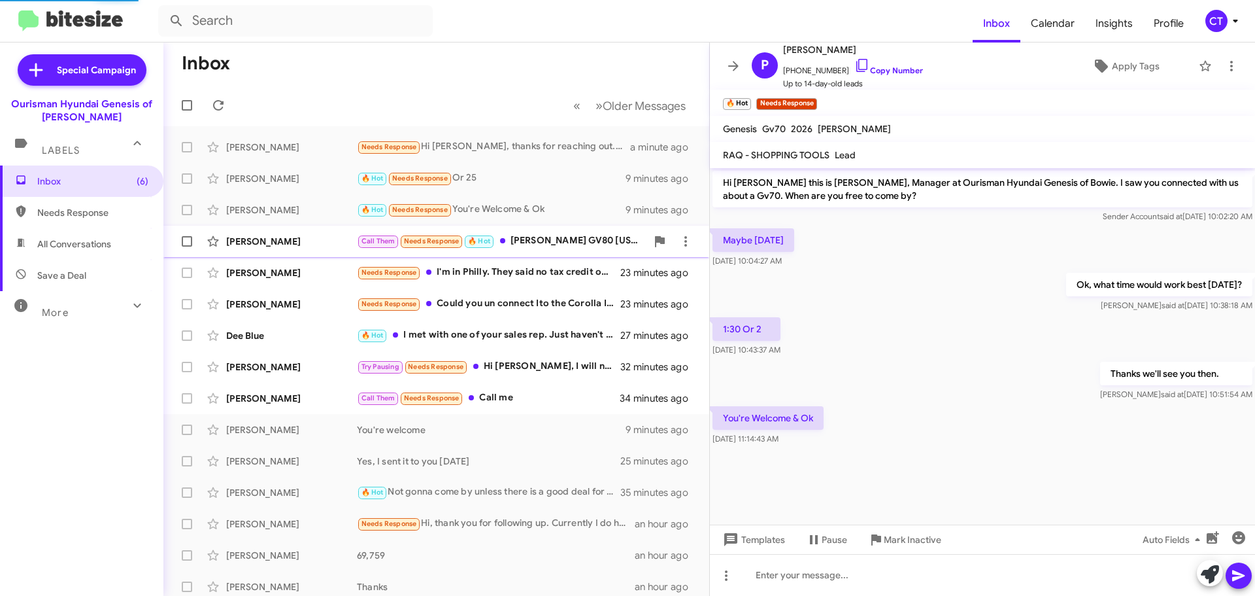
click at [567, 246] on div "Call Them Needs Response 🔥 Hot Calvin B Suggs Sr GV80 KMUHFESB6SU241924" at bounding box center [502, 240] width 290 height 15
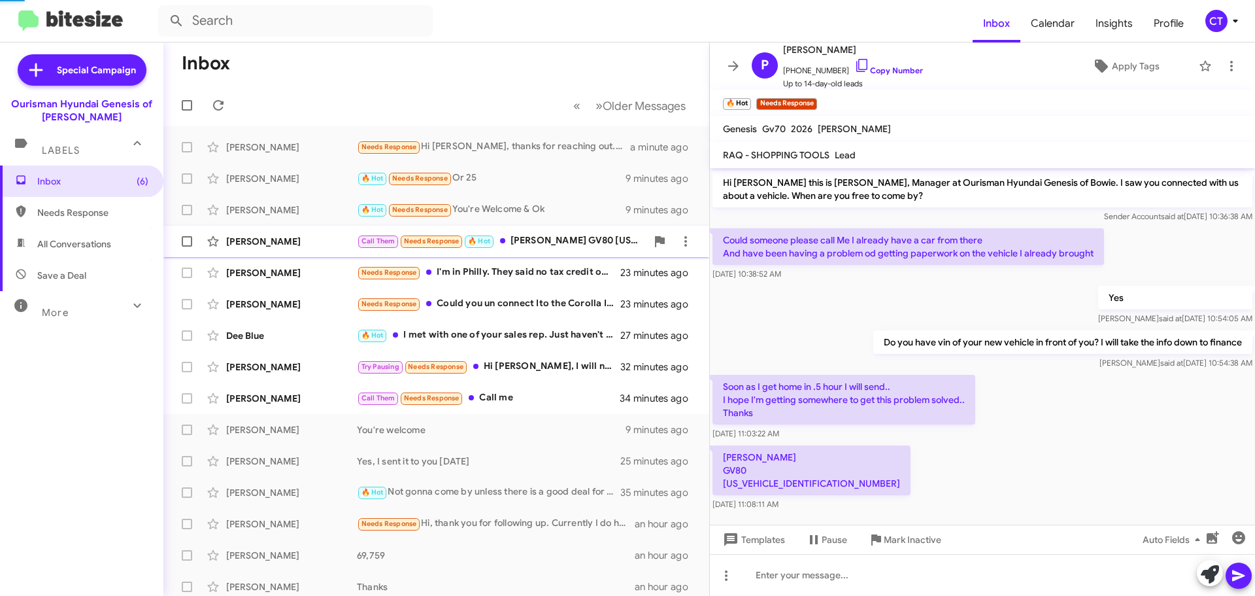
scroll to position [8, 0]
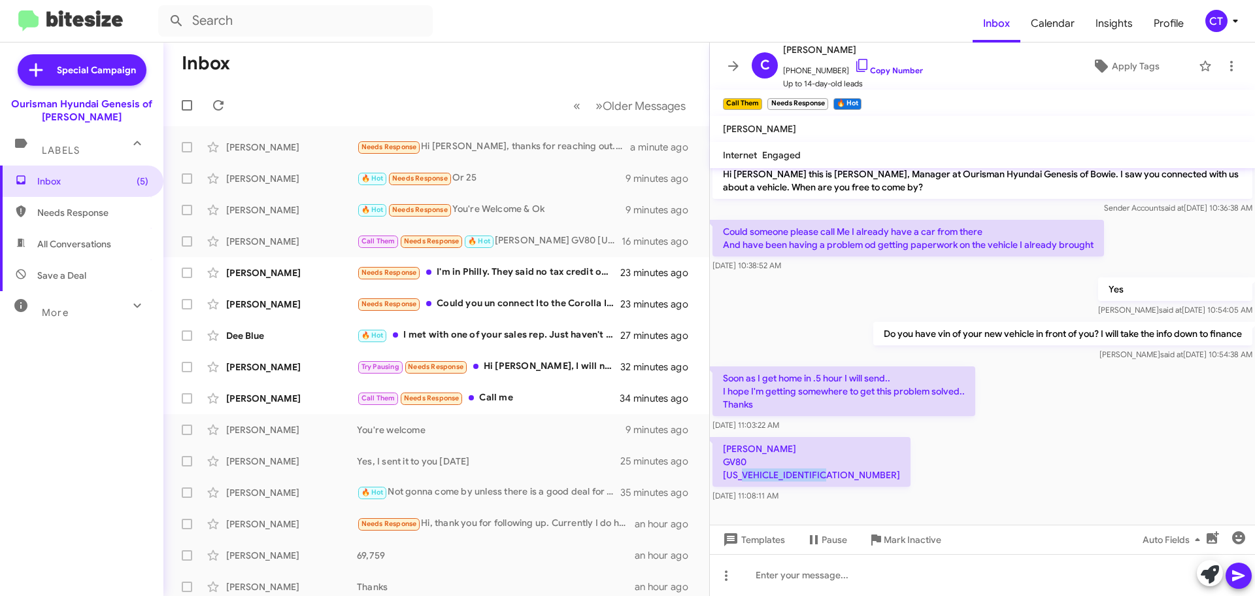
drag, startPoint x: 822, startPoint y: 475, endPoint x: 722, endPoint y: 478, distance: 99.4
click at [722, 478] on p "[PERSON_NAME] GV80 [US_VEHICLE_IDENTIFICATION_NUMBER]" at bounding box center [812, 462] width 198 height 50
copy p "KMUHFESB6SU241924"
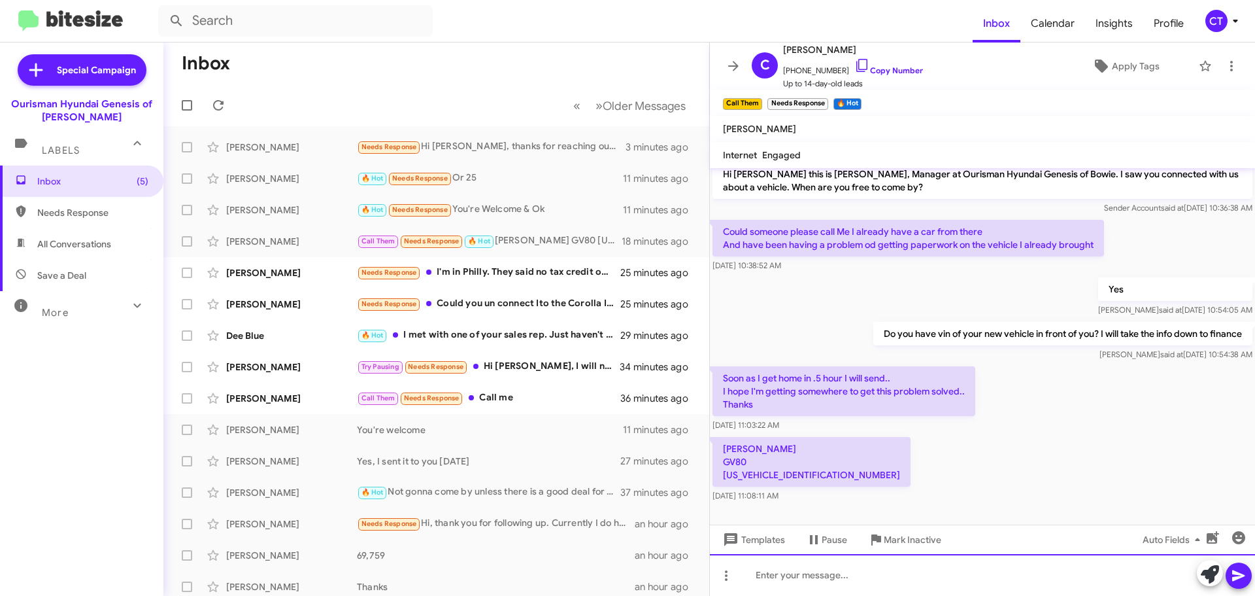
click at [861, 582] on div at bounding box center [982, 575] width 545 height 42
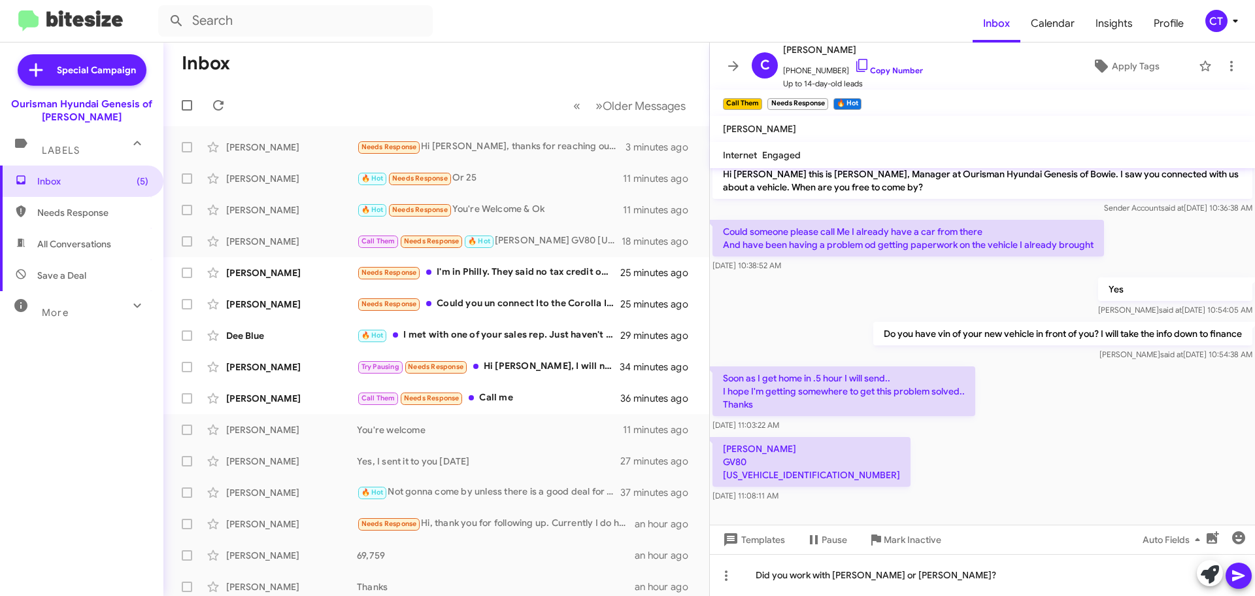
click at [1244, 581] on icon at bounding box center [1239, 575] width 16 height 16
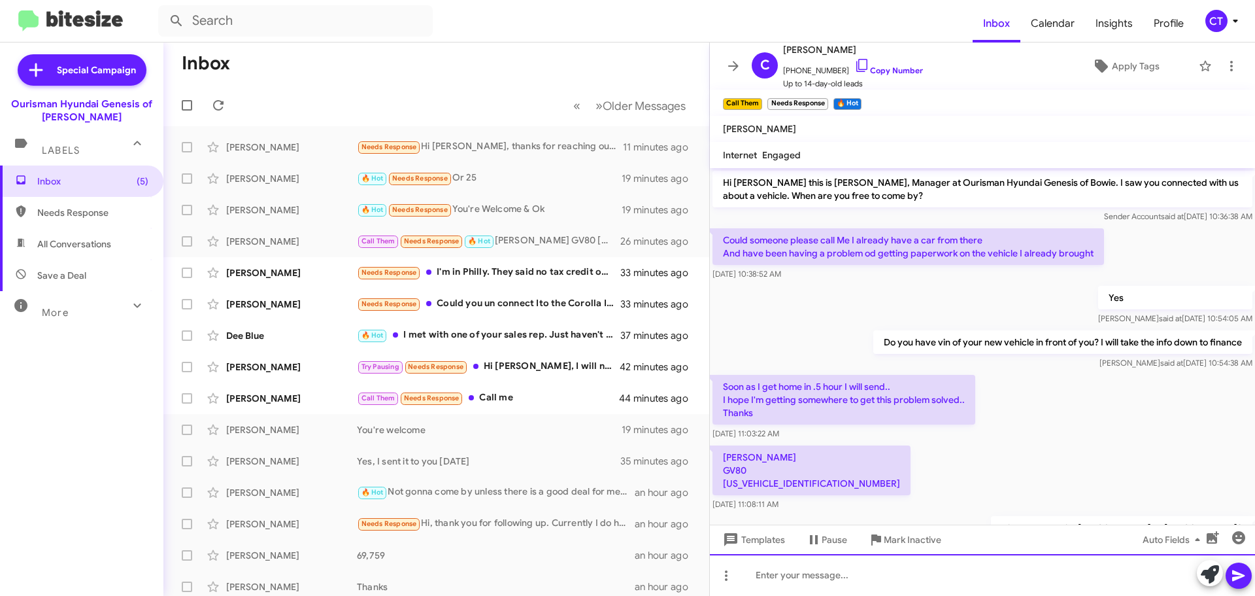
scroll to position [56, 0]
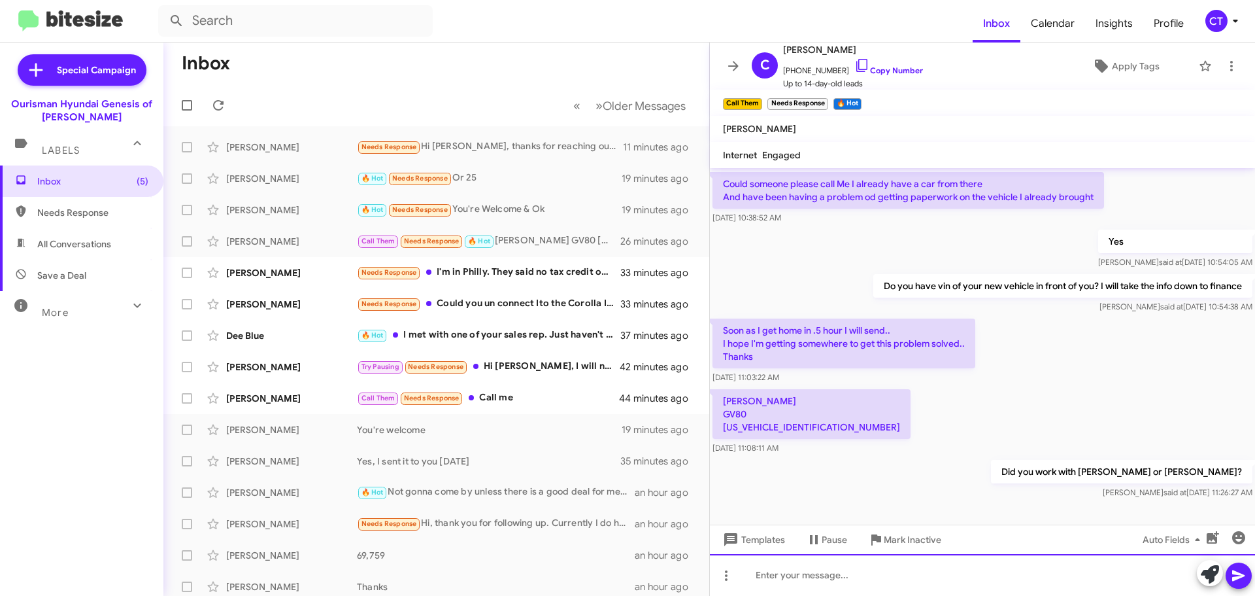
click at [783, 576] on div at bounding box center [982, 575] width 545 height 42
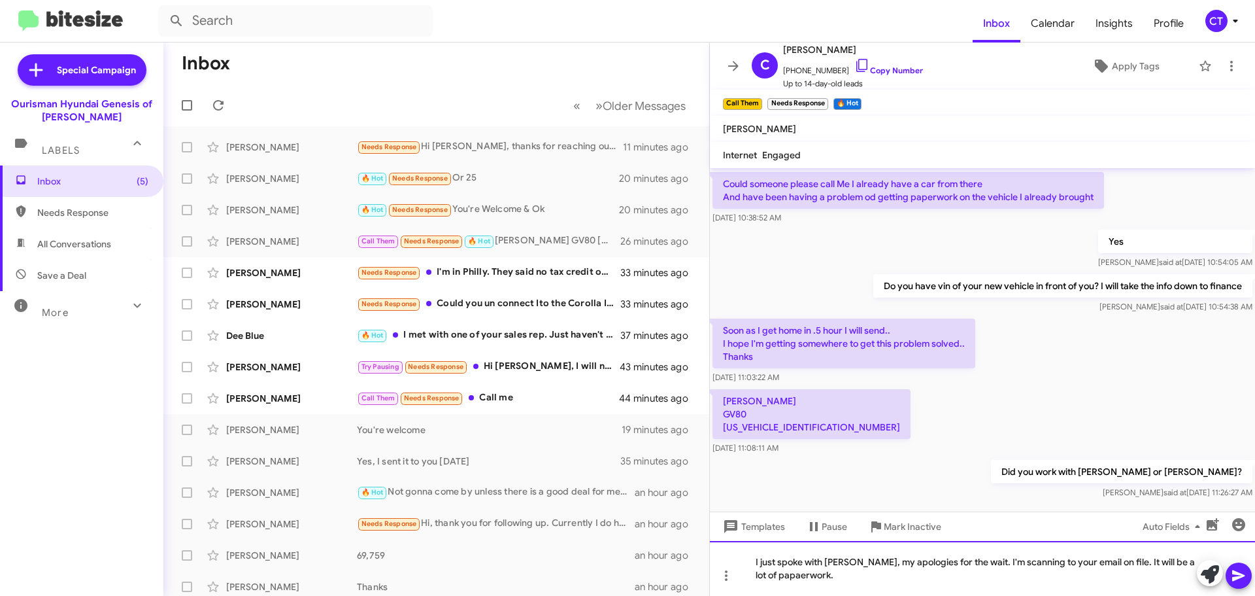
click at [777, 575] on div "I just spoke with Tony, my apologies for the wait. I'm scanning to your email o…" at bounding box center [982, 568] width 545 height 55
click at [1246, 572] on icon at bounding box center [1239, 575] width 16 height 16
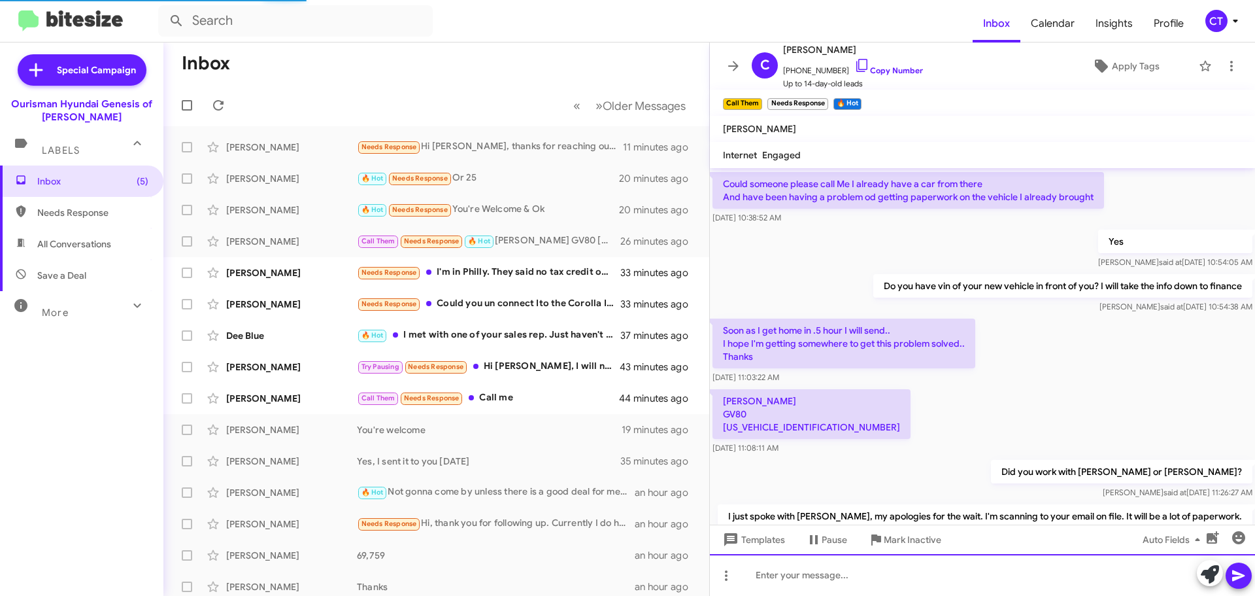
scroll to position [104, 0]
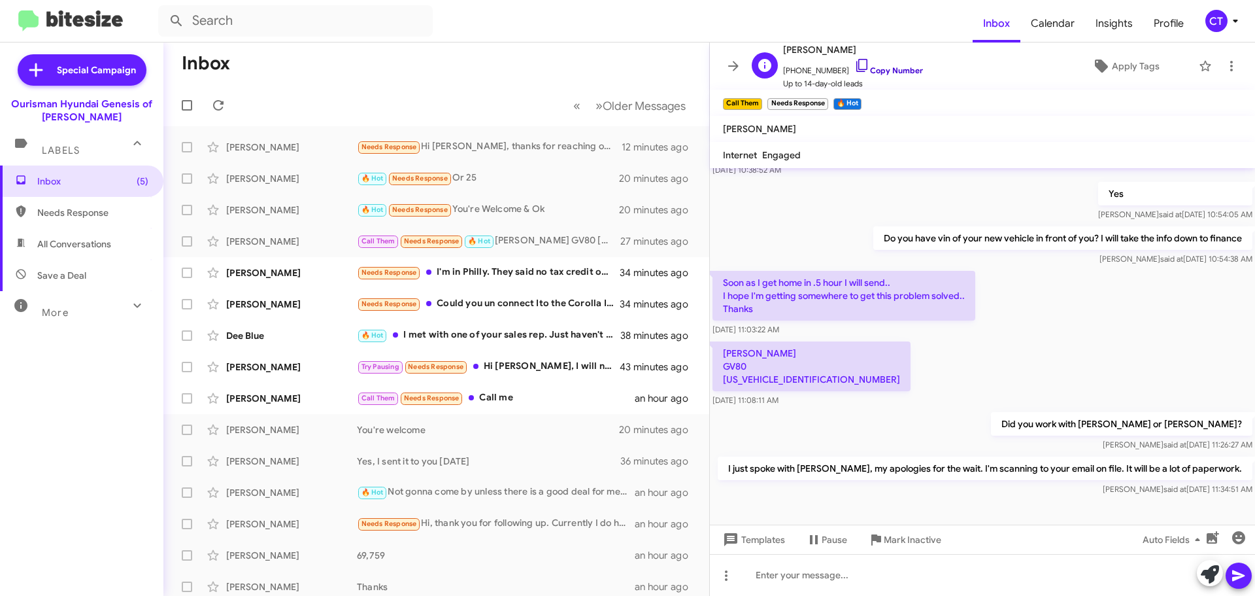
click at [854, 62] on icon at bounding box center [862, 66] width 16 height 16
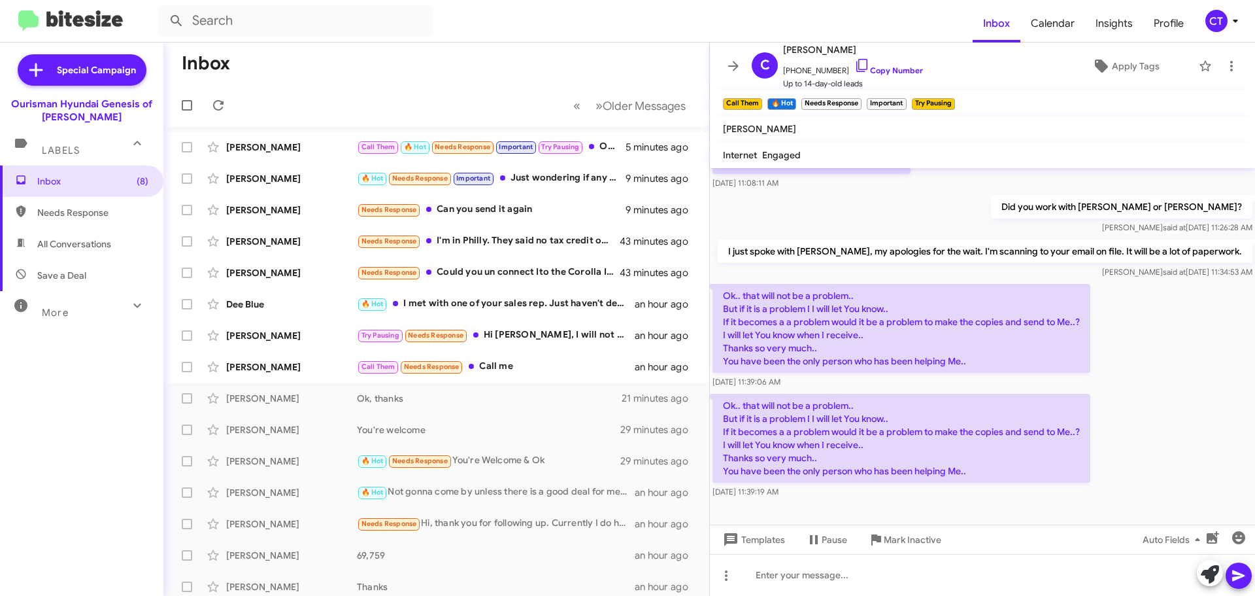
scroll to position [330, 0]
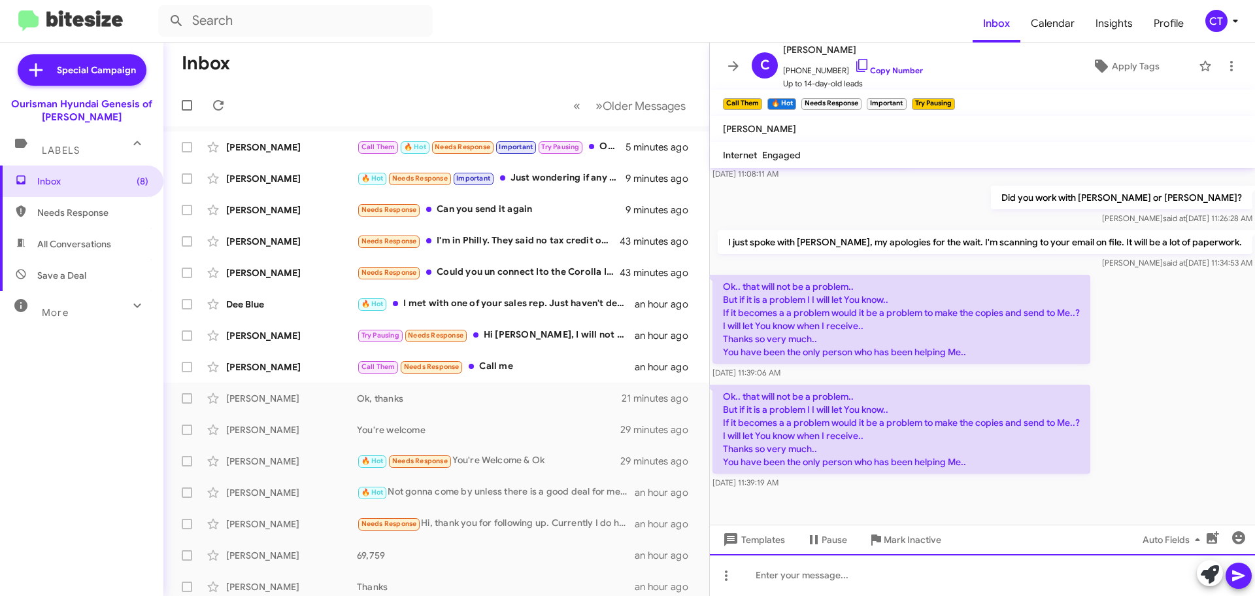
click at [775, 576] on div at bounding box center [982, 575] width 545 height 42
drag, startPoint x: 1136, startPoint y: 578, endPoint x: 712, endPoint y: 579, distance: 424.3
click at [712, 579] on div "nO PROBLEM, AT ALL. lET ME KNOW IF YOU GET THE PAPAERWORK AND GOOD TO GO." at bounding box center [982, 575] width 545 height 42
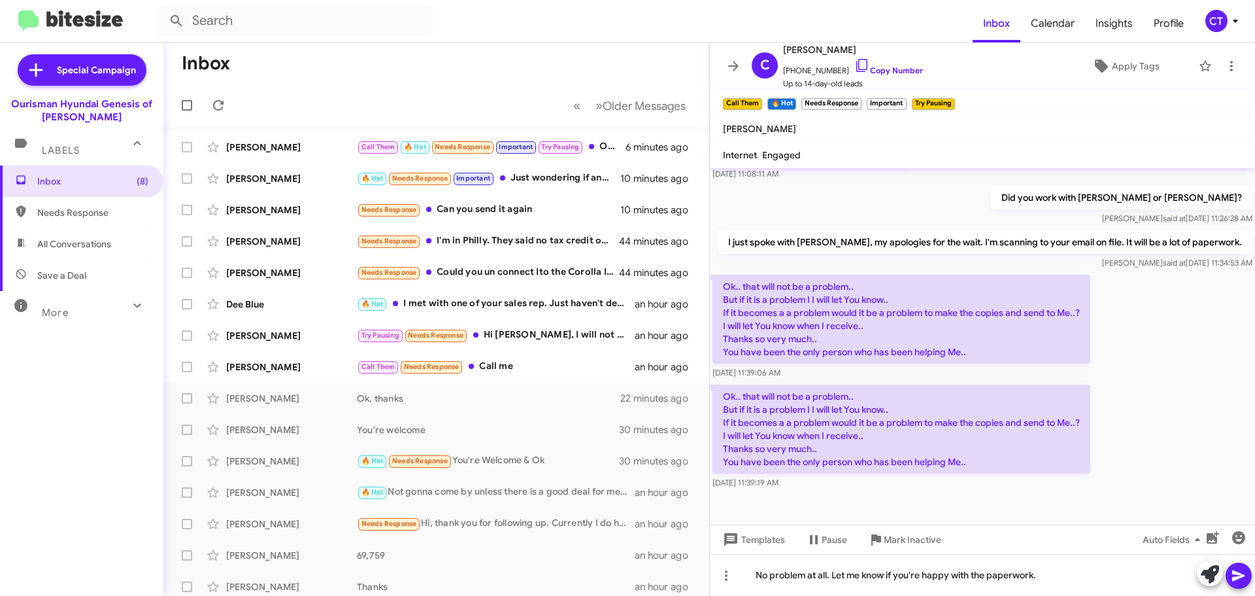
click at [1232, 576] on icon at bounding box center [1239, 575] width 16 height 16
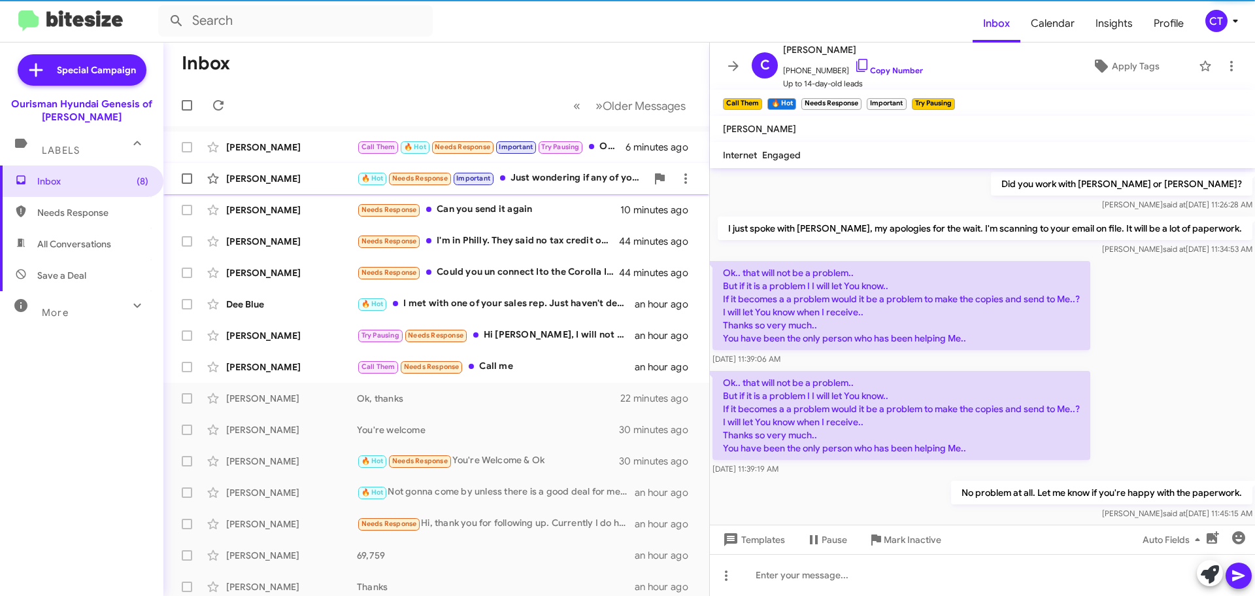
scroll to position [378, 0]
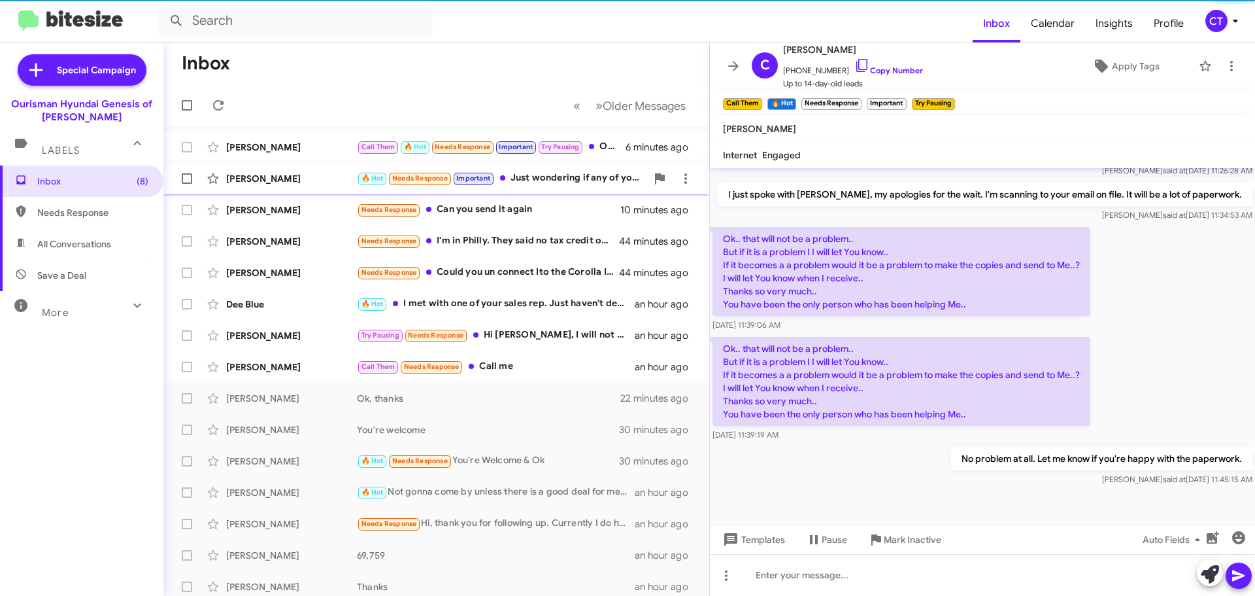
click at [541, 185] on div "🔥 Hot Needs Response Important Just wondering if any of your calligraphy models…" at bounding box center [502, 178] width 290 height 15
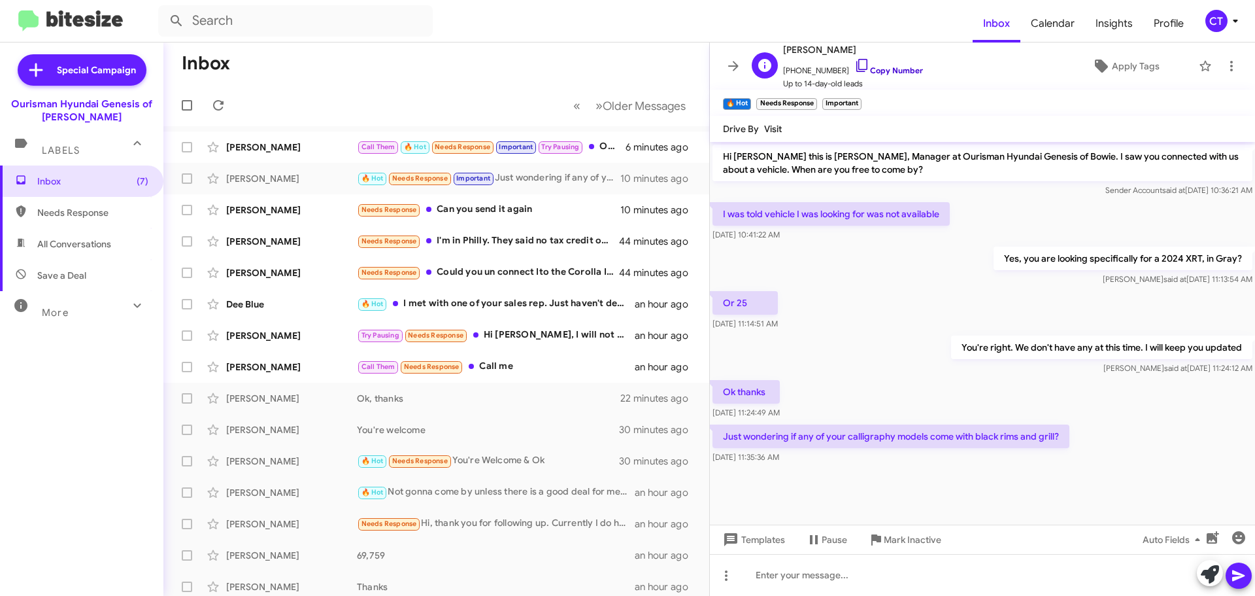
click at [854, 60] on icon at bounding box center [862, 66] width 16 height 16
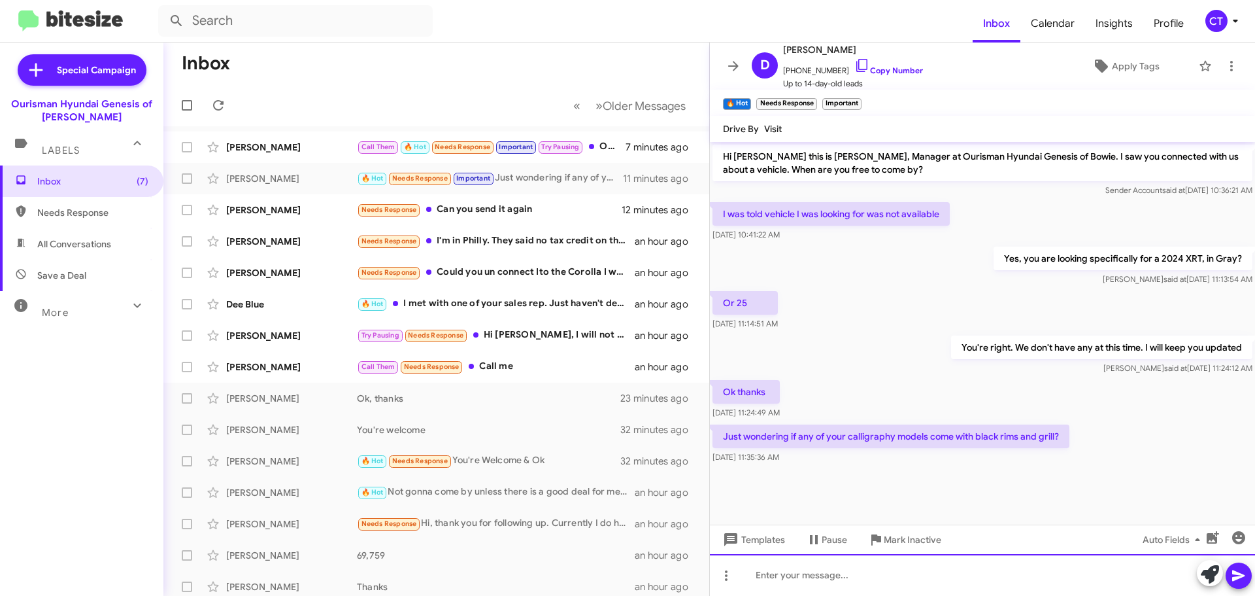
click at [855, 577] on div at bounding box center [982, 575] width 545 height 42
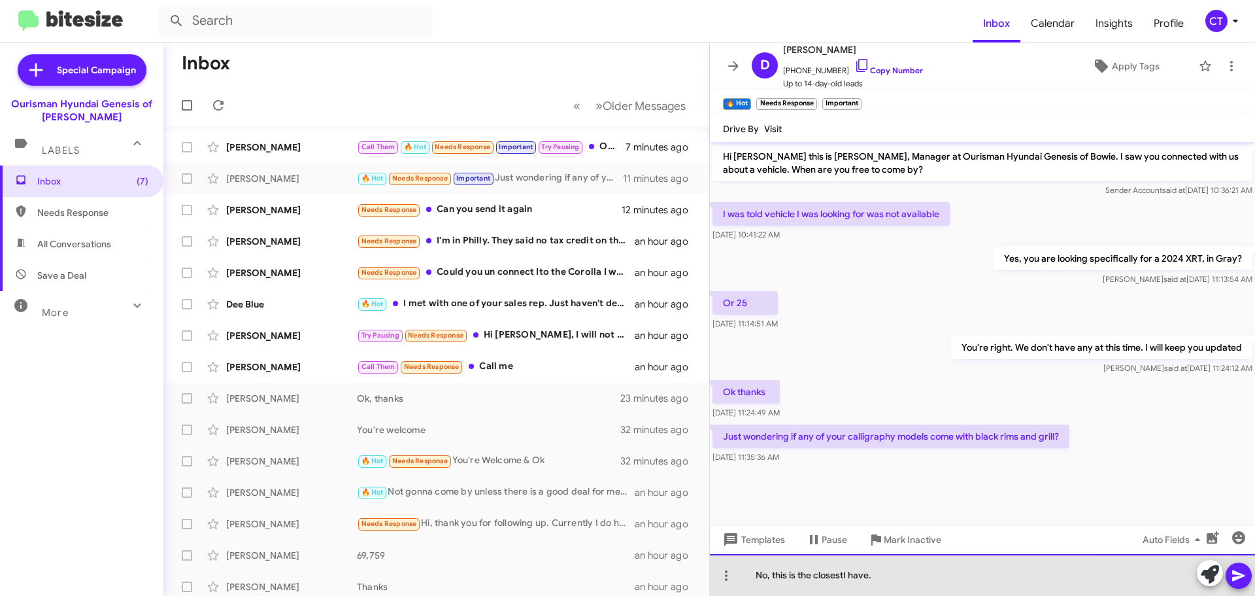
click at [845, 577] on div "No, this is the closestI have." at bounding box center [982, 575] width 545 height 42
click at [910, 569] on div "No, this is the closest I have." at bounding box center [982, 575] width 545 height 42
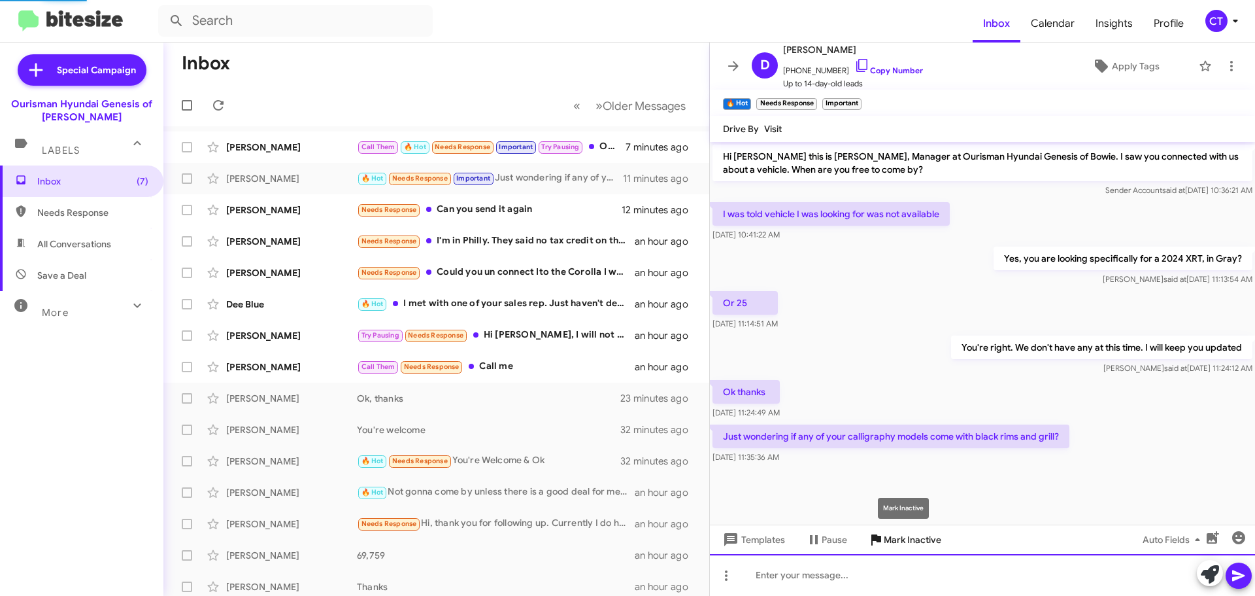
scroll to position [25, 0]
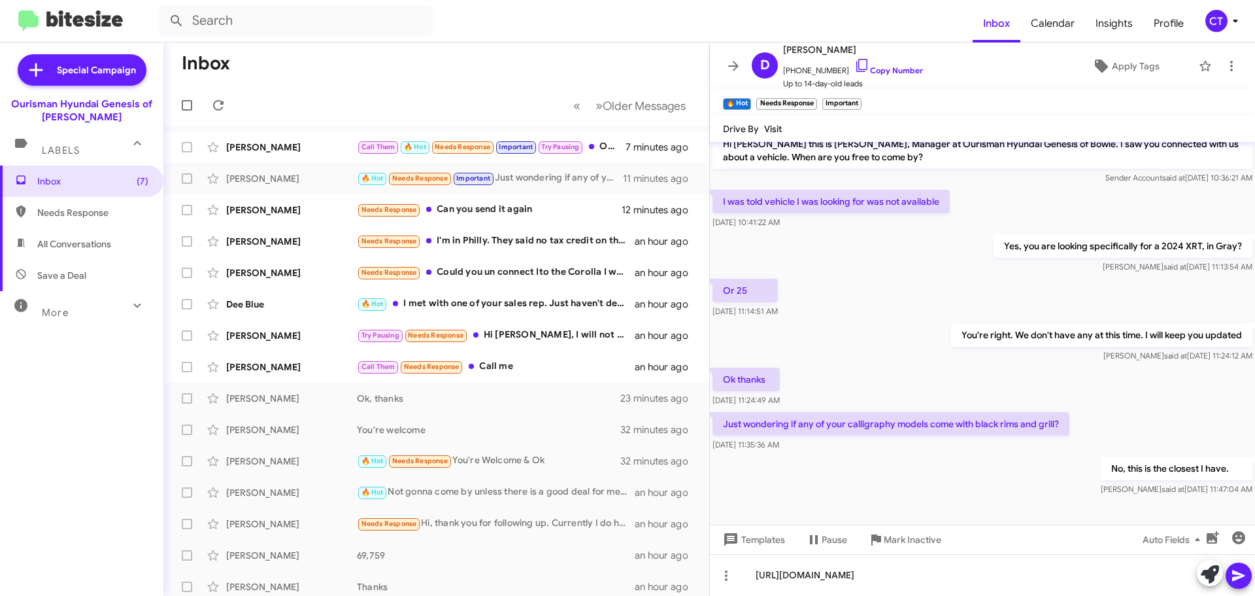
click at [1243, 581] on icon at bounding box center [1239, 575] width 16 height 16
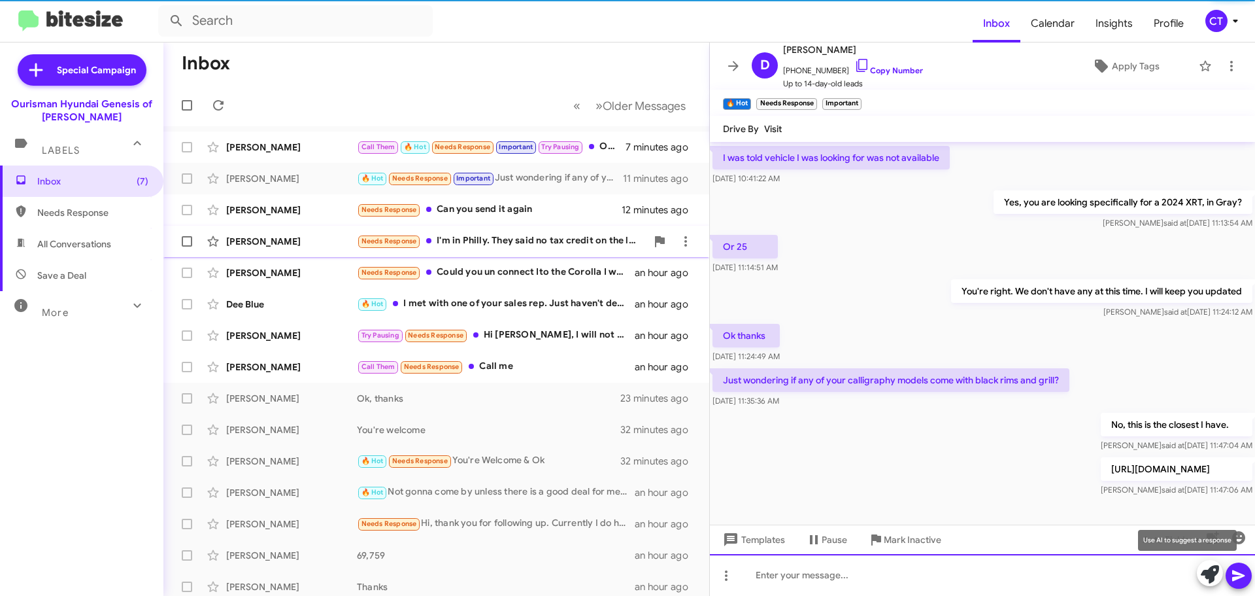
scroll to position [73, 0]
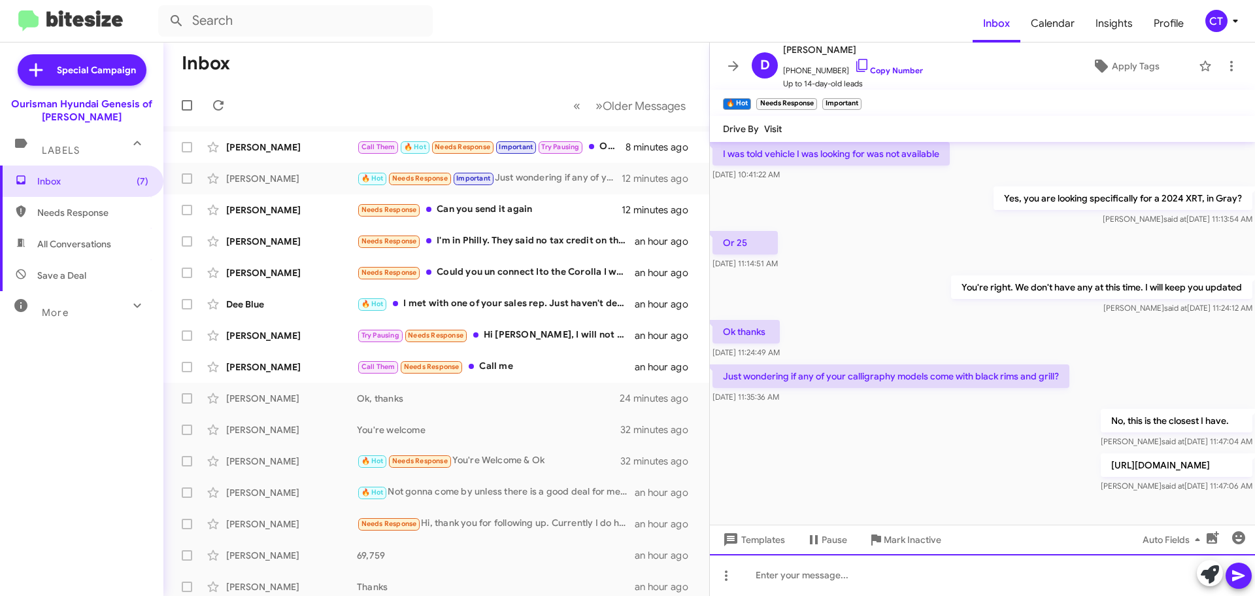
click at [860, 584] on div at bounding box center [982, 575] width 545 height 42
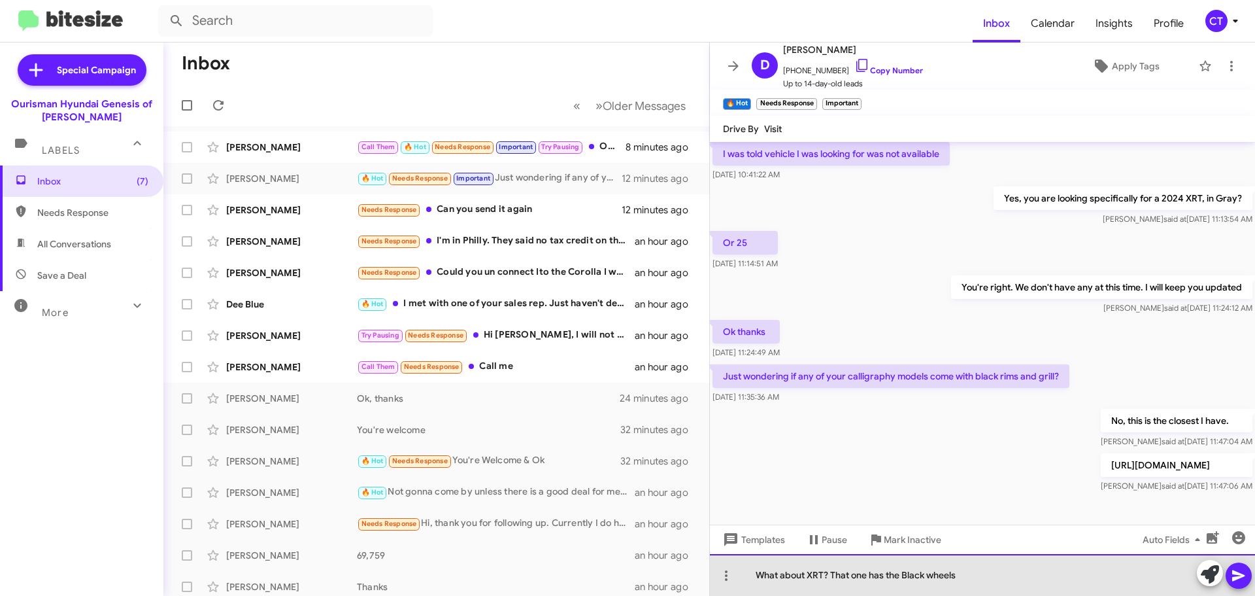
click at [1049, 582] on div "What about XRT? That one has the Black wheels" at bounding box center [982, 575] width 545 height 42
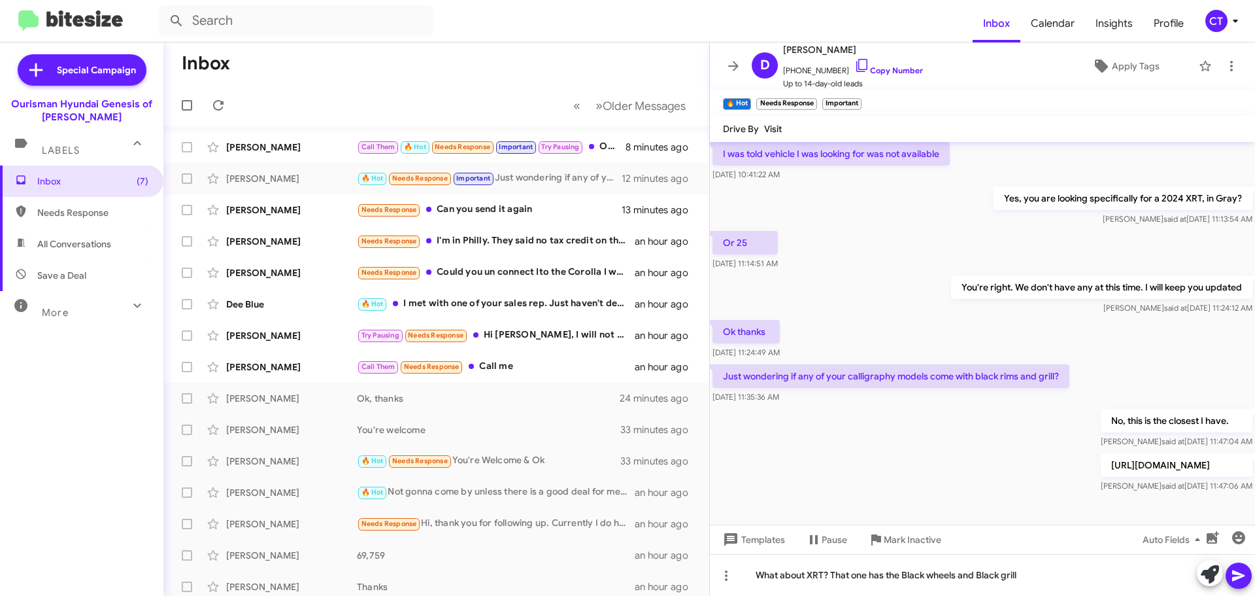
click at [1245, 572] on icon at bounding box center [1239, 575] width 16 height 16
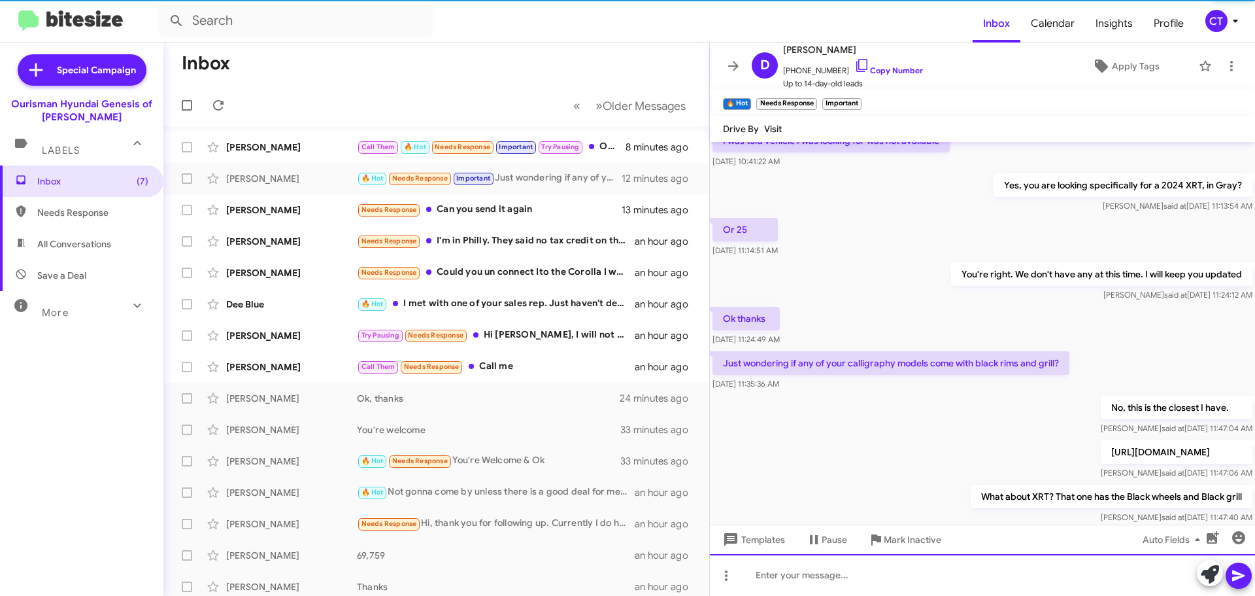
scroll to position [19, 0]
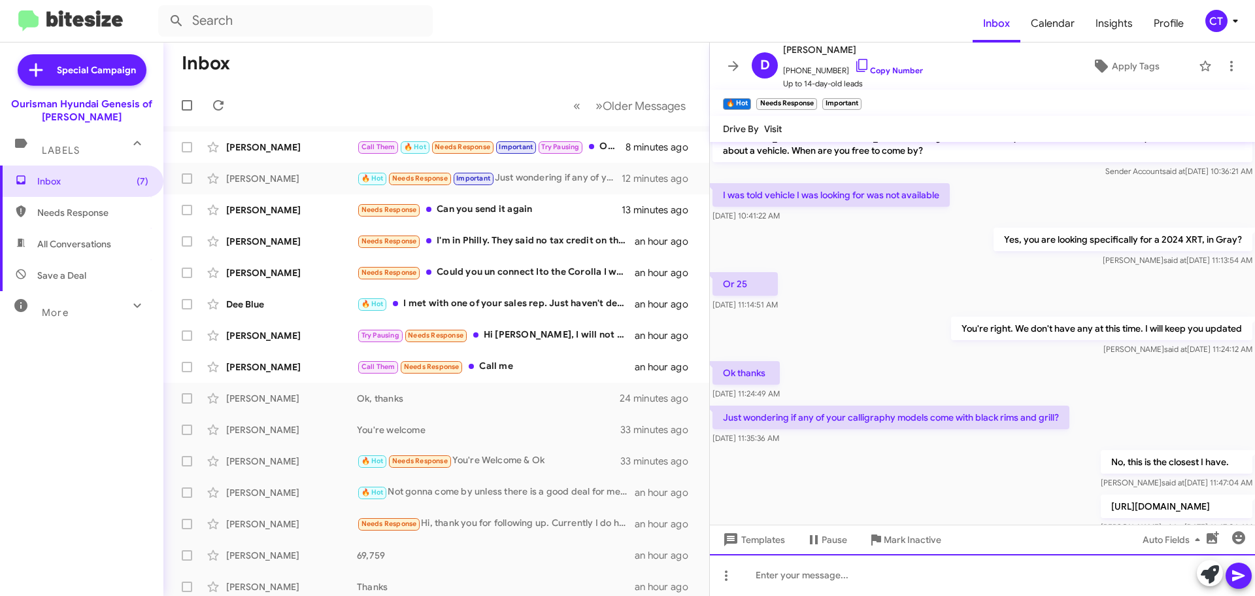
drag, startPoint x: 1034, startPoint y: 581, endPoint x: 1036, endPoint y: 573, distance: 7.3
click at [1035, 578] on div at bounding box center [982, 575] width 545 height 42
click at [1239, 590] on div "[URL][DOMAIN_NAME]" at bounding box center [982, 575] width 545 height 42
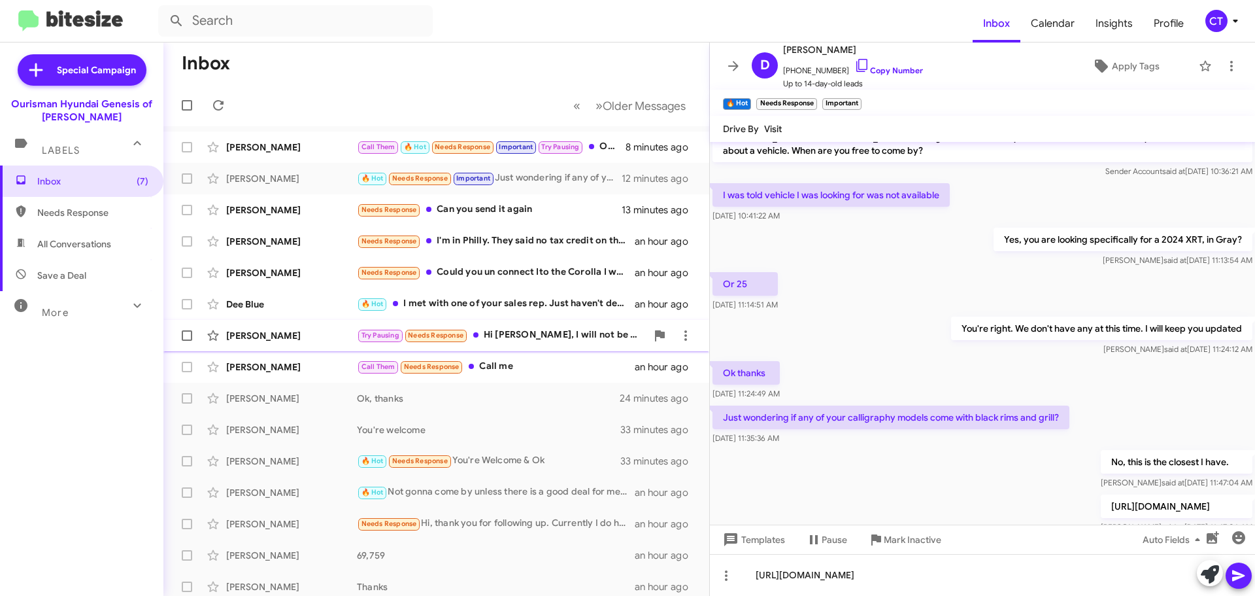
click at [518, 334] on div "Try Pausing Needs Response Hi [PERSON_NAME], I will not be free again until two…" at bounding box center [502, 335] width 290 height 15
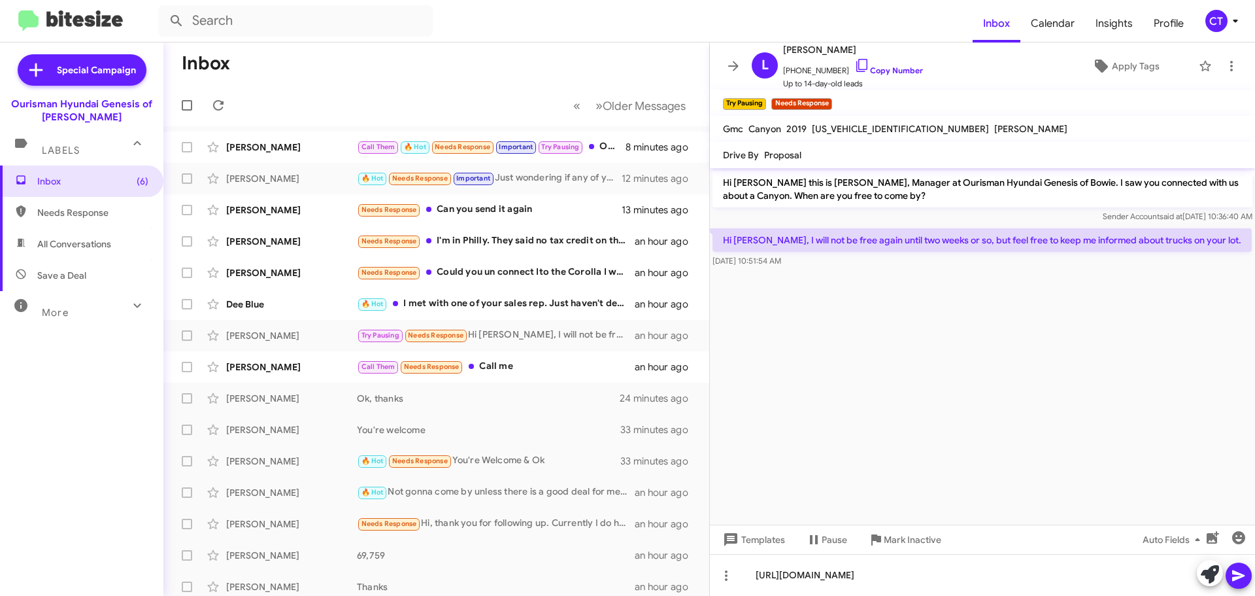
click at [1232, 584] on span at bounding box center [1239, 575] width 16 height 26
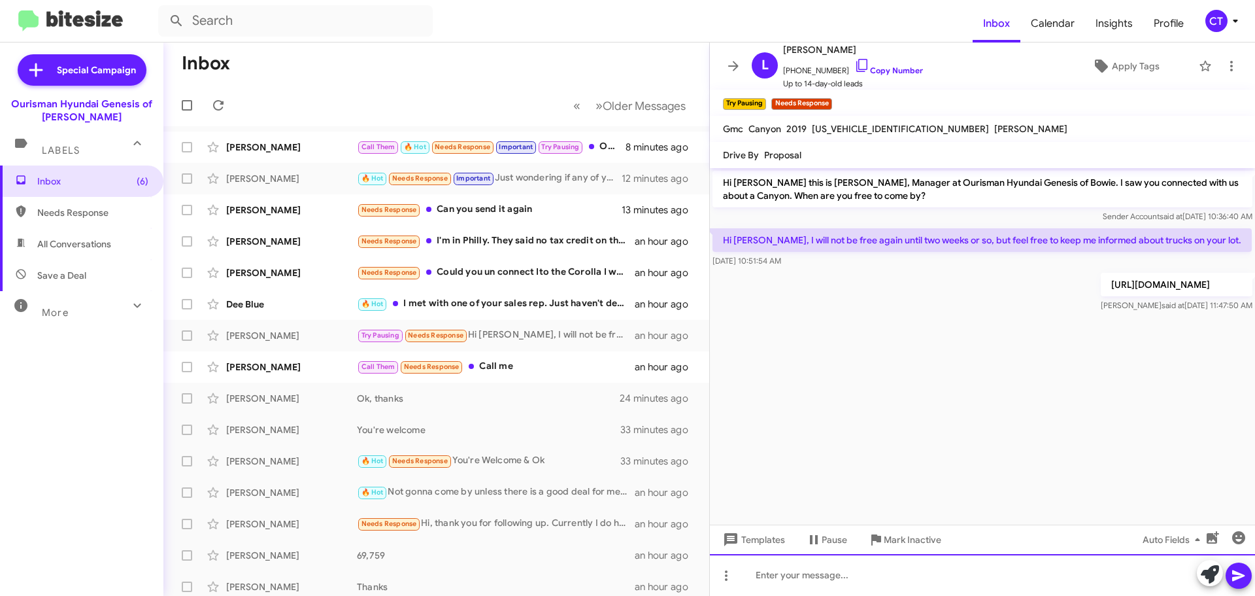
click at [838, 572] on div at bounding box center [982, 575] width 545 height 42
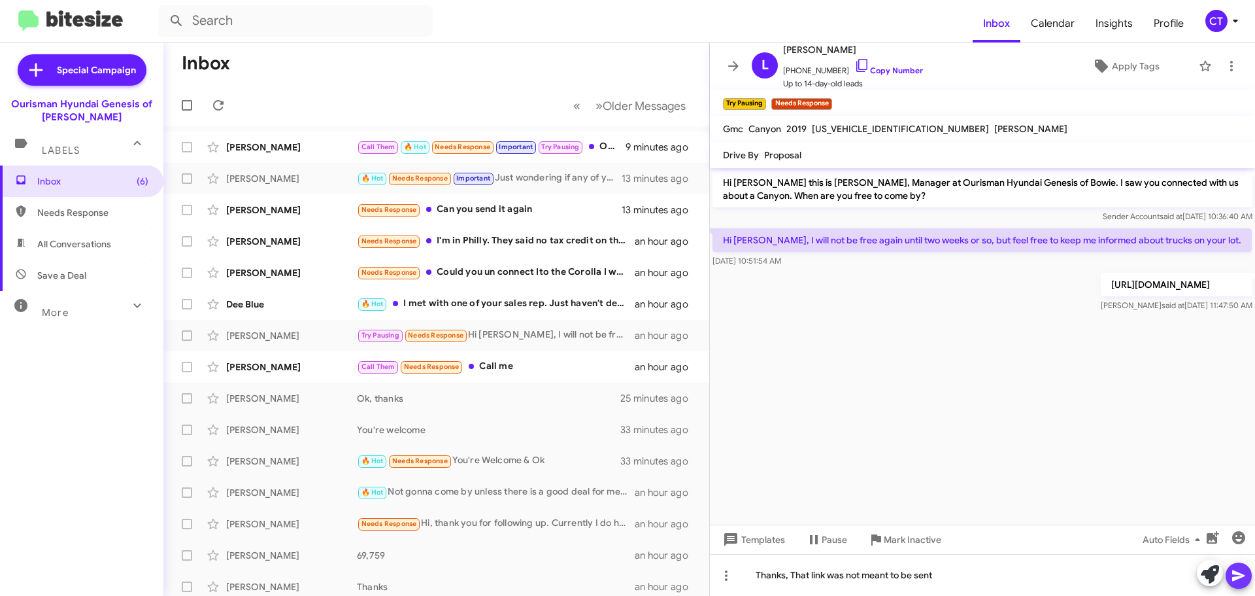
click at [1236, 573] on icon at bounding box center [1238, 575] width 12 height 11
click at [543, 180] on div "🔥 Hot Needs Response Important Just wondering if any of your calligraphy models…" at bounding box center [502, 178] width 290 height 15
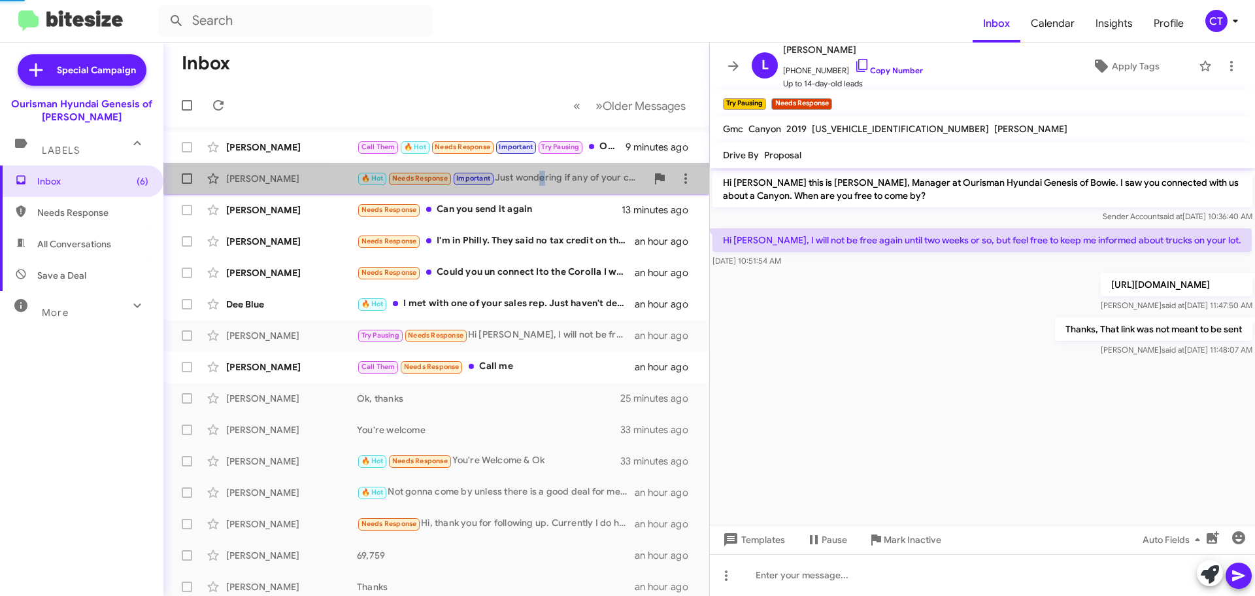
scroll to position [121, 0]
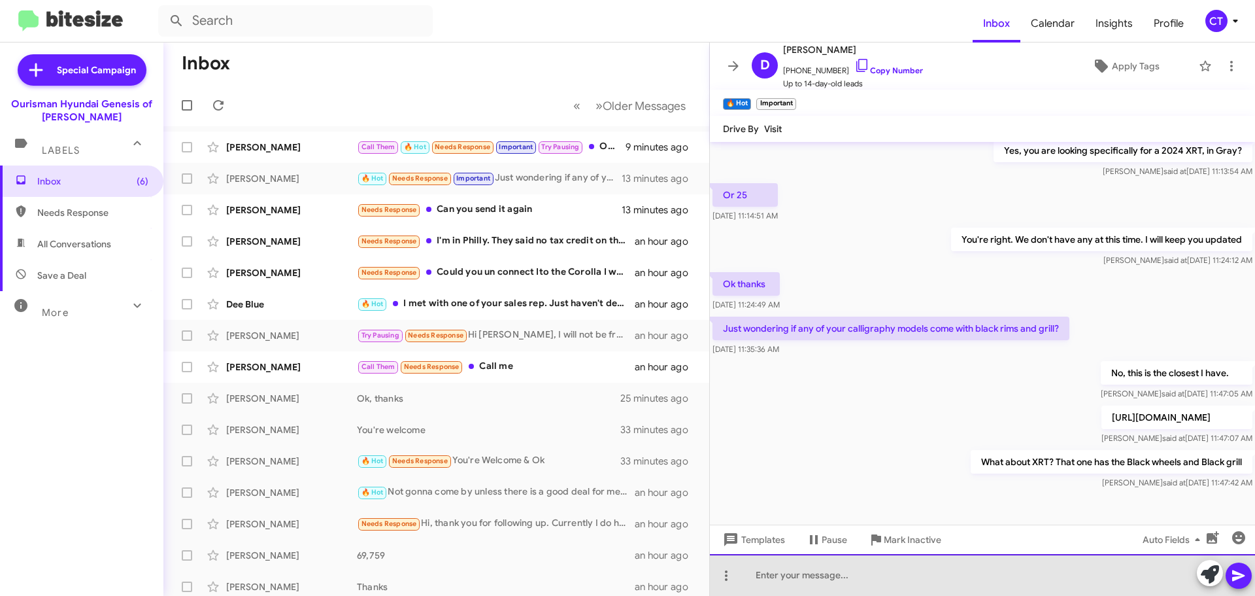
click at [777, 573] on div at bounding box center [982, 575] width 545 height 42
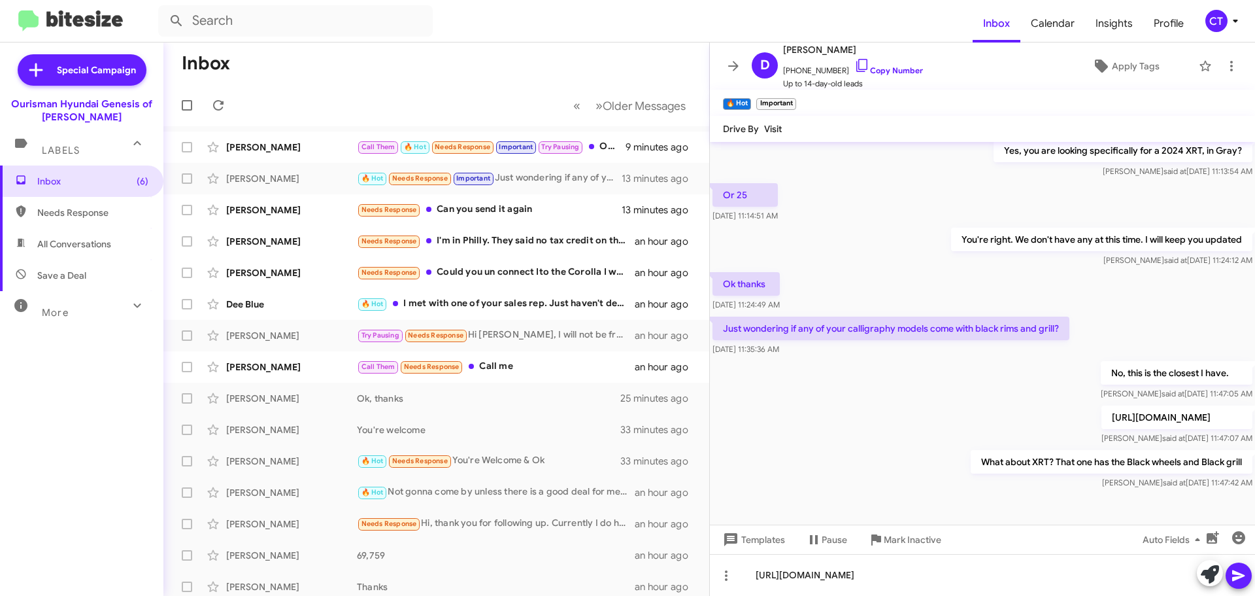
click at [1239, 575] on icon at bounding box center [1239, 575] width 16 height 16
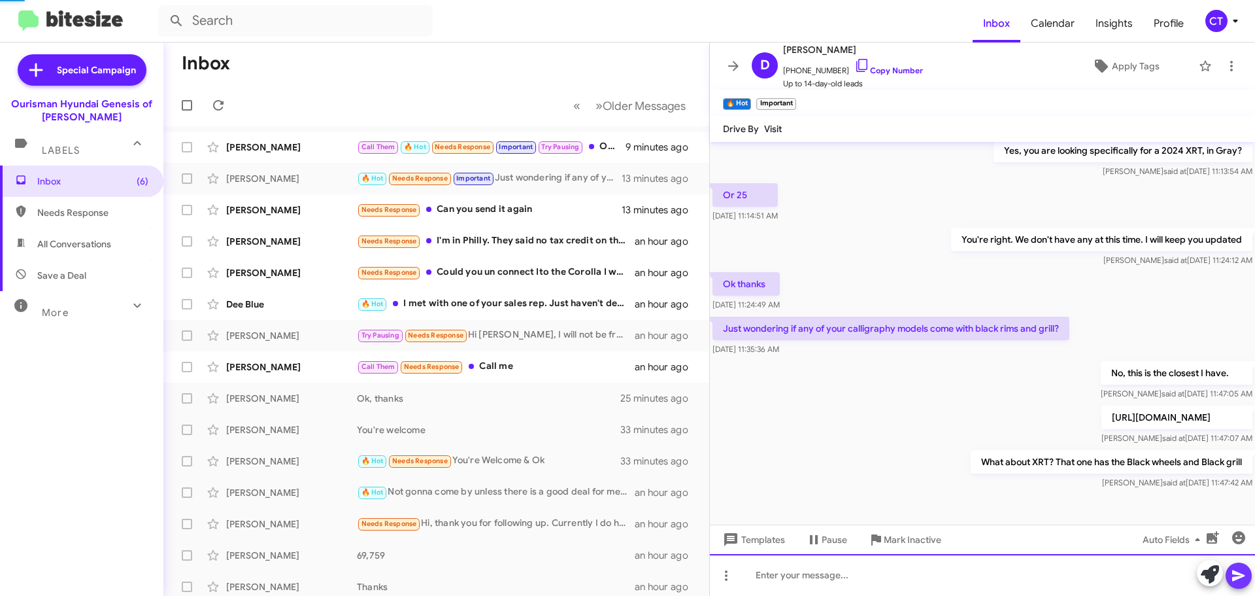
scroll to position [0, 0]
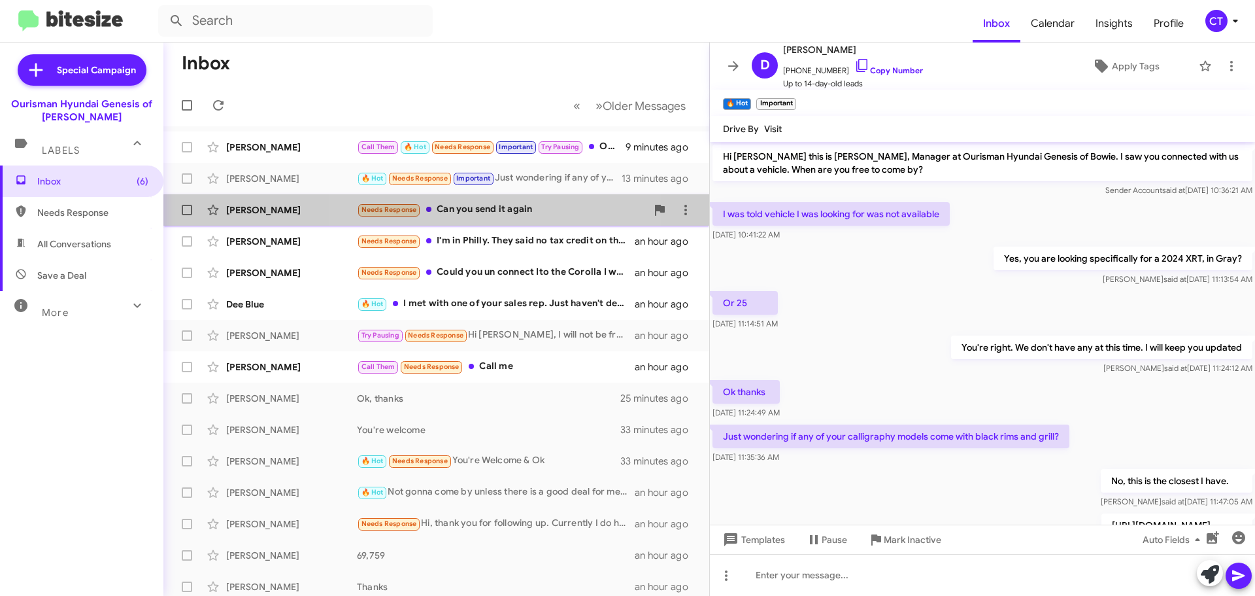
click at [477, 214] on div "Needs Response Can you send it again" at bounding box center [502, 209] width 290 height 15
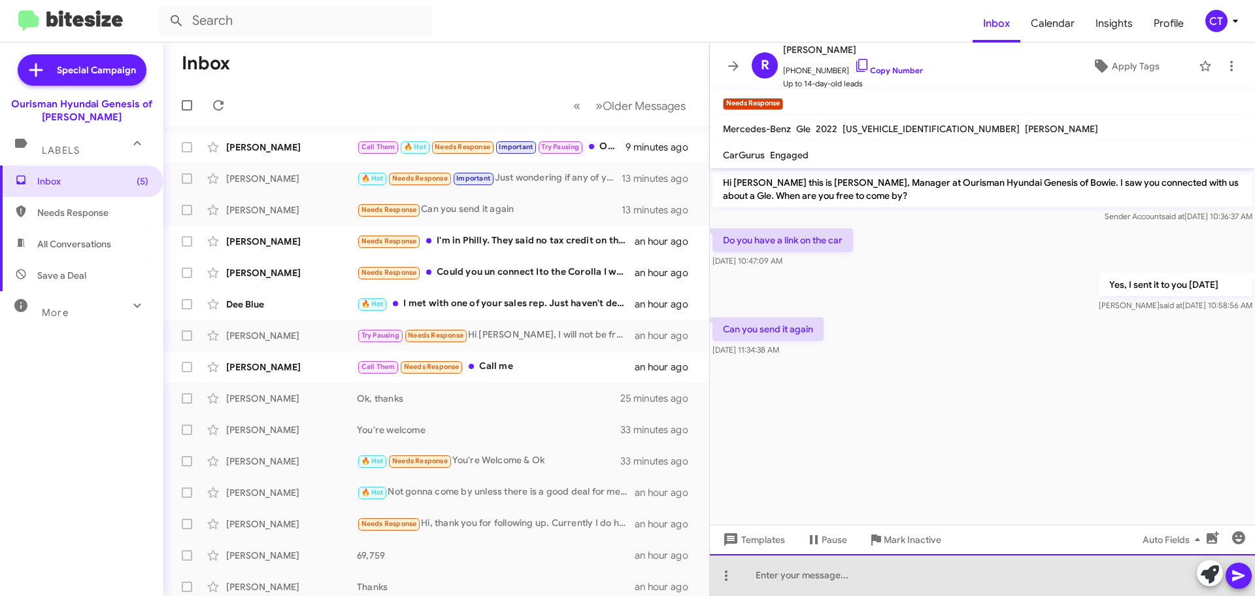
click at [805, 585] on div at bounding box center [982, 575] width 545 height 42
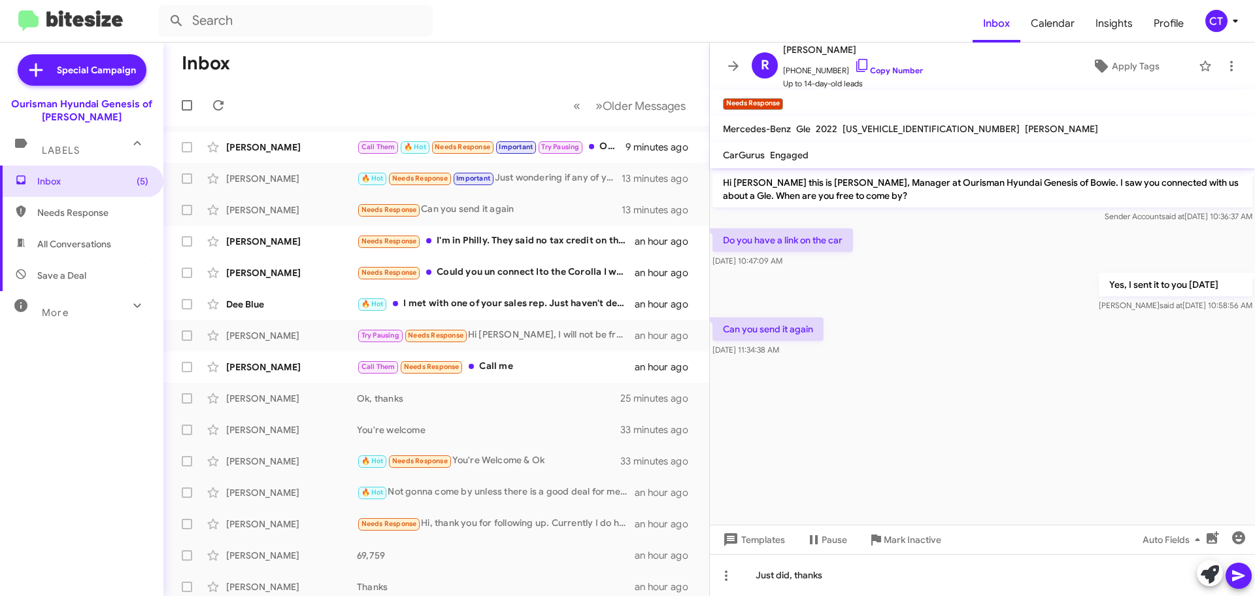
click at [1239, 582] on icon at bounding box center [1239, 575] width 16 height 16
click at [466, 241] on div "Needs Response I'm in Philly. They said no tax credit on the lease. Lucid offer…" at bounding box center [502, 240] width 290 height 15
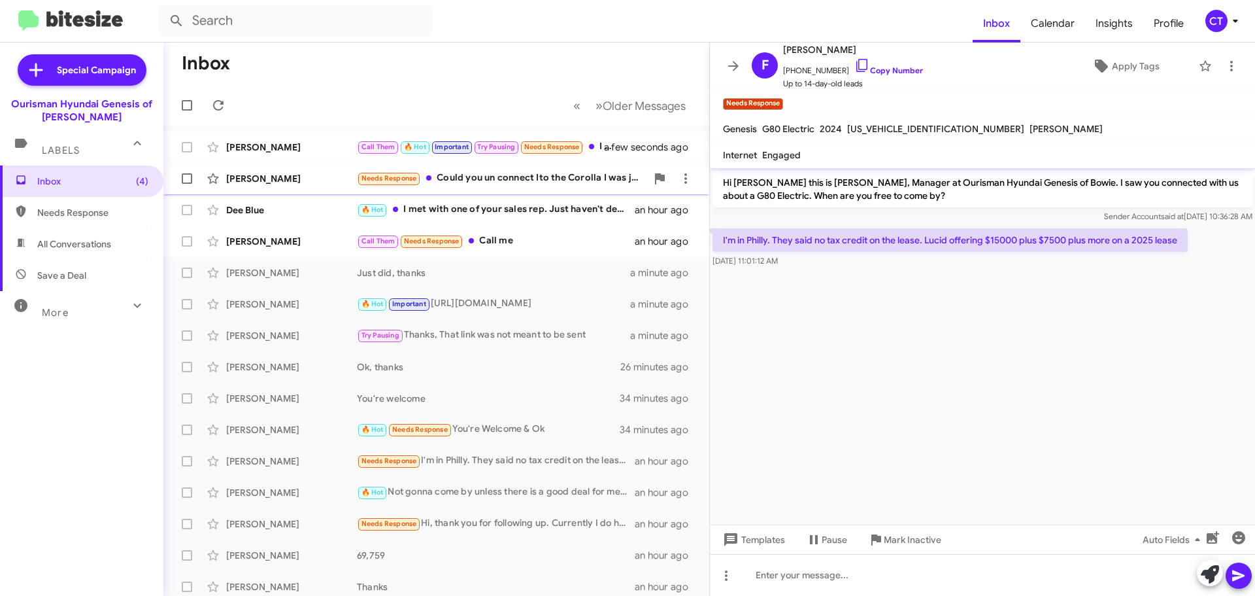
click at [470, 188] on div "[PERSON_NAME] Needs Response Could you un connect Ito the Corolla I was just tr…" at bounding box center [436, 178] width 525 height 26
click at [1219, 69] on span at bounding box center [1232, 66] width 26 height 16
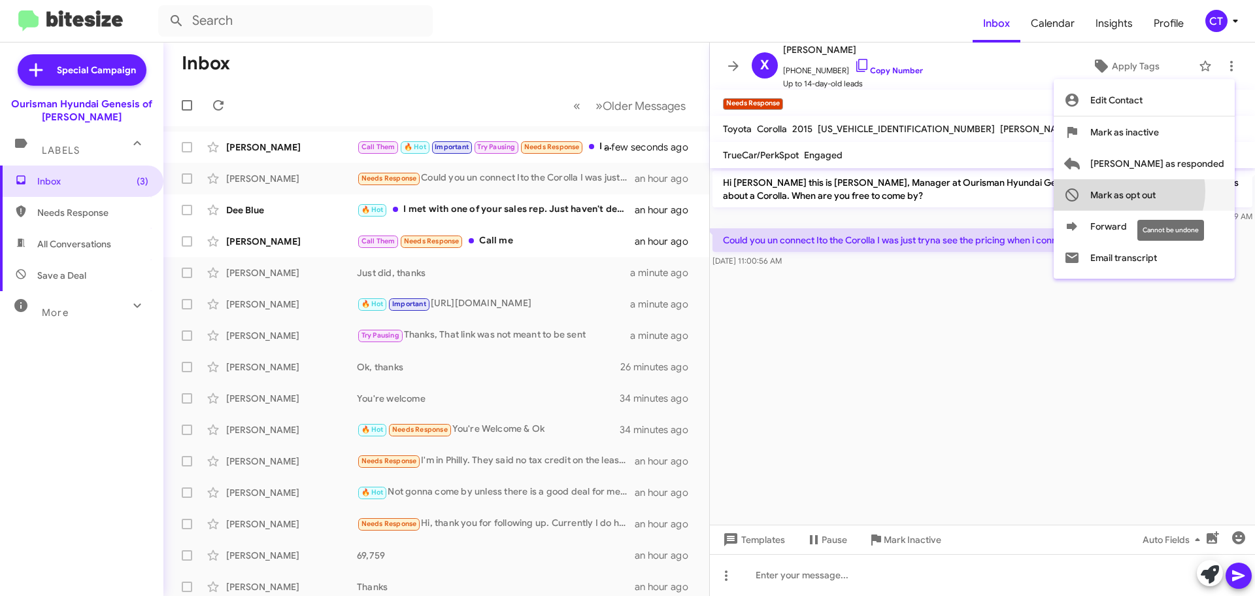
click at [1156, 191] on span "Mark as opt out" at bounding box center [1122, 194] width 65 height 31
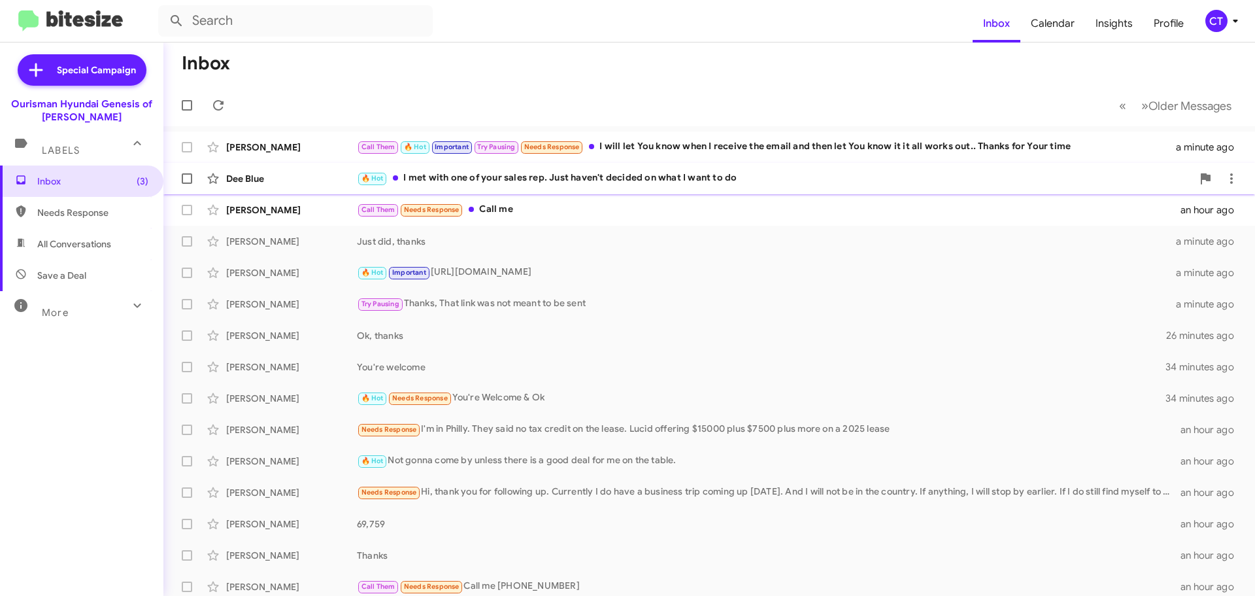
click at [543, 183] on div "🔥 Hot I met with one of your sales rep. Just haven't decided on what I want to …" at bounding box center [774, 178] width 835 height 15
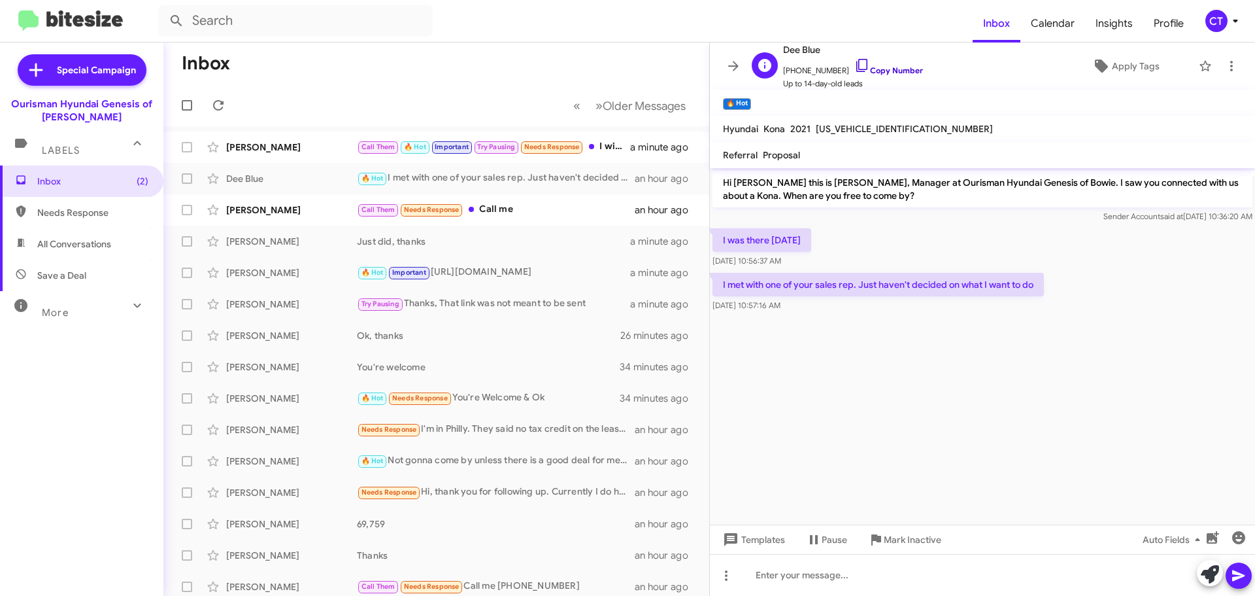
click at [854, 62] on icon at bounding box center [862, 66] width 16 height 16
drag, startPoint x: 722, startPoint y: 235, endPoint x: 998, endPoint y: 301, distance: 283.5
click at [998, 301] on div "Hi [PERSON_NAME] this is [PERSON_NAME], Manager at Ourisman Hyundai Genesis of …" at bounding box center [982, 241] width 545 height 146
copy div "I was there [DATE][DATE] 10:56:37 AM I met with one of your sales rep. Just hav…"
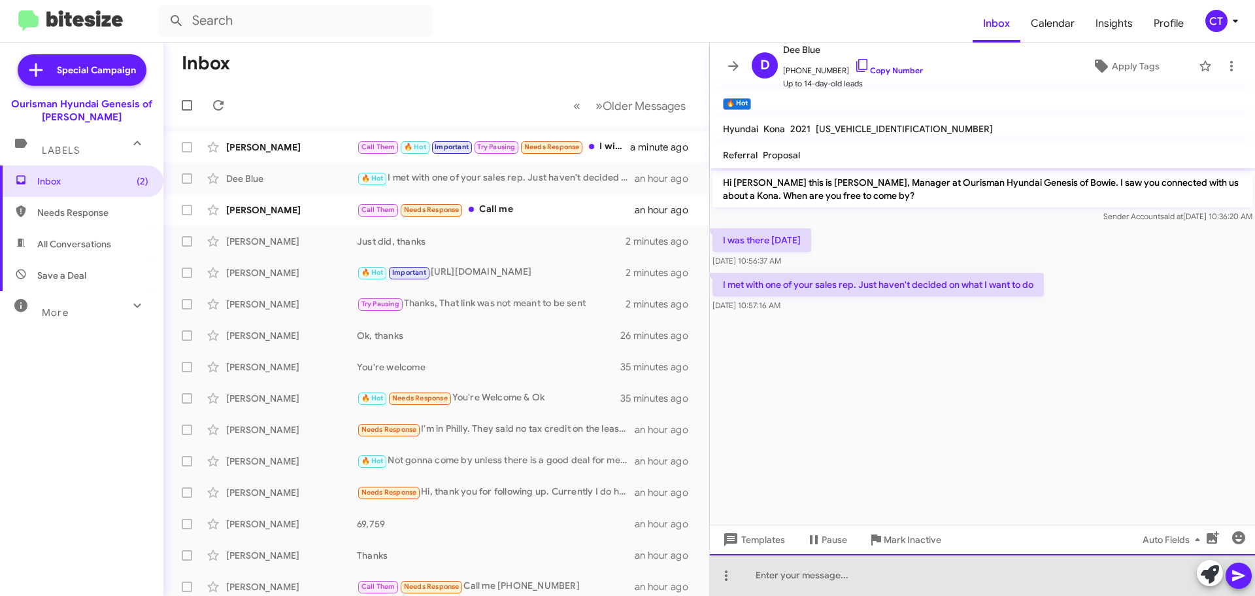
click at [822, 581] on div at bounding box center [982, 575] width 545 height 42
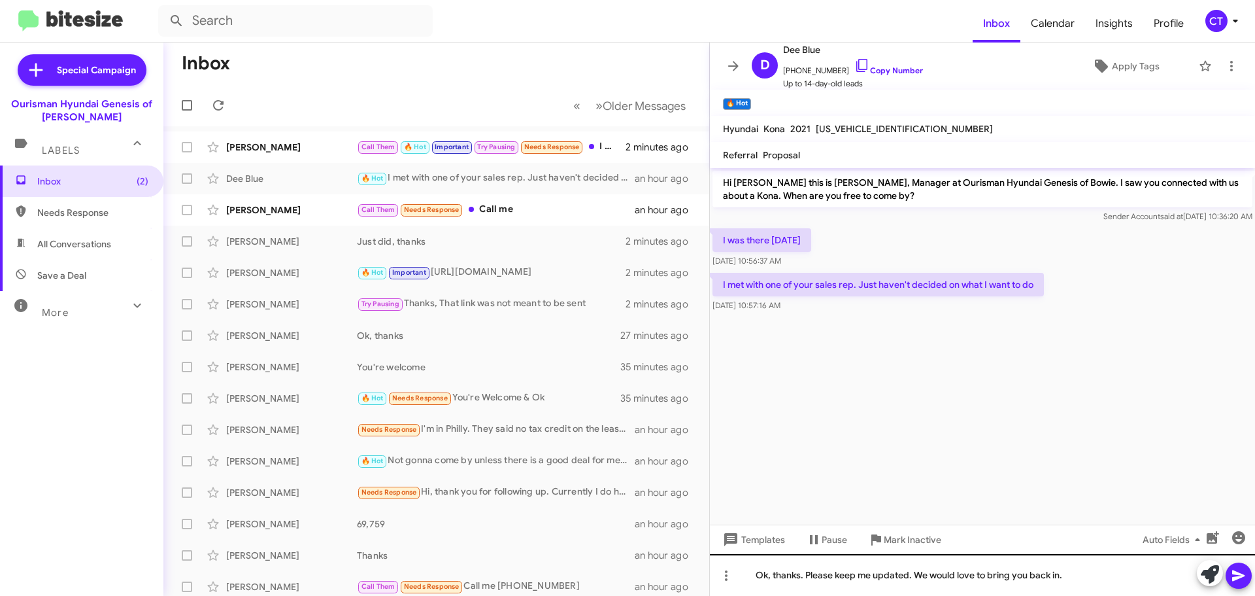
click at [1244, 574] on icon at bounding box center [1239, 575] width 16 height 16
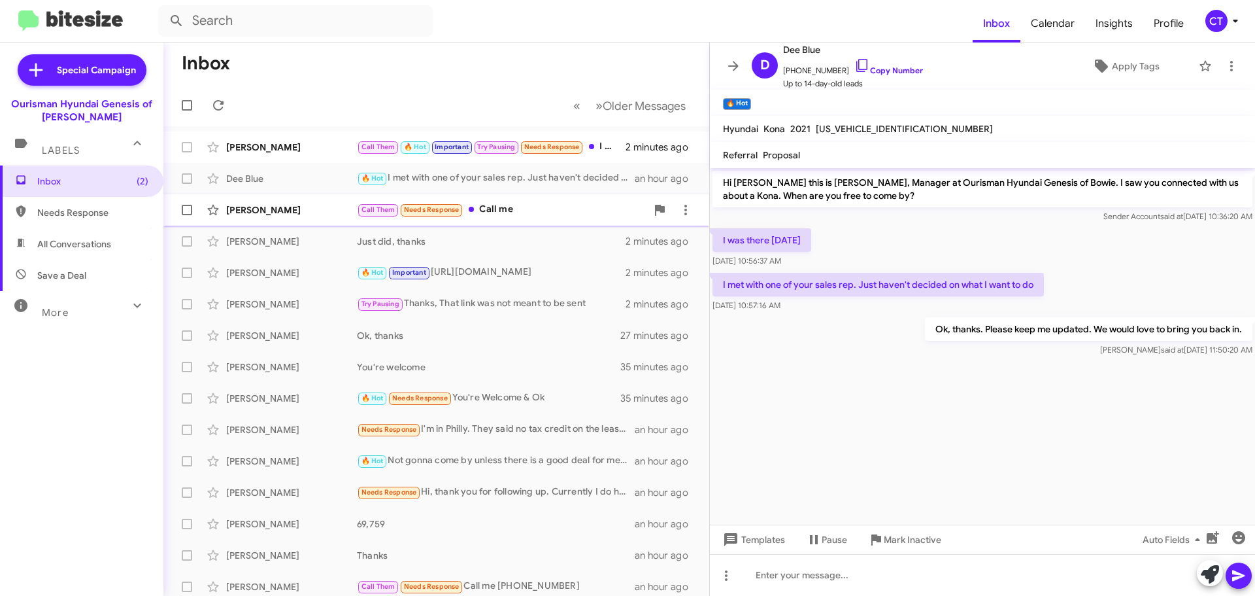
click at [525, 216] on div "Call Them Needs Response Call me" at bounding box center [502, 209] width 290 height 15
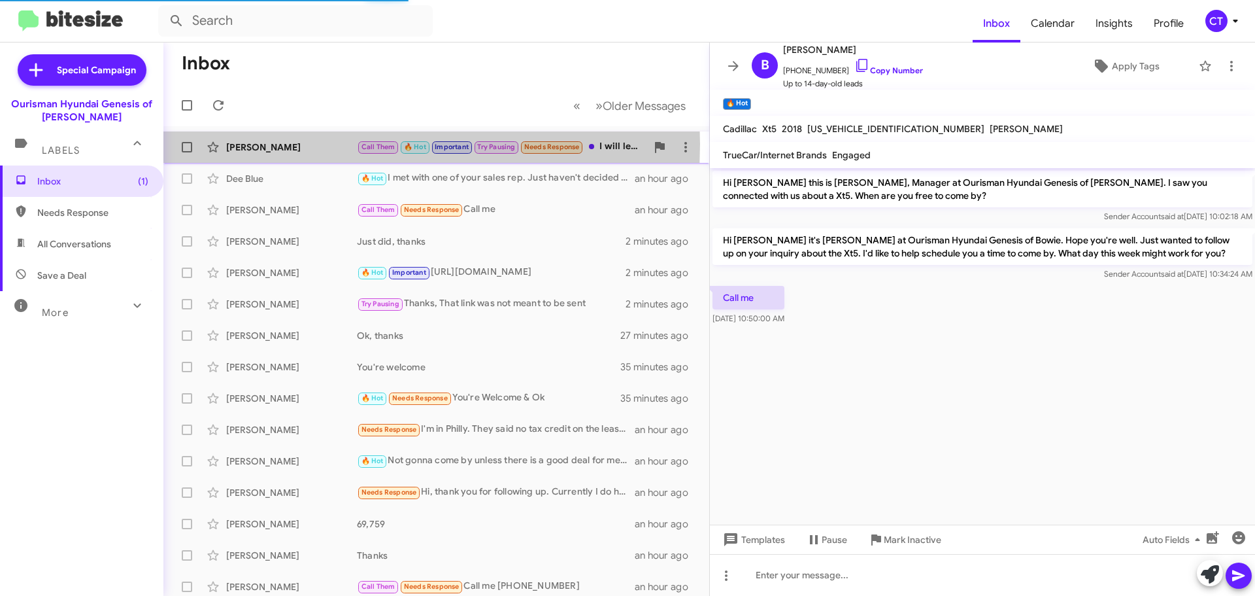
click at [293, 144] on div "[PERSON_NAME]" at bounding box center [291, 147] width 131 height 13
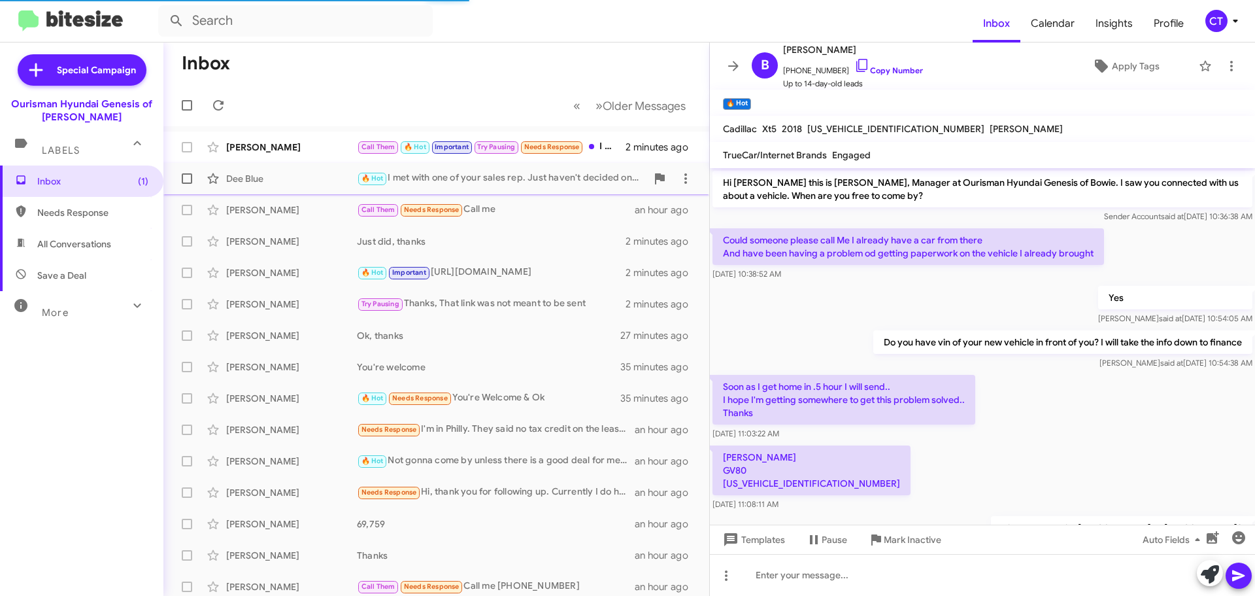
scroll to position [439, 0]
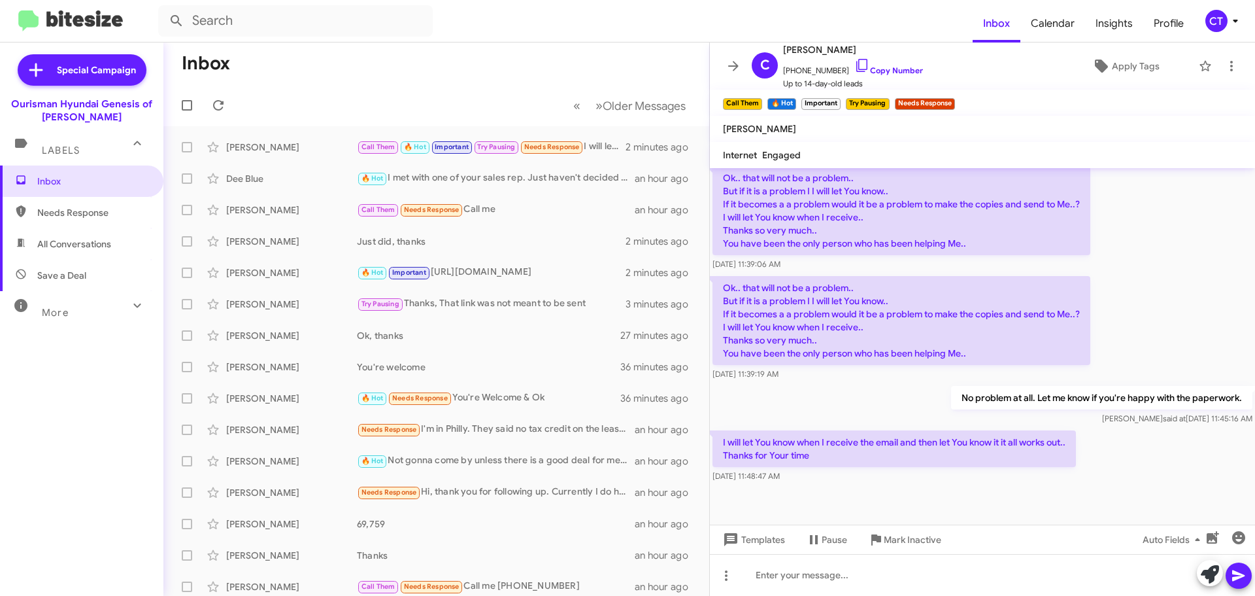
click at [849, 450] on p "I will let You know when I receive the email and then let You know it it all wo…" at bounding box center [894, 448] width 363 height 37
click at [1241, 539] on icon "button" at bounding box center [1238, 537] width 13 height 13
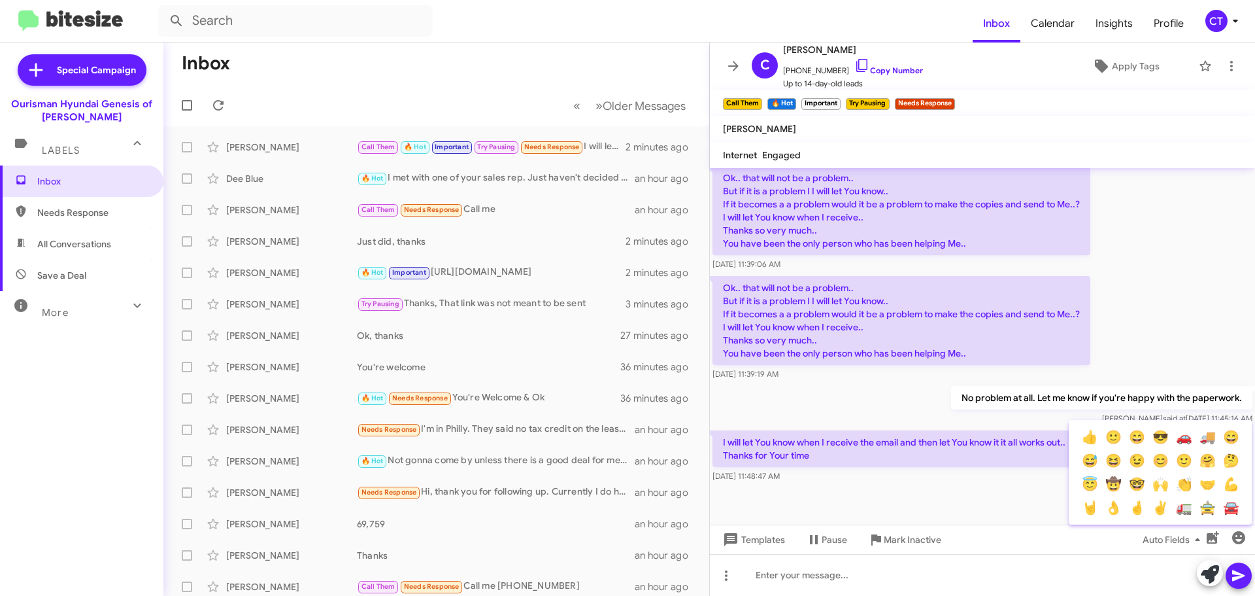
click at [823, 575] on div at bounding box center [627, 298] width 1255 height 596
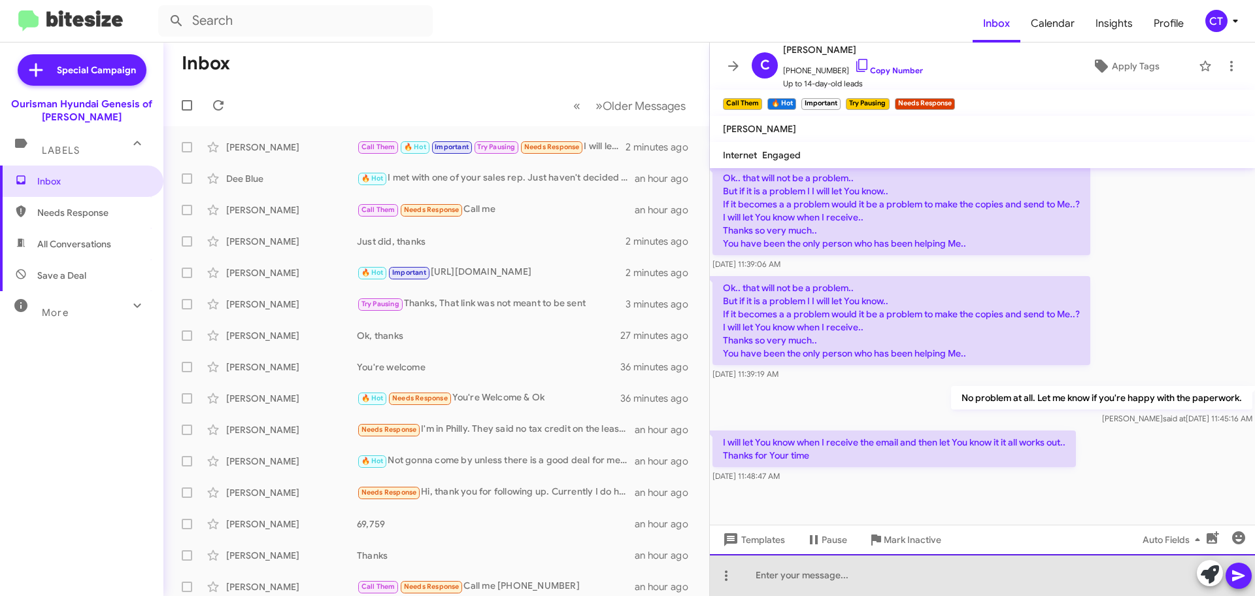
click at [824, 576] on div at bounding box center [982, 575] width 545 height 42
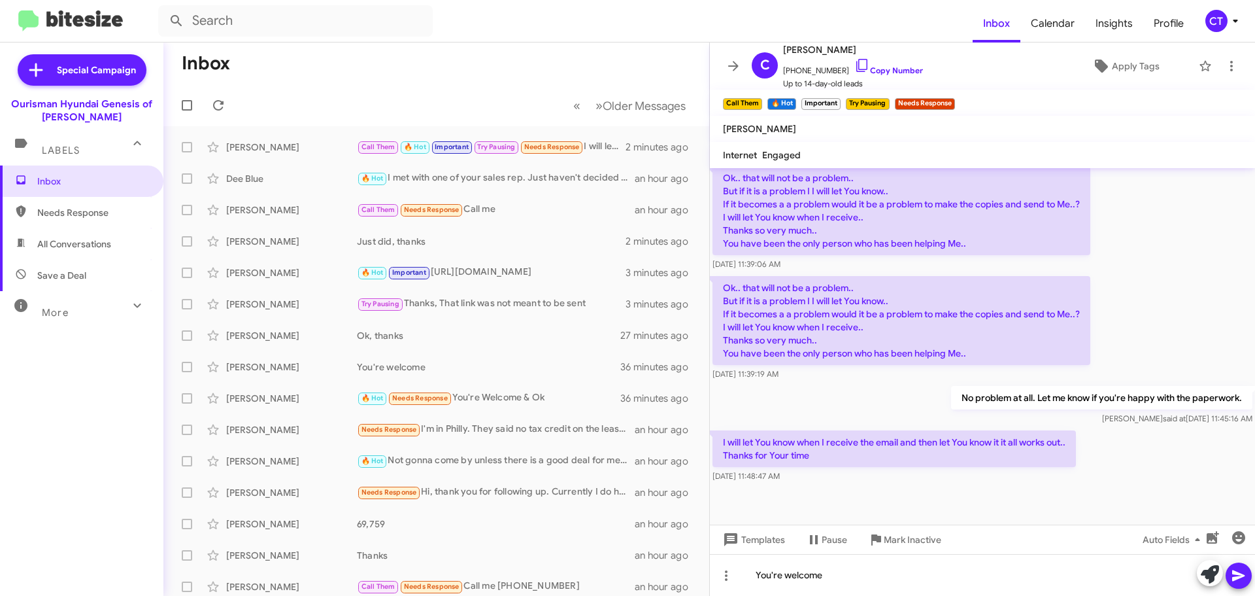
click at [1231, 577] on icon at bounding box center [1239, 575] width 16 height 16
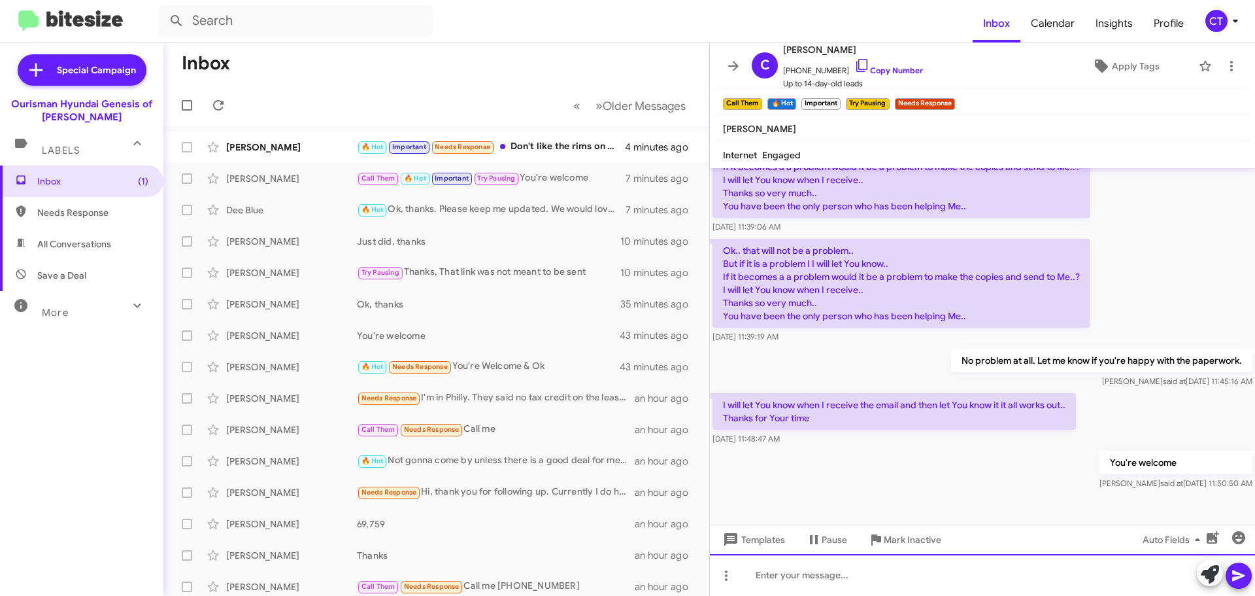
scroll to position [486, 0]
